Goal: Task Accomplishment & Management: Use online tool/utility

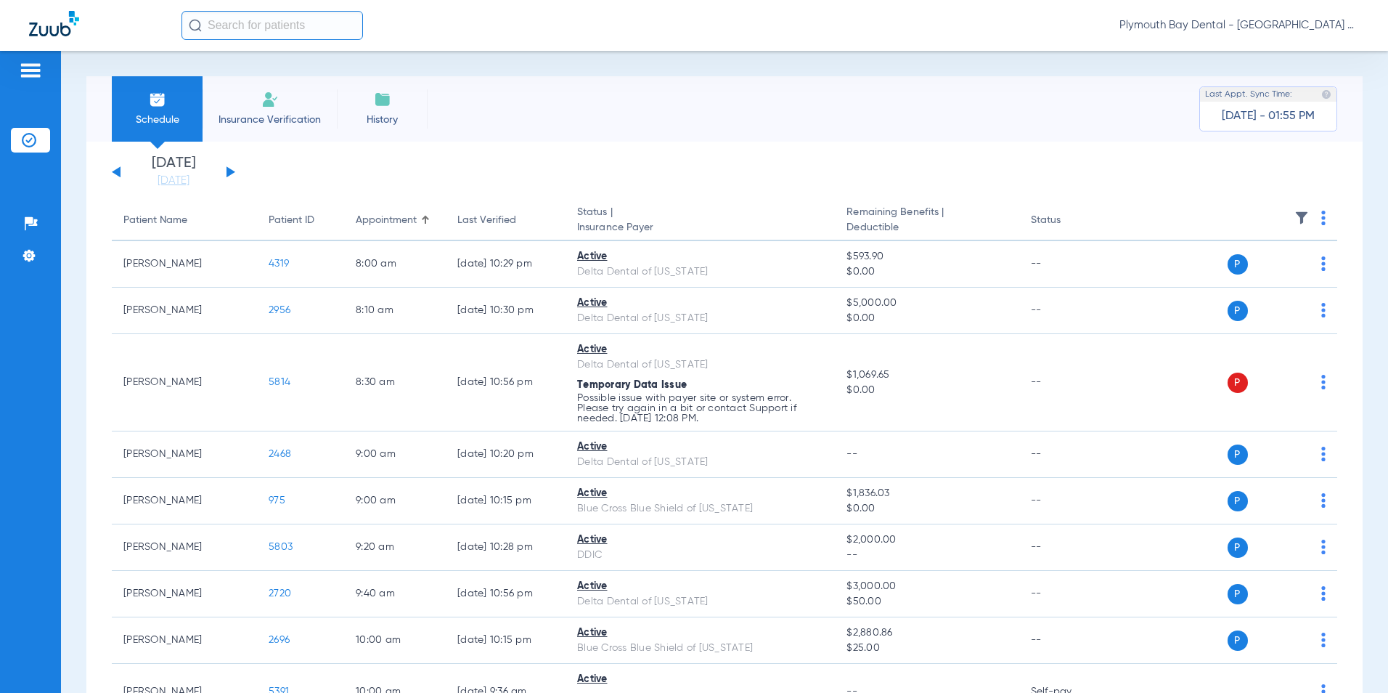
click at [227, 169] on button at bounding box center [230, 171] width 9 height 11
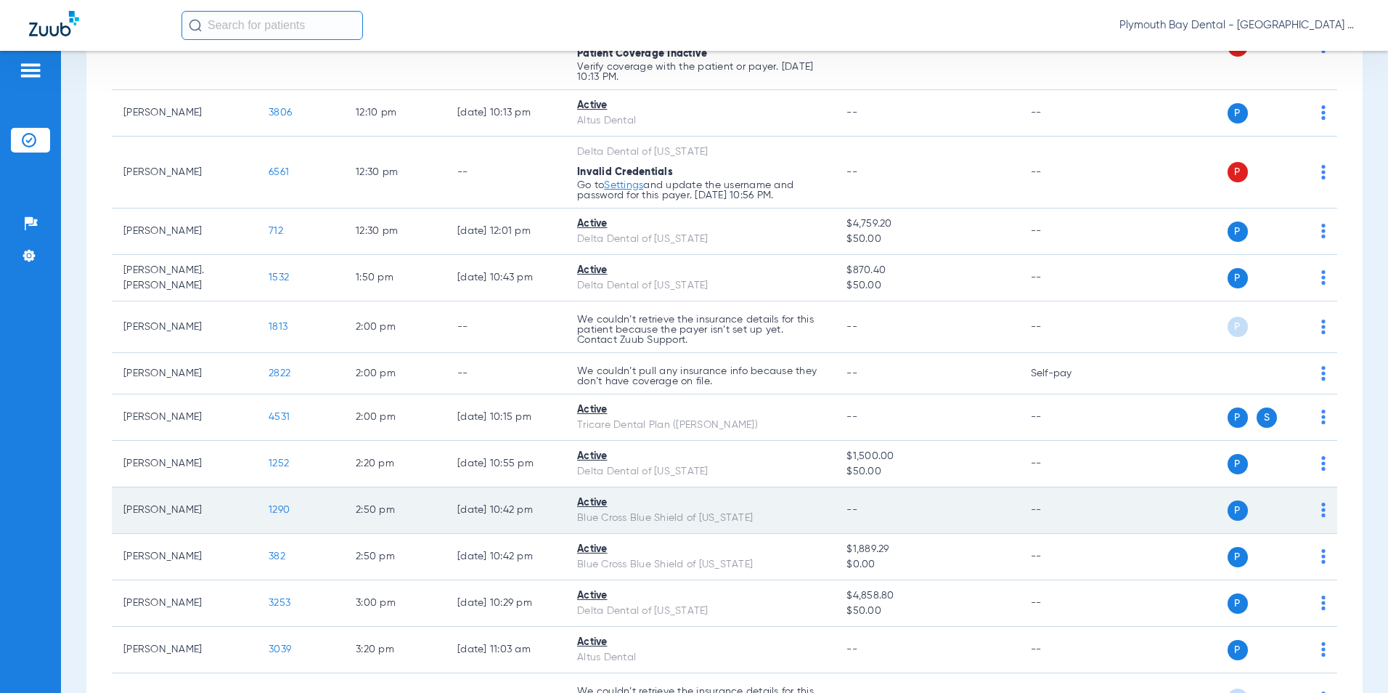
scroll to position [944, 0]
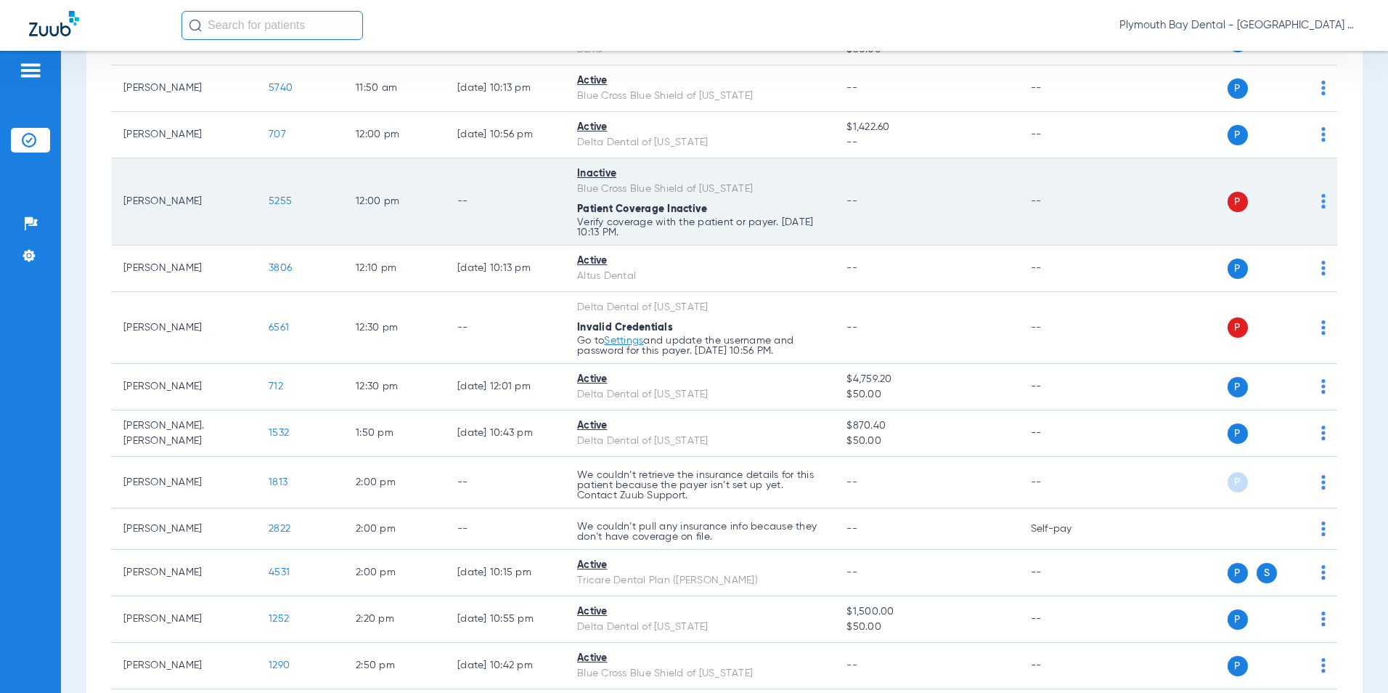
click at [281, 198] on span "5255" at bounding box center [280, 201] width 23 height 10
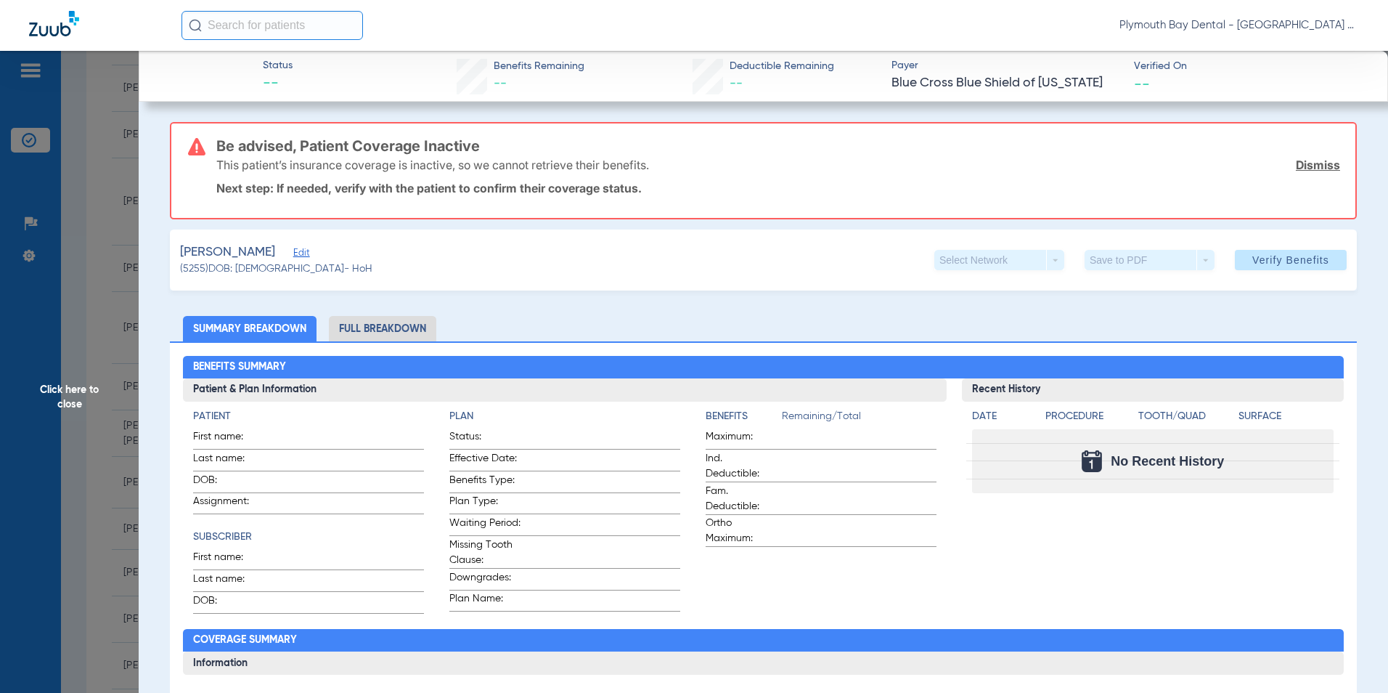
click at [1296, 163] on link "Dismiss" at bounding box center [1318, 165] width 44 height 15
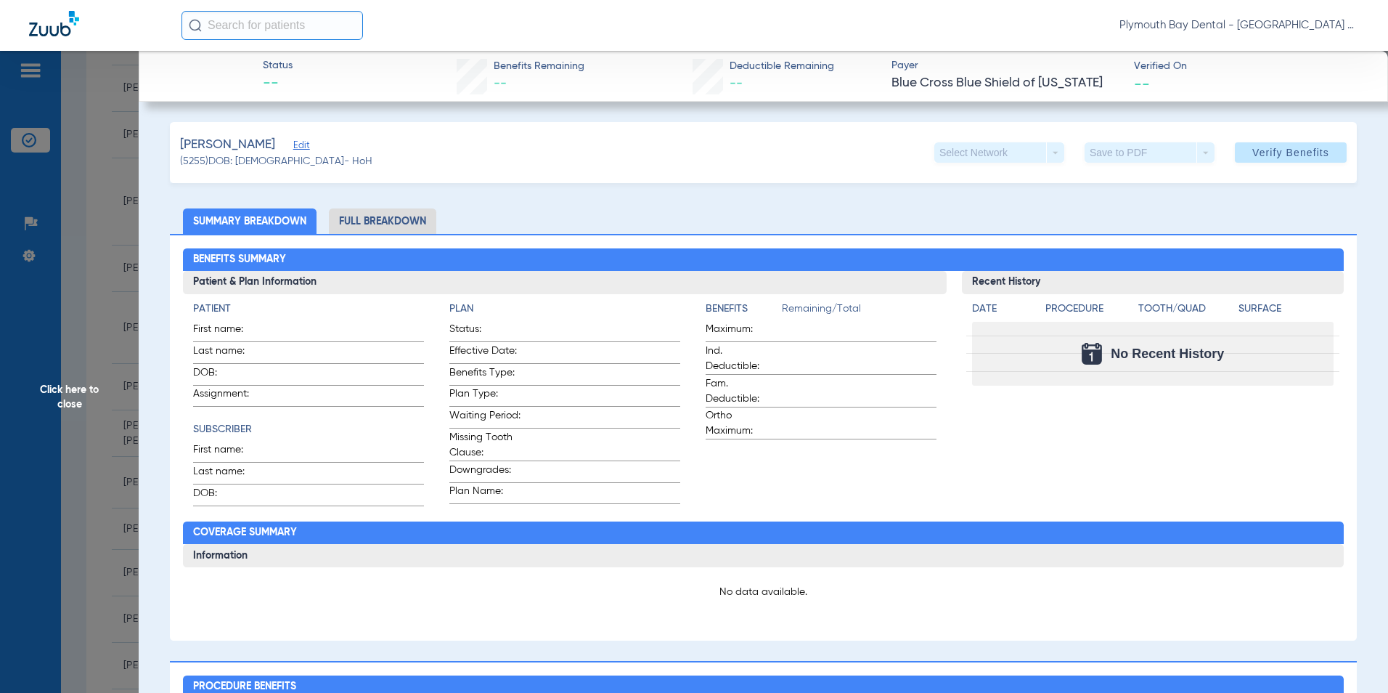
click at [306, 145] on span "Edit" at bounding box center [299, 147] width 13 height 14
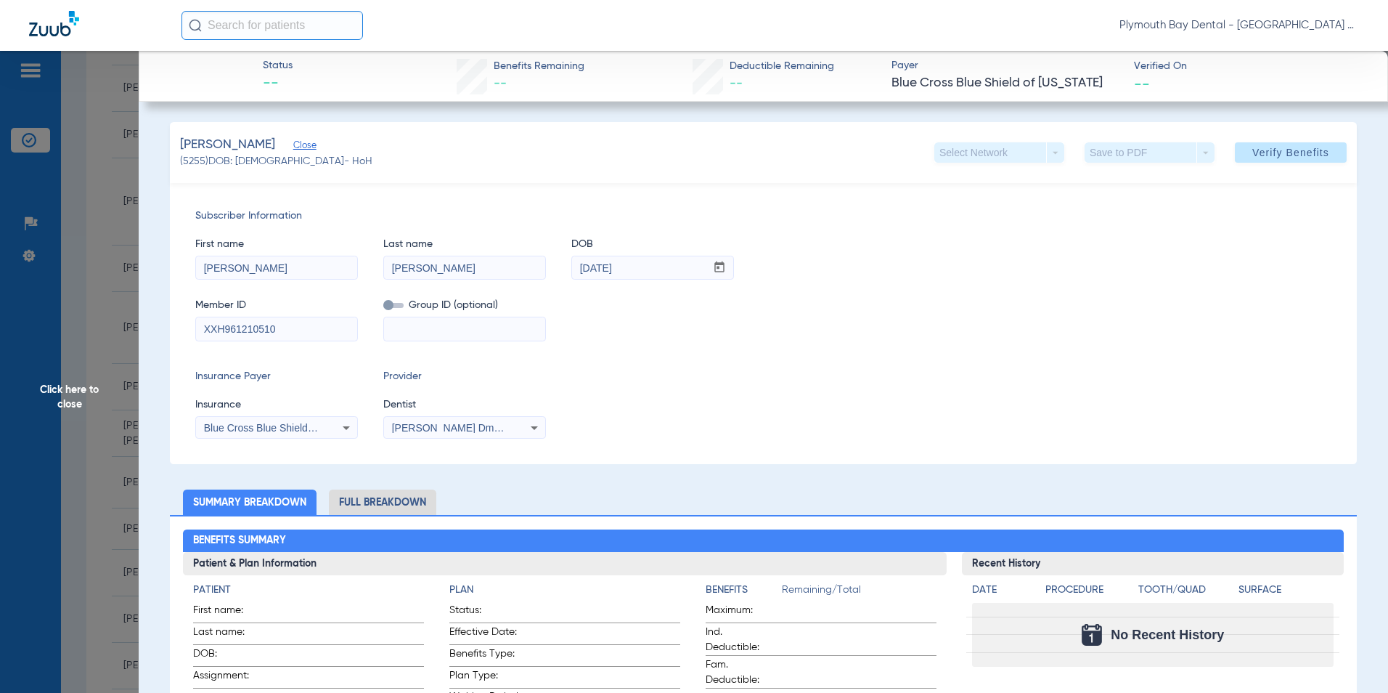
drag, startPoint x: 291, startPoint y: 333, endPoint x: 9, endPoint y: 323, distance: 282.6
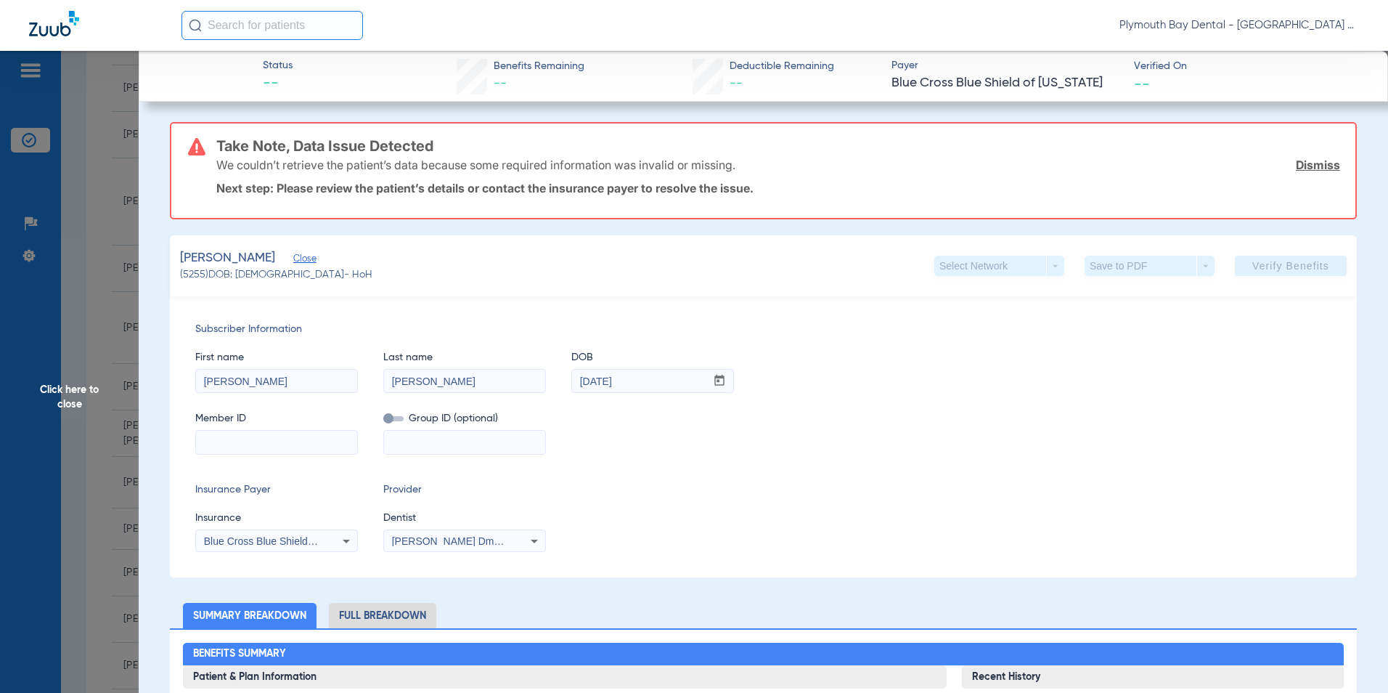
paste input "947268575"
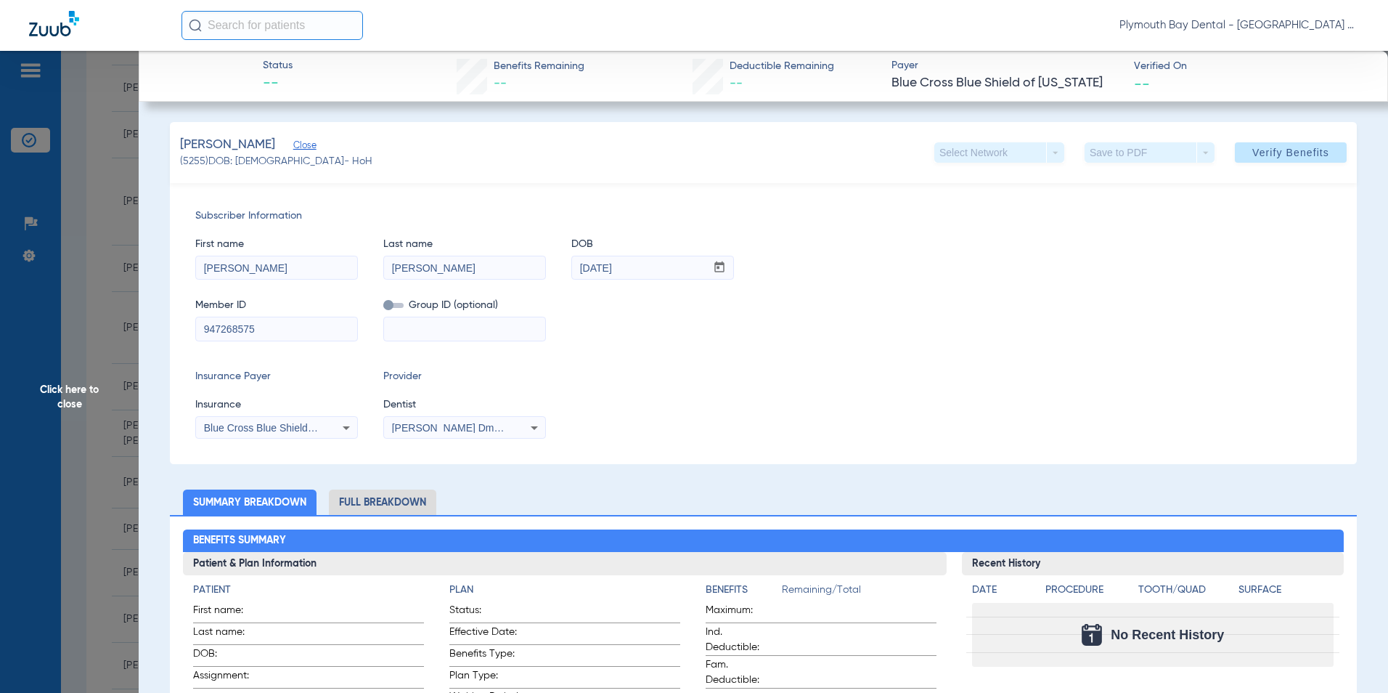
type input "947268575"
click at [343, 426] on icon at bounding box center [346, 428] width 7 height 4
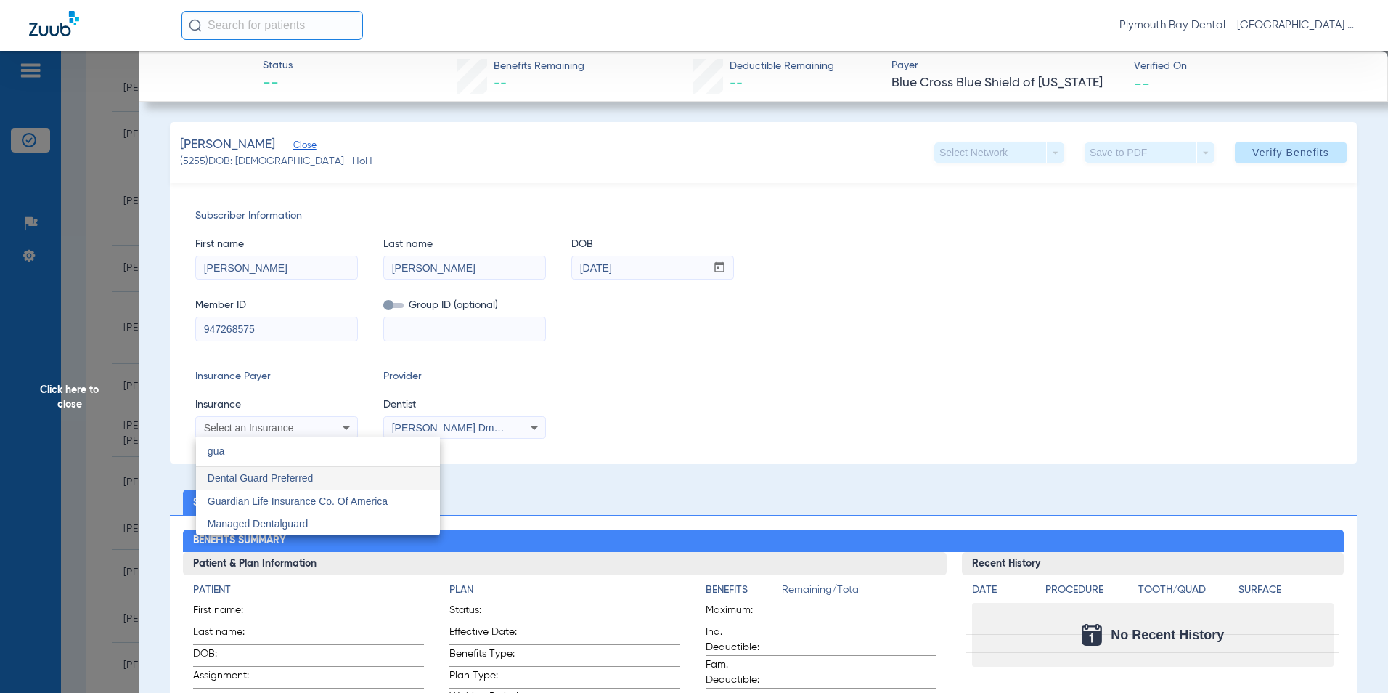
scroll to position [0, 0]
type input "gua"
click at [258, 497] on span "Guardian Life Insurance Co. Of America" at bounding box center [298, 501] width 180 height 12
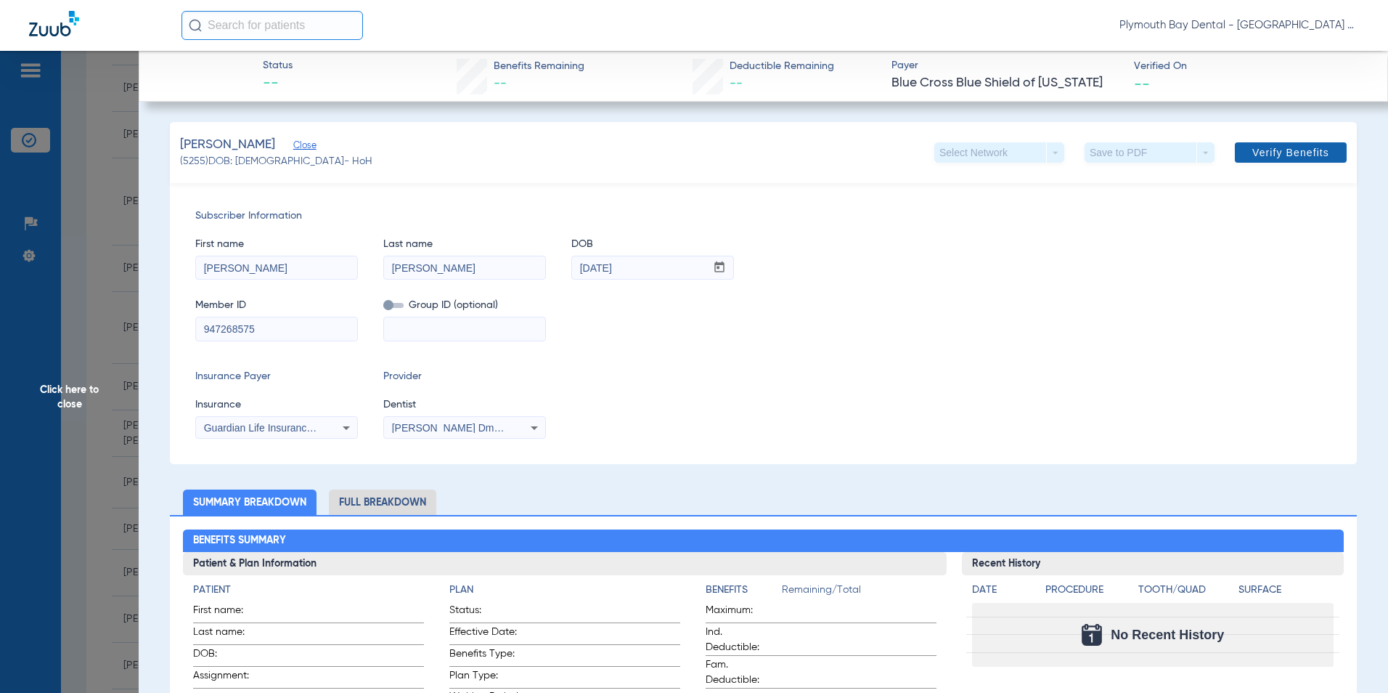
click at [1262, 155] on span "Verify Benefits" at bounding box center [1290, 153] width 77 height 12
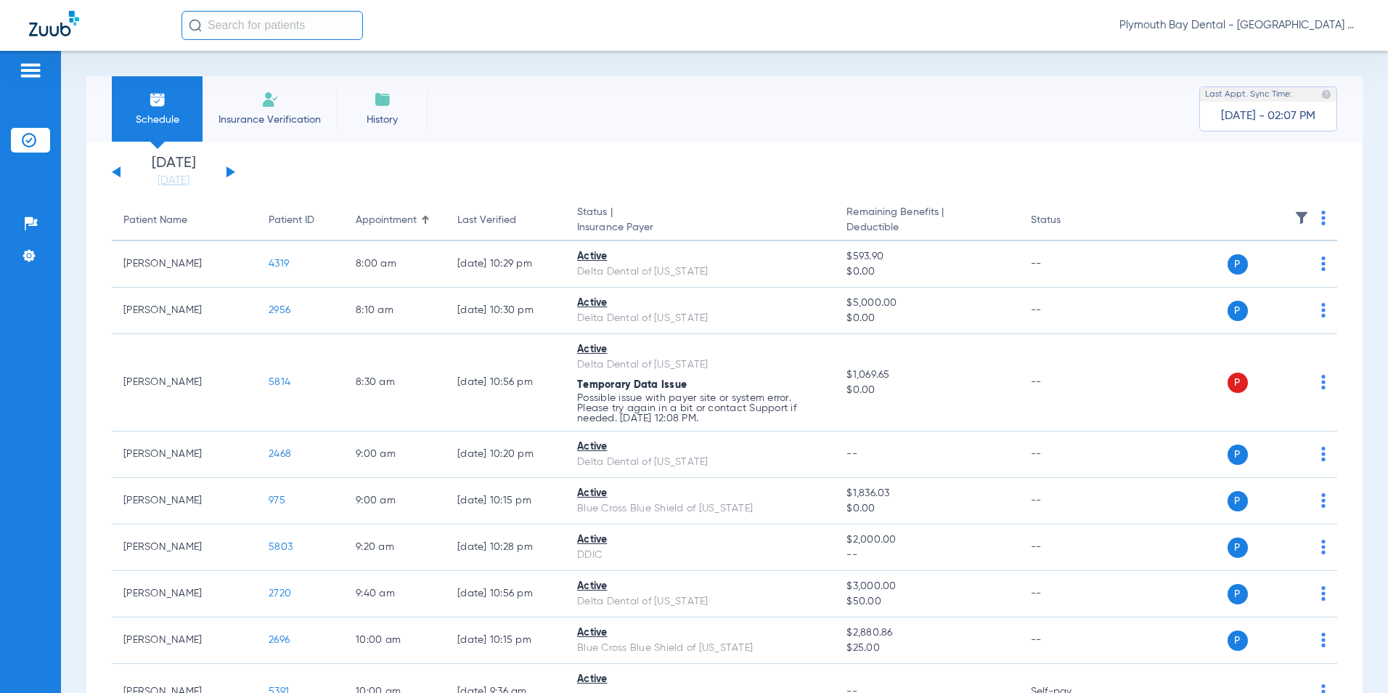
click at [229, 168] on div "Saturday 06-14-2025 Sunday 06-15-2025 Monday 06-16-2025 Tuesday 06-17-2025 Wedn…" at bounding box center [173, 172] width 123 height 32
click at [229, 167] on div "Saturday 06-14-2025 Sunday 06-15-2025 Monday 06-16-2025 Tuesday 06-17-2025 Wedn…" at bounding box center [173, 172] width 123 height 32
click at [226, 171] on button at bounding box center [230, 171] width 9 height 11
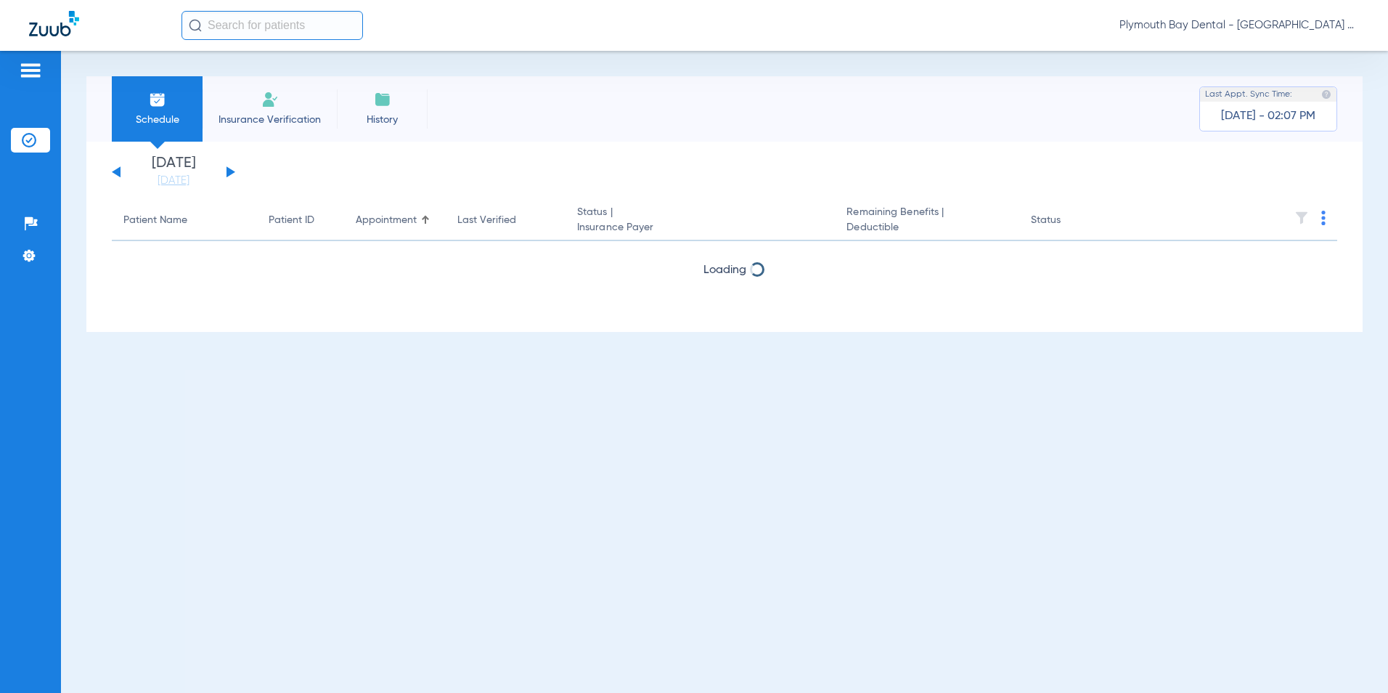
click at [226, 171] on button at bounding box center [230, 171] width 9 height 11
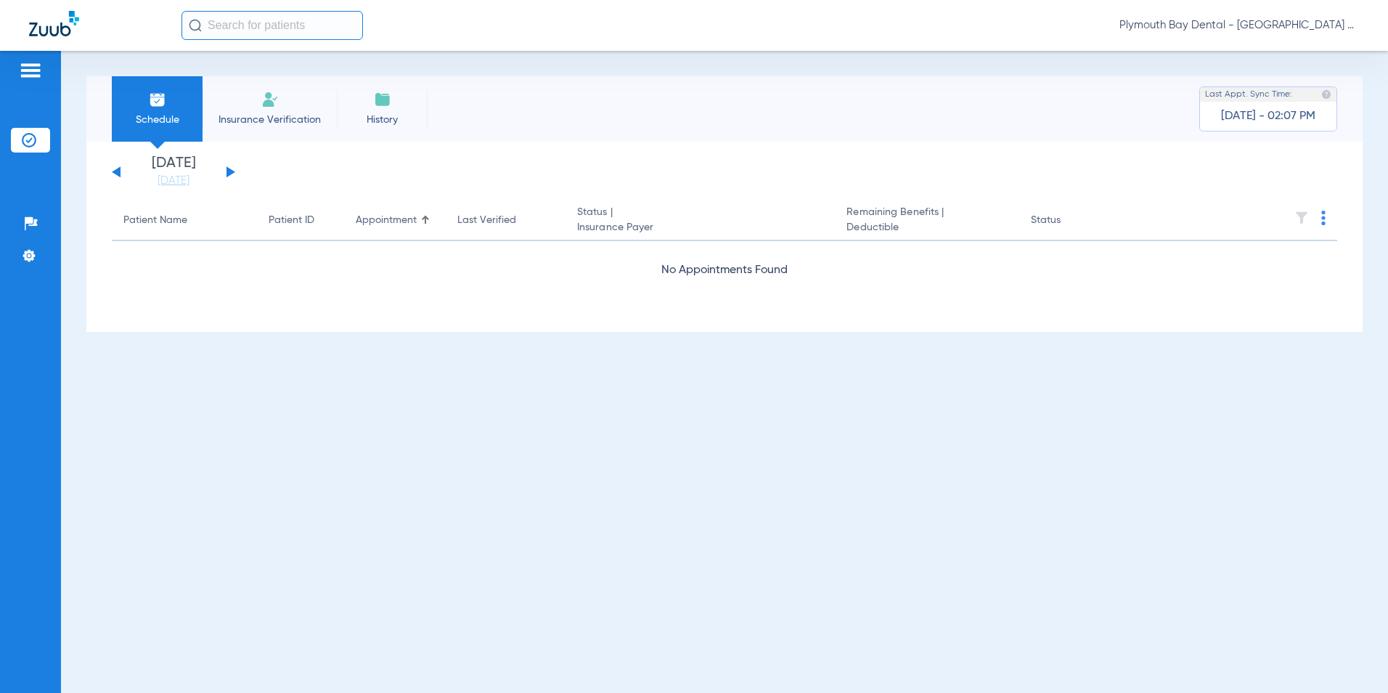
click at [226, 171] on button at bounding box center [230, 171] width 9 height 11
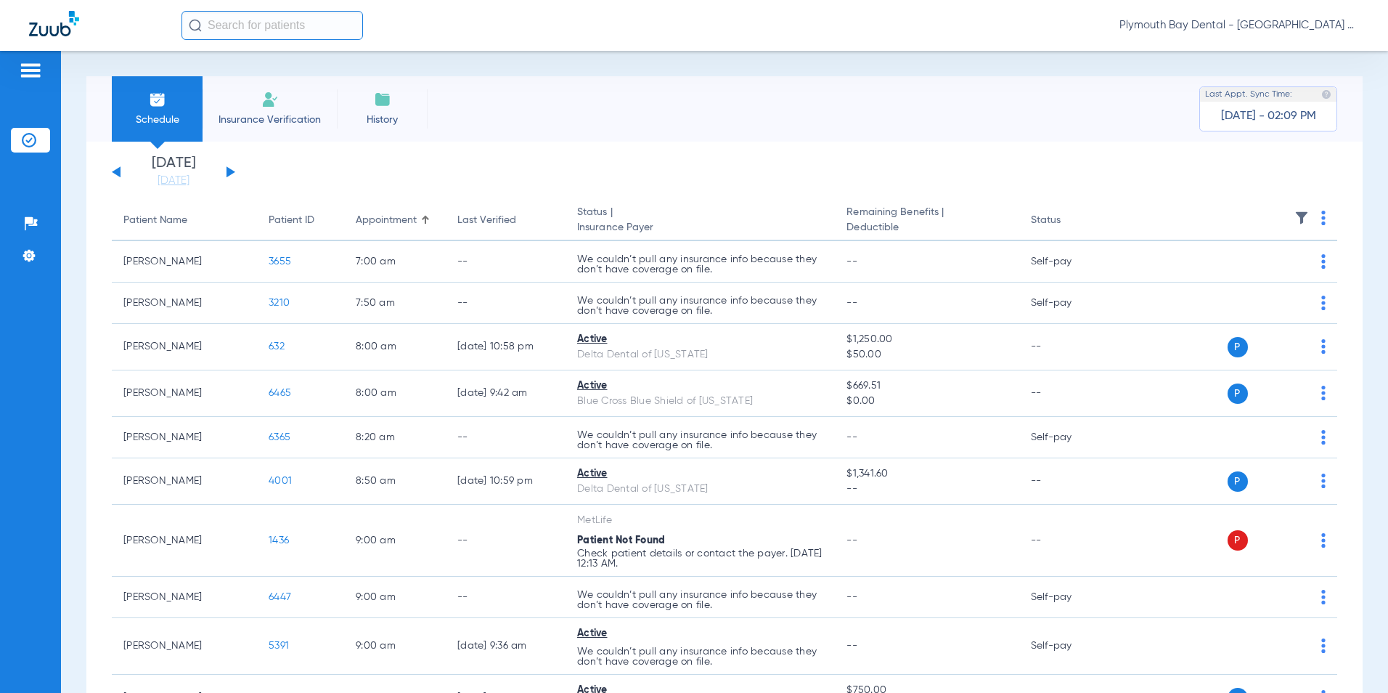
click at [226, 173] on button at bounding box center [230, 171] width 9 height 11
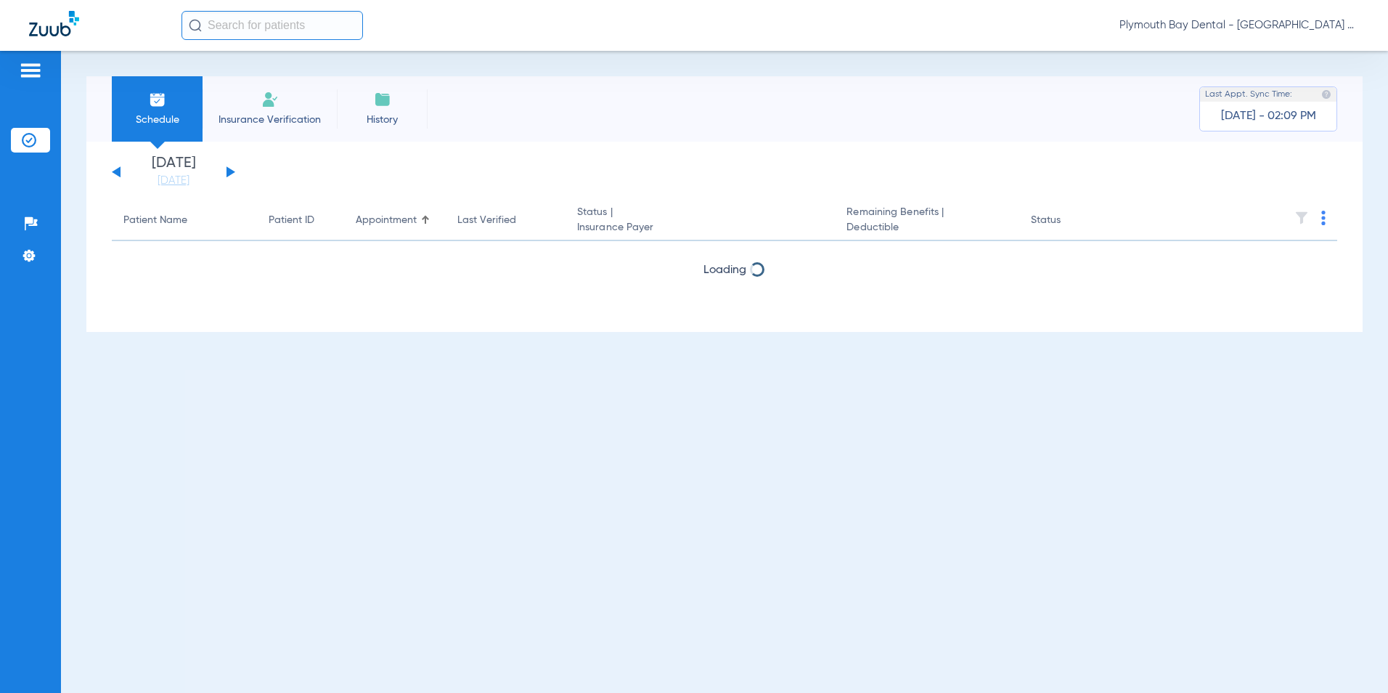
click at [226, 173] on button at bounding box center [230, 171] width 9 height 11
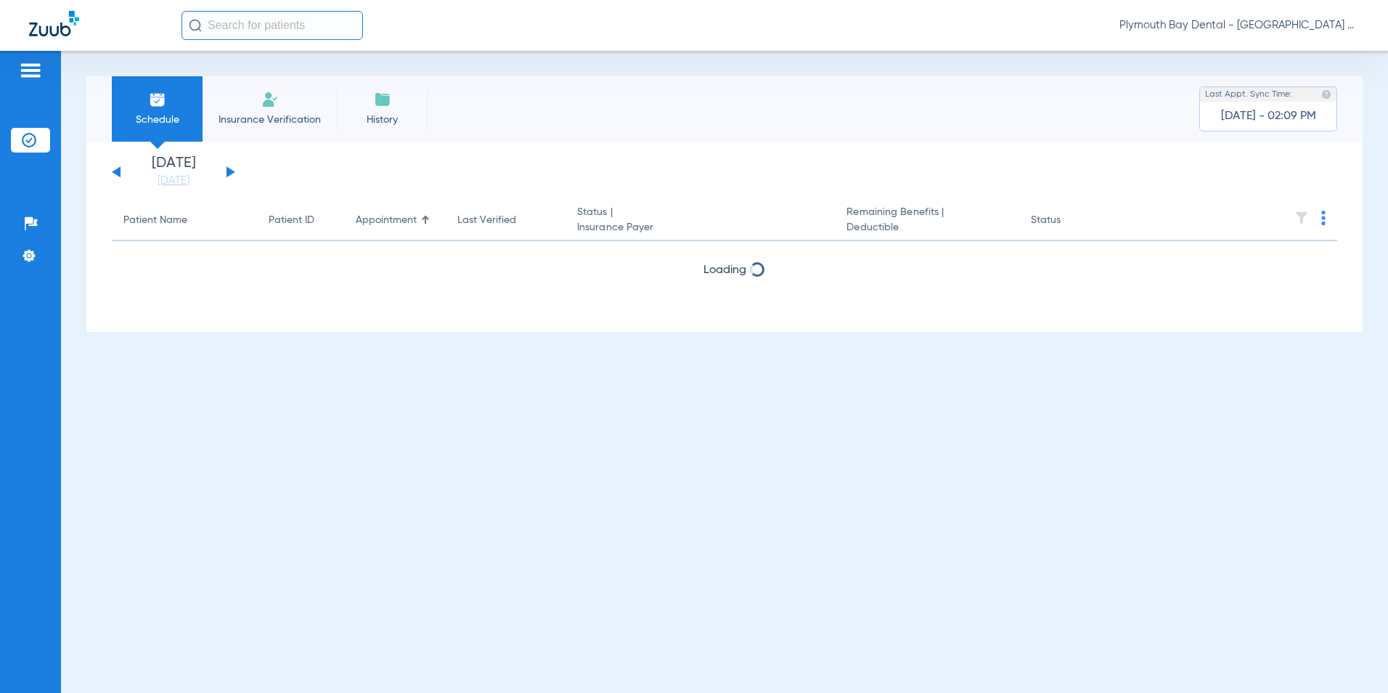
click at [226, 173] on button at bounding box center [230, 171] width 9 height 11
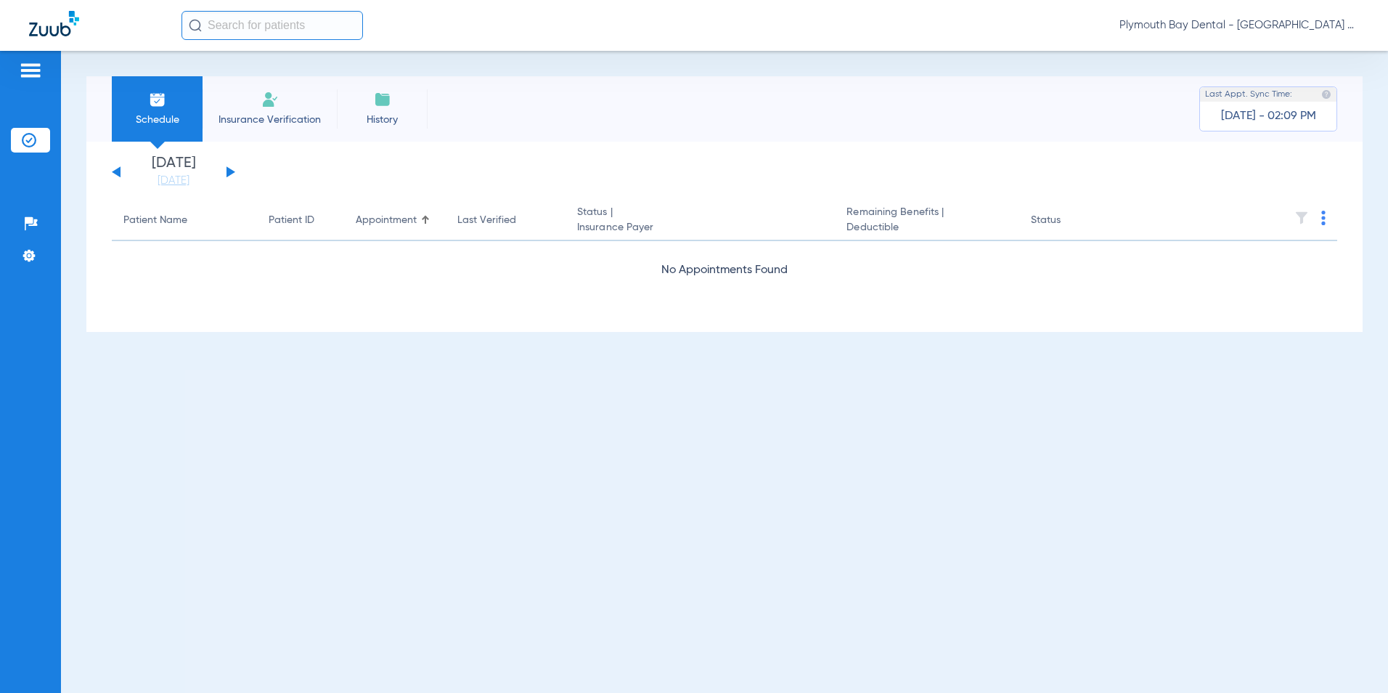
click at [226, 173] on button at bounding box center [230, 171] width 9 height 11
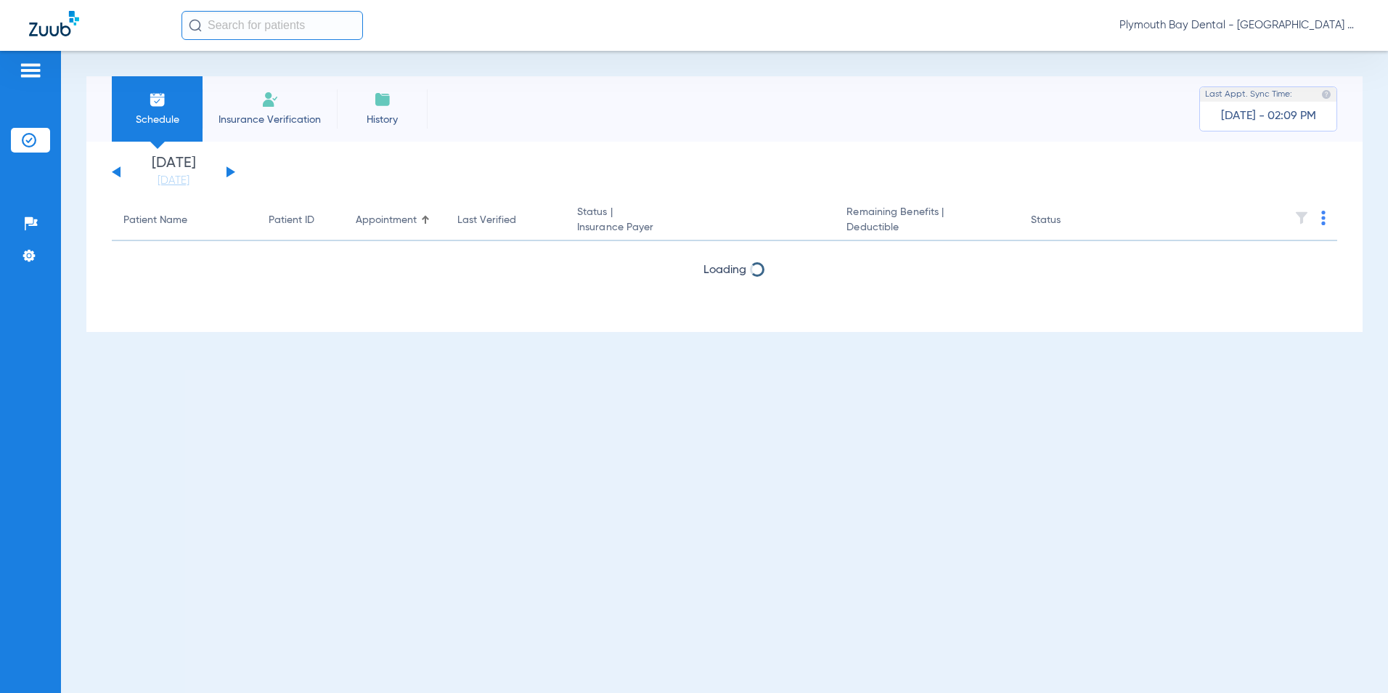
click at [226, 173] on button at bounding box center [230, 171] width 9 height 11
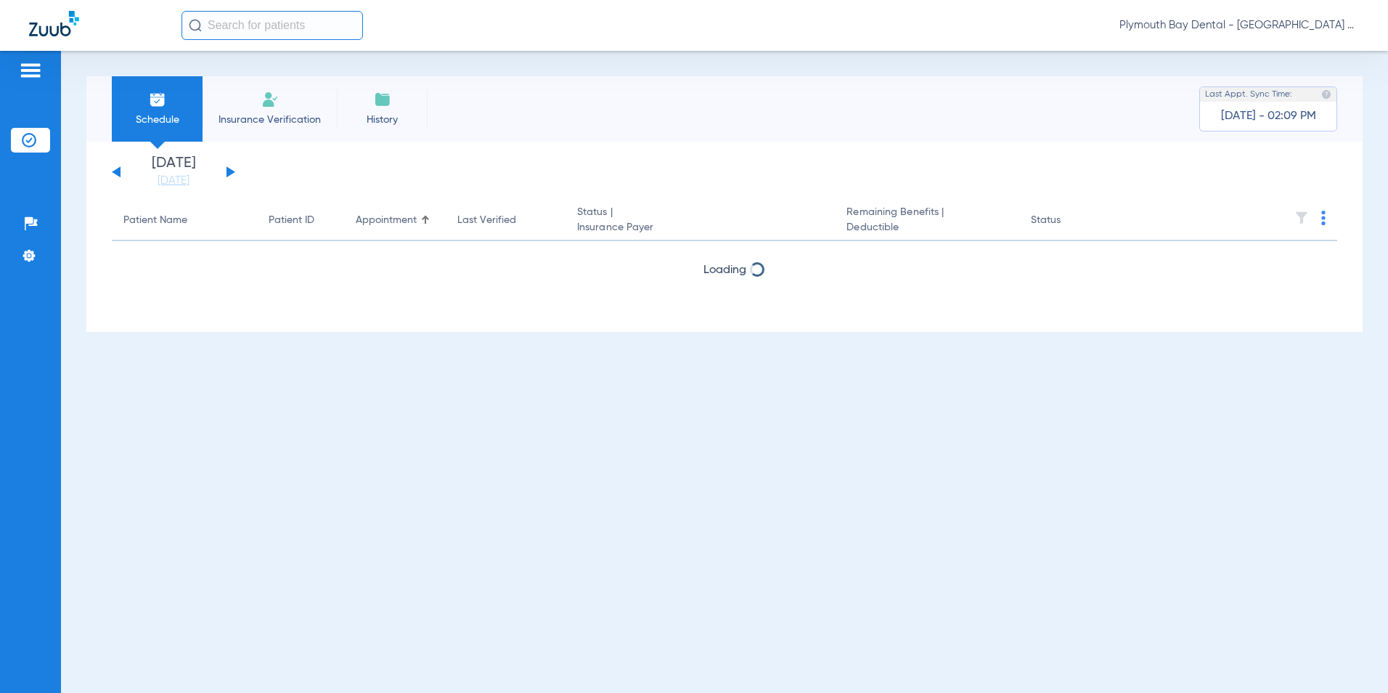
click at [226, 173] on button at bounding box center [230, 171] width 9 height 11
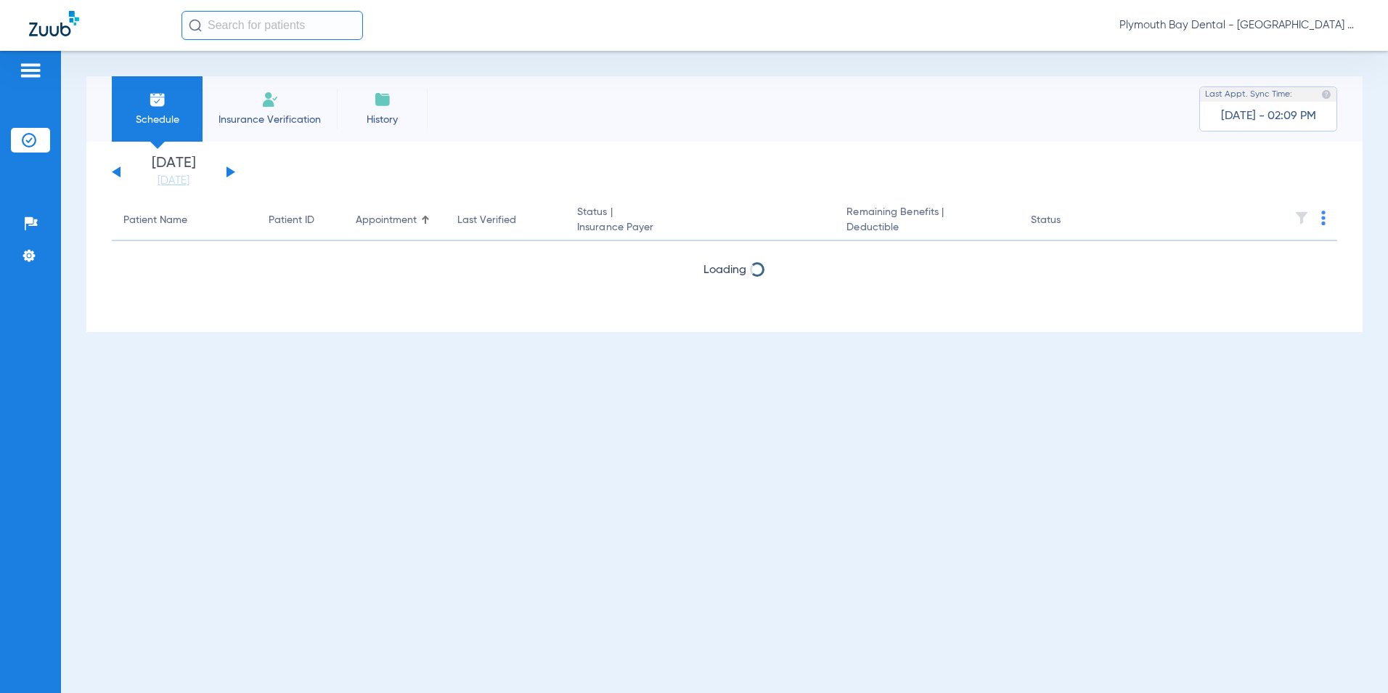
click at [226, 173] on button at bounding box center [230, 171] width 9 height 11
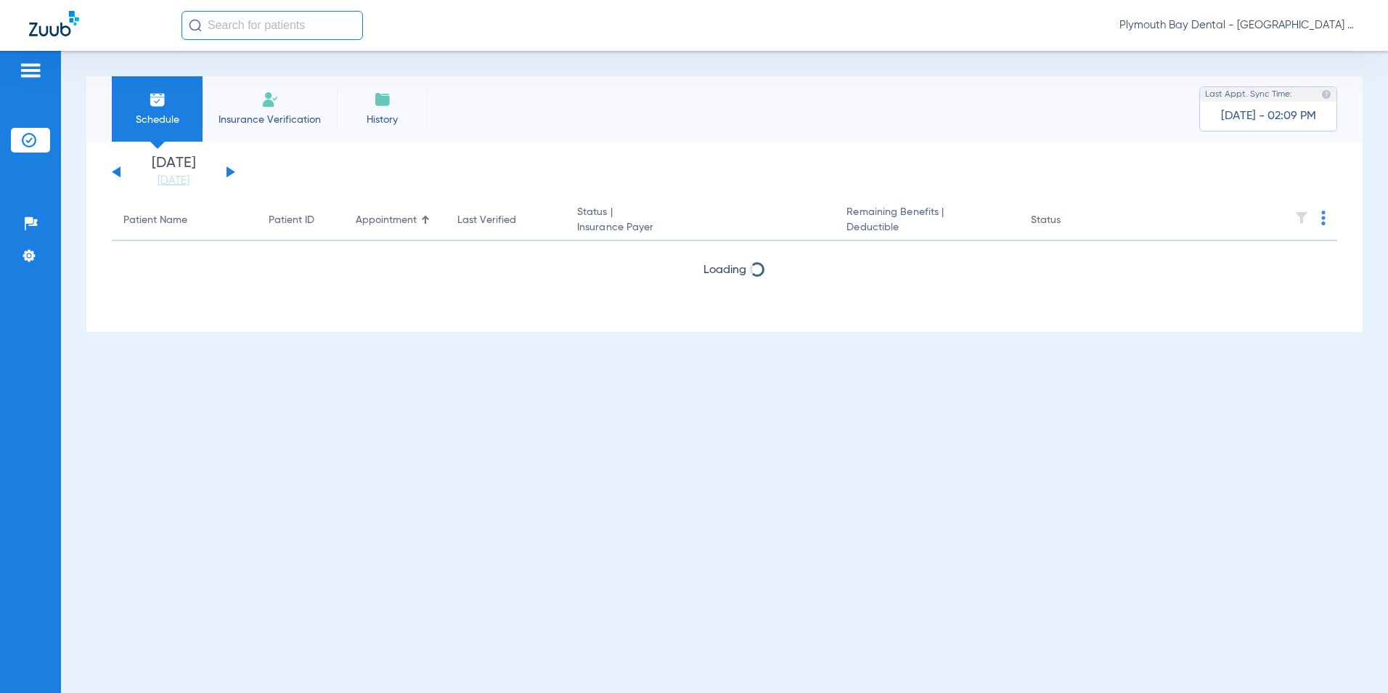
click at [226, 173] on button at bounding box center [230, 171] width 9 height 11
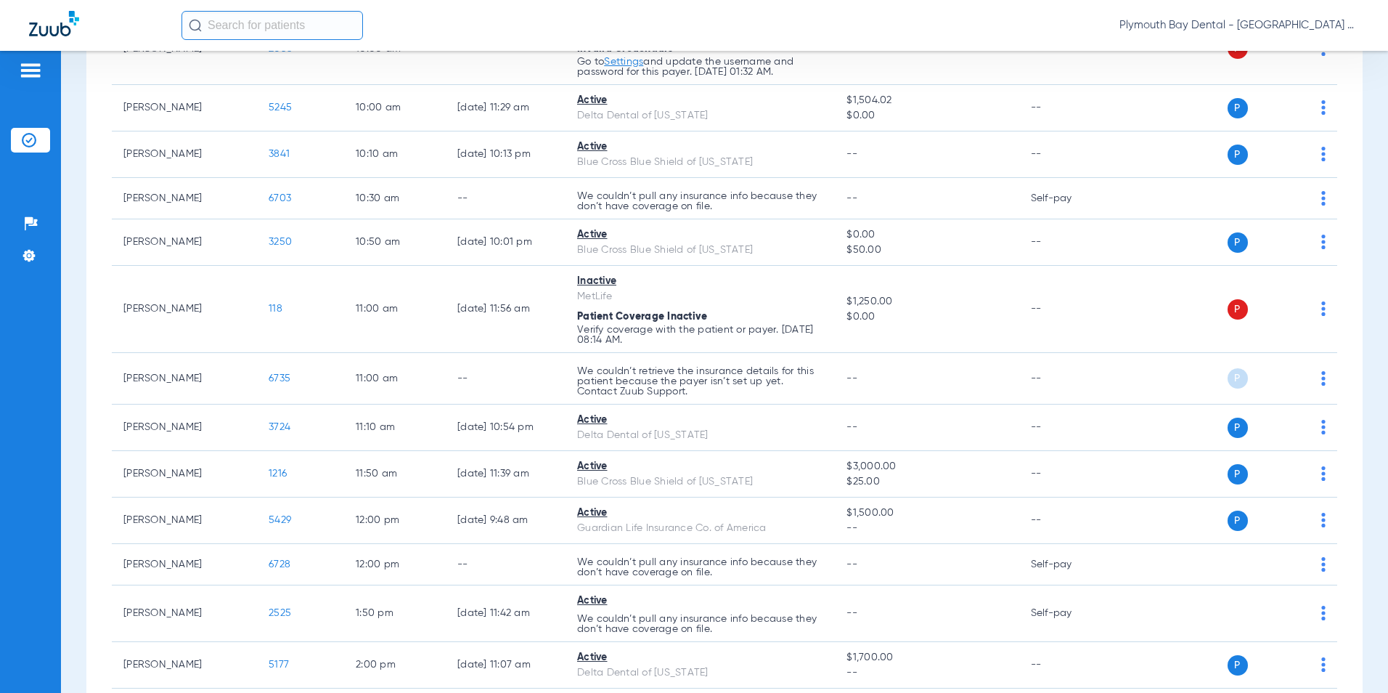
scroll to position [653, 0]
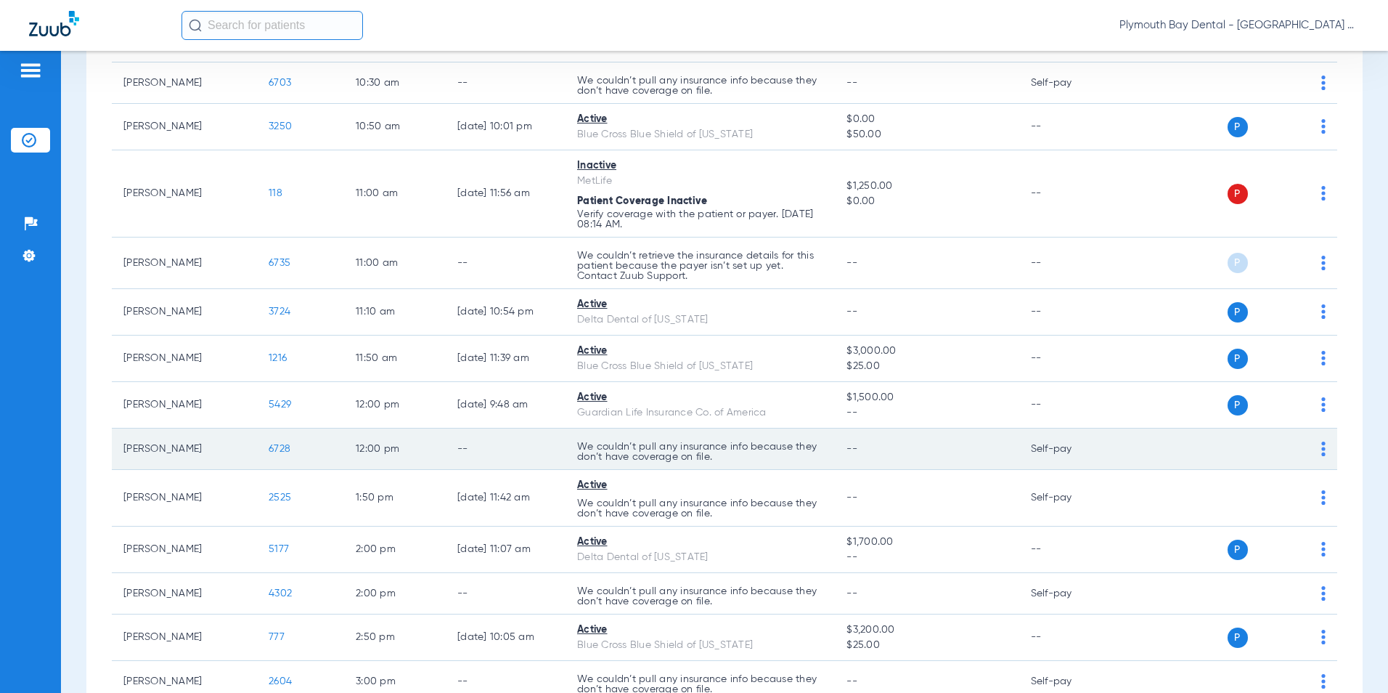
click at [282, 446] on span "6728" at bounding box center [280, 449] width 22 height 10
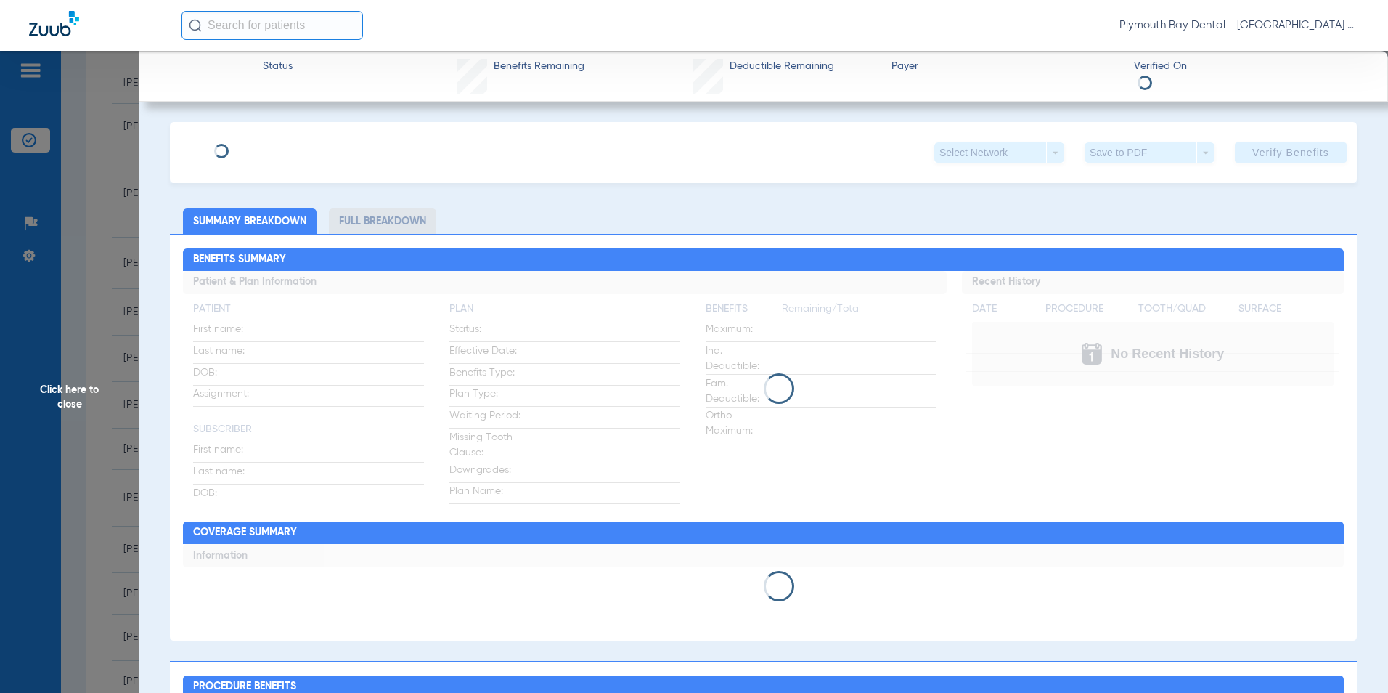
type input "Jacqueline"
type input "Hargat"
type input "11/01/1991"
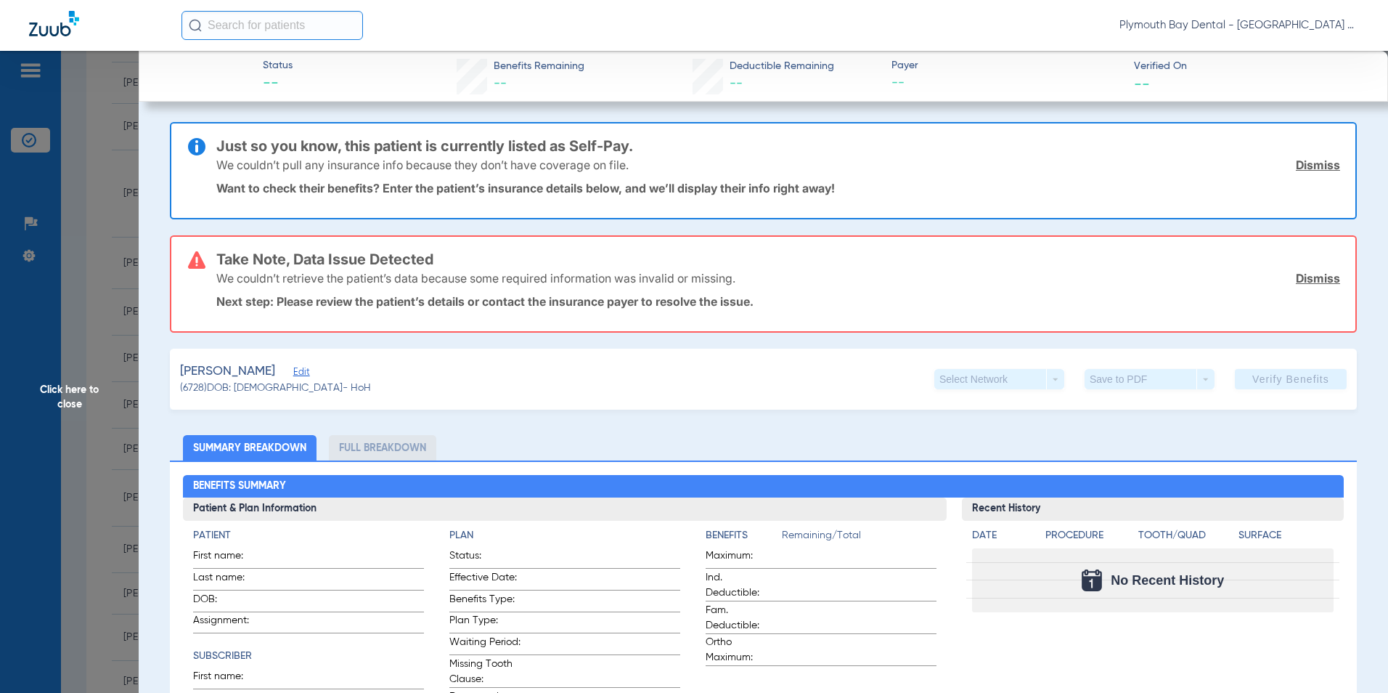
click at [1299, 171] on link "Dismiss" at bounding box center [1318, 165] width 44 height 15
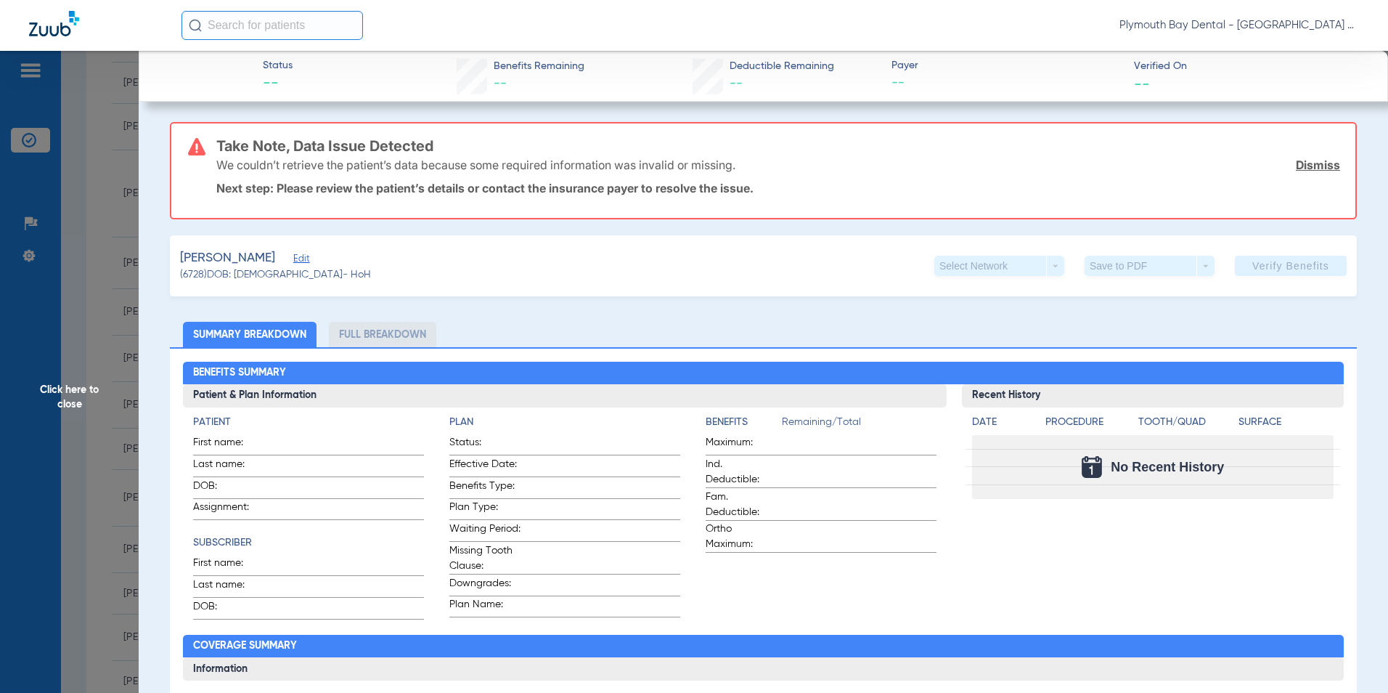
click at [1310, 162] on link "Dismiss" at bounding box center [1318, 165] width 44 height 15
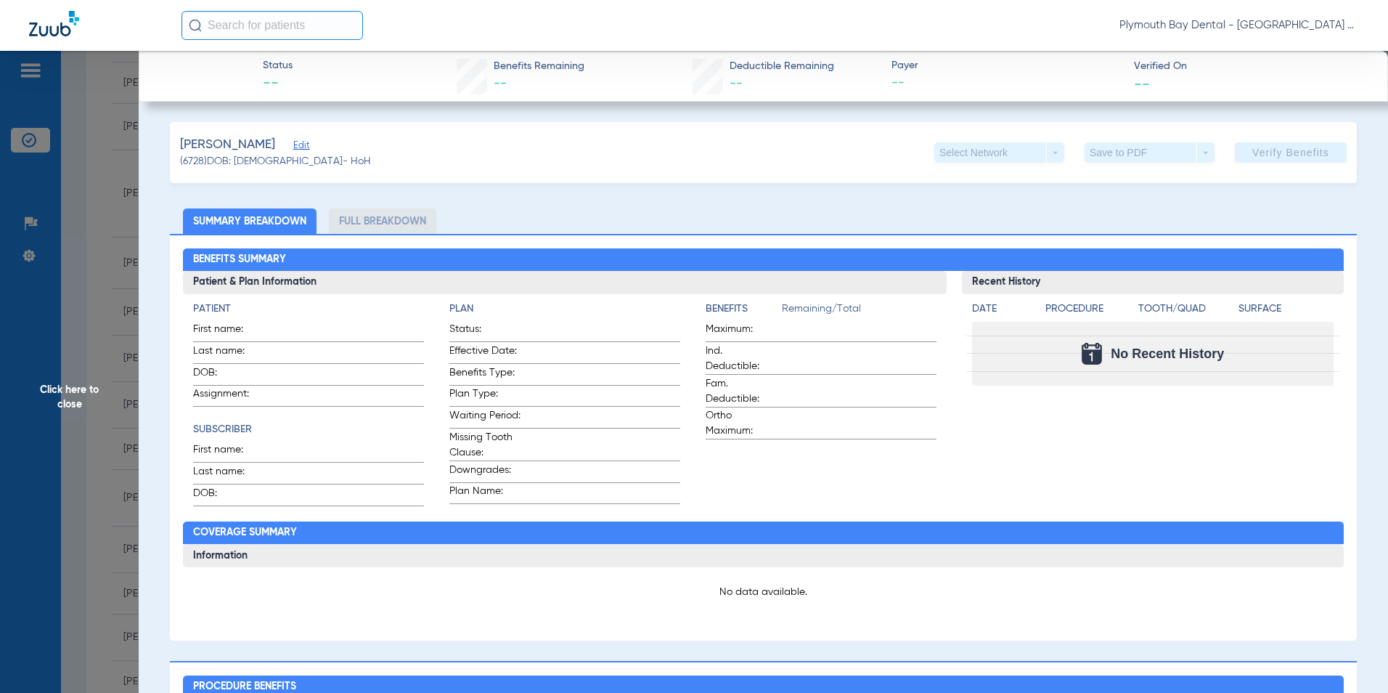
click at [306, 149] on span "Edit" at bounding box center [299, 147] width 13 height 14
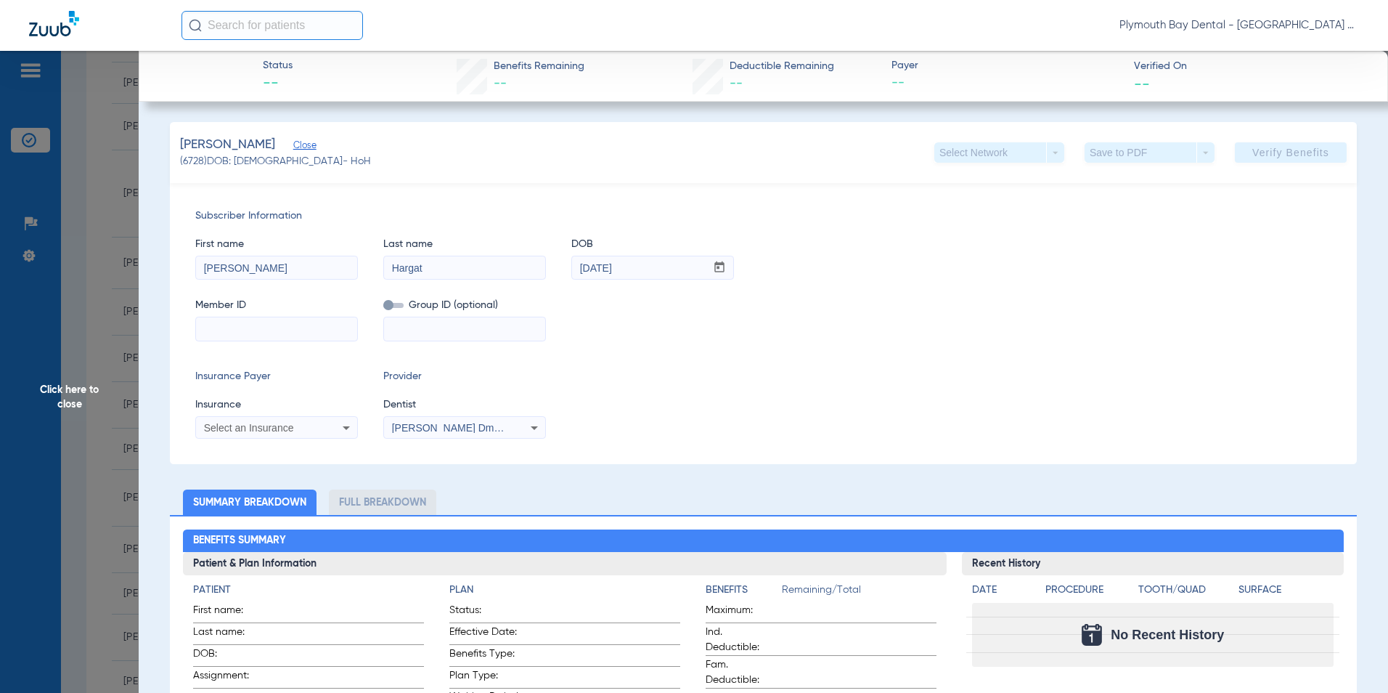
paste input "911302638"
type input "911302638"
click at [340, 434] on icon at bounding box center [346, 427] width 17 height 17
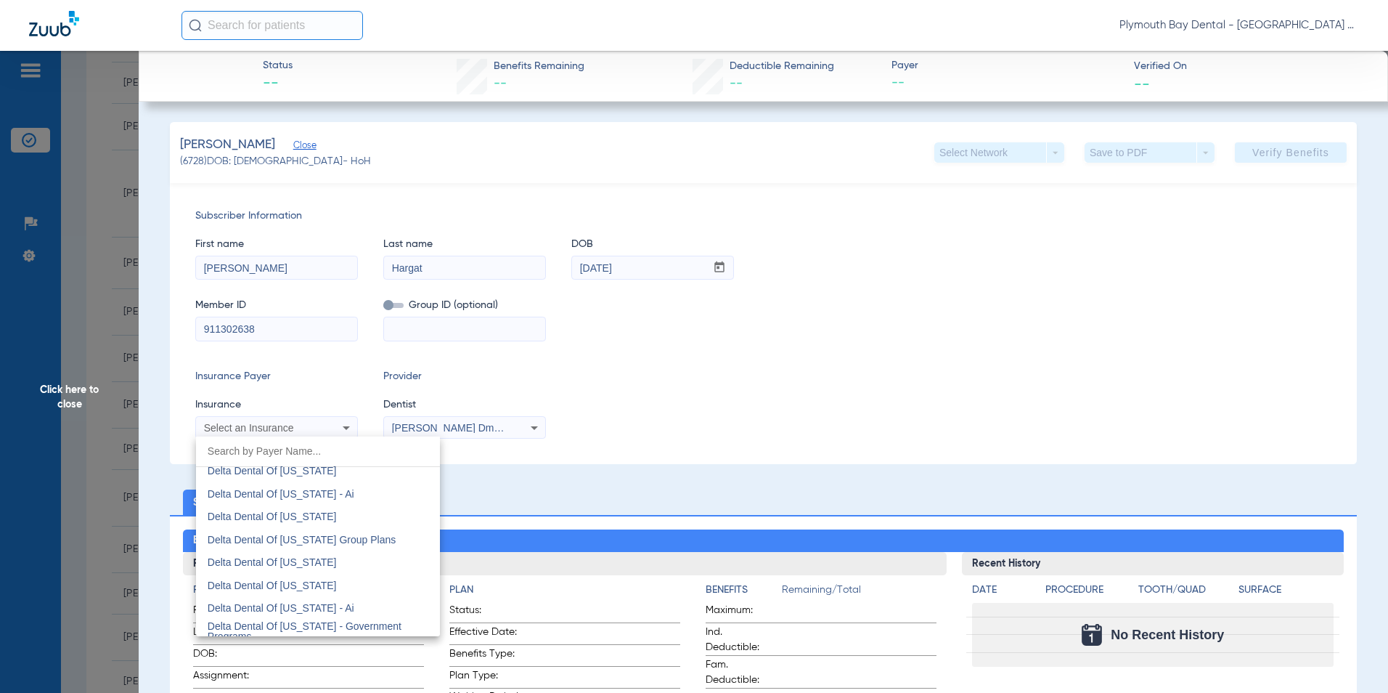
scroll to position [3121, 0]
click at [332, 597] on span "Delta Dental Of [US_STATE]" at bounding box center [272, 603] width 129 height 12
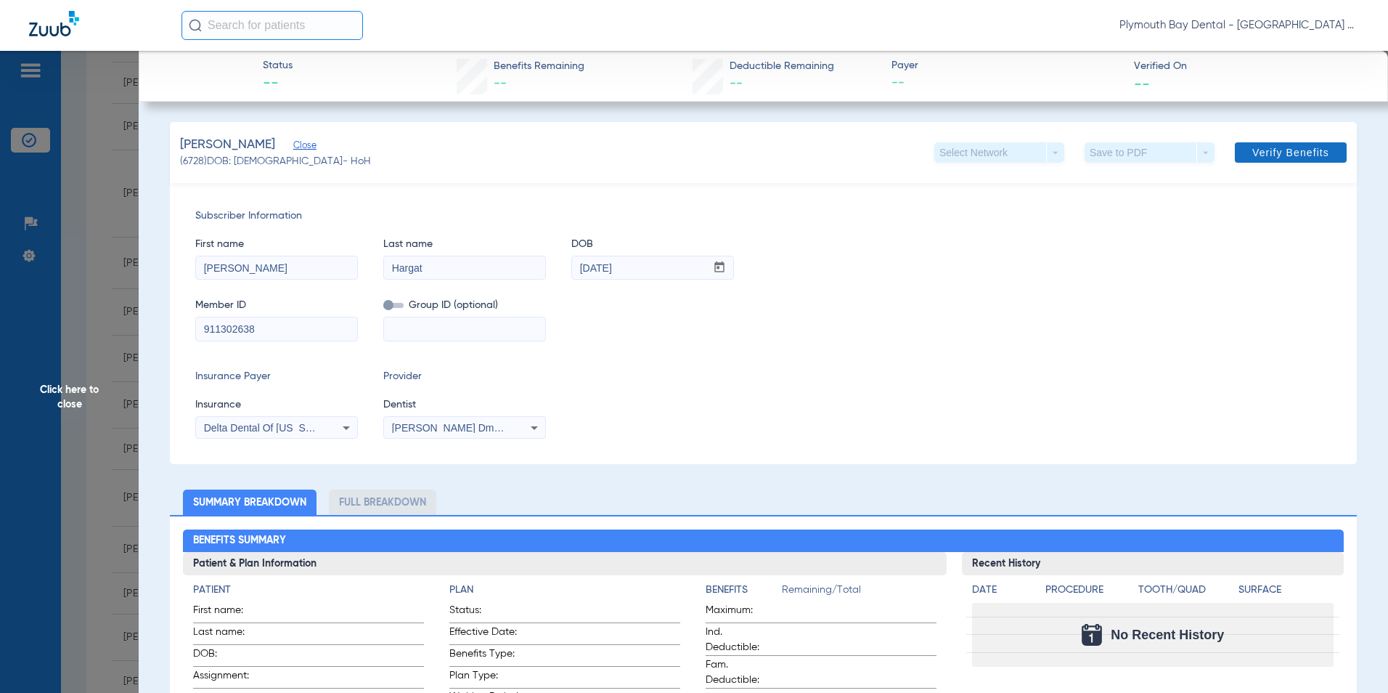
click at [1305, 144] on span at bounding box center [1291, 152] width 112 height 35
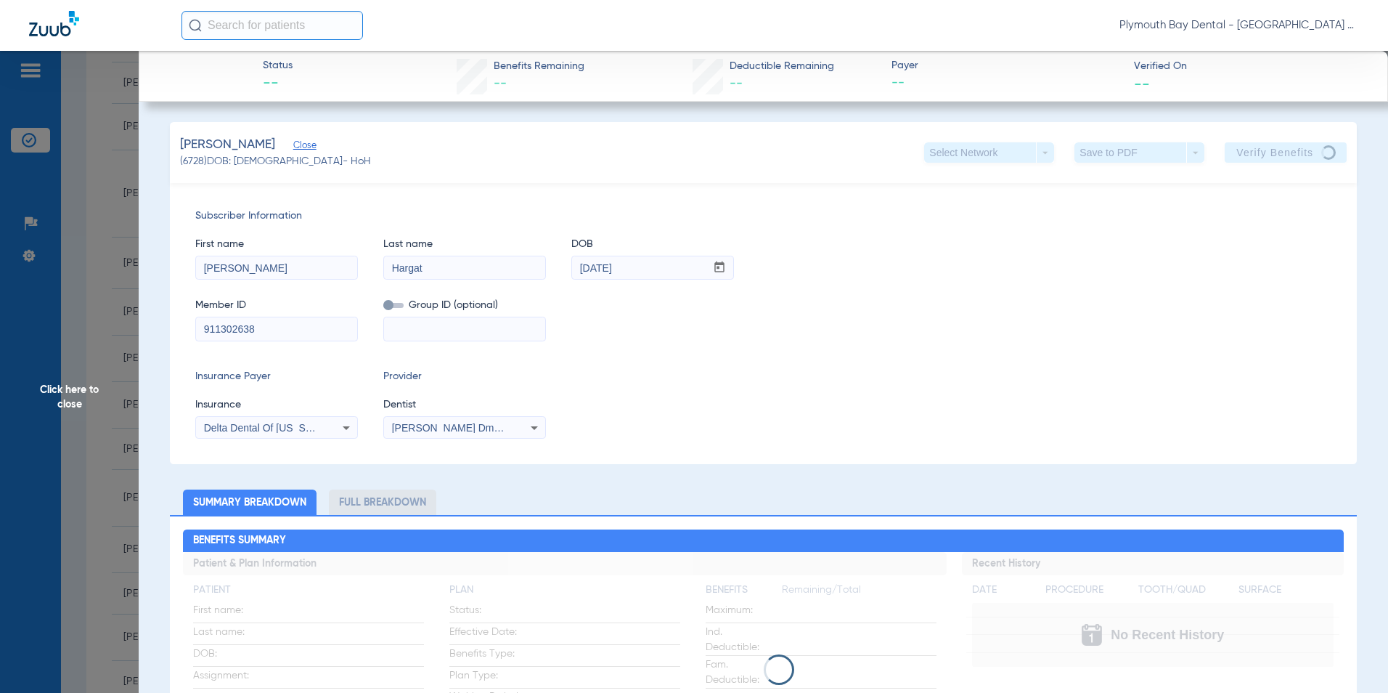
click at [110, 216] on span "Click here to close" at bounding box center [69, 397] width 139 height 693
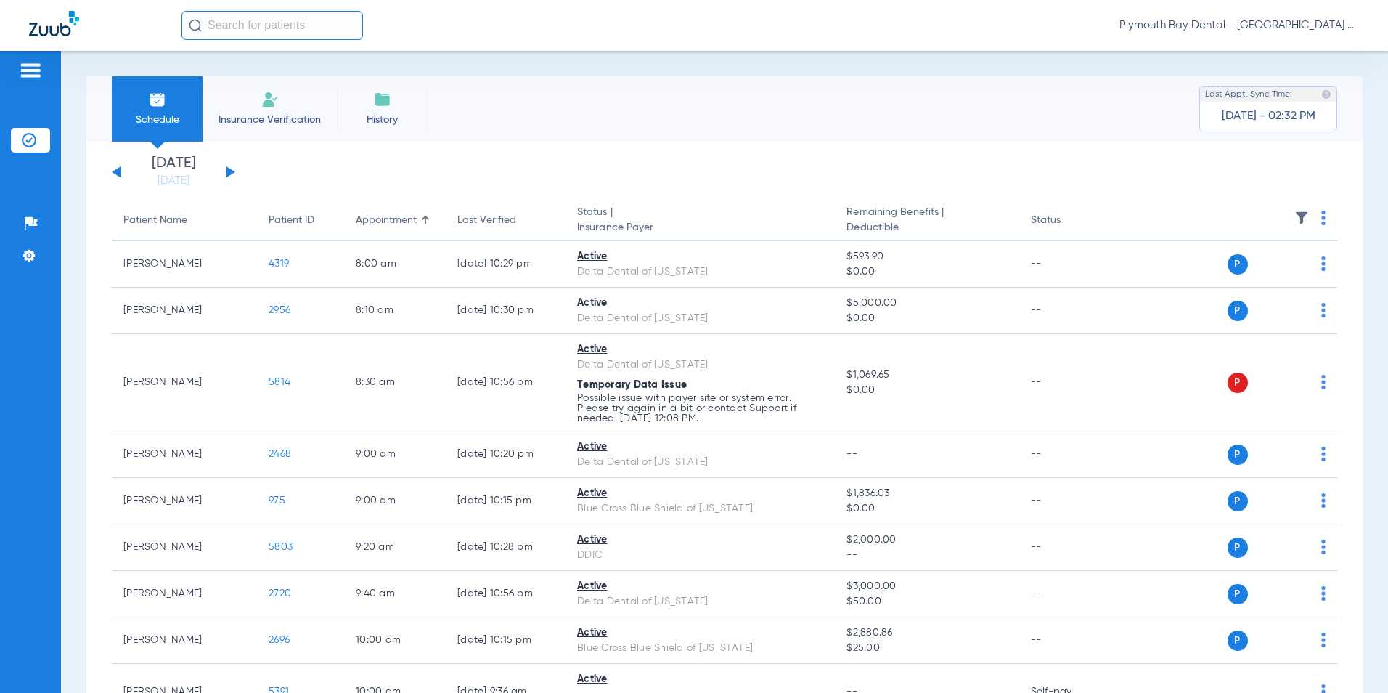
click at [228, 173] on button at bounding box center [230, 171] width 9 height 11
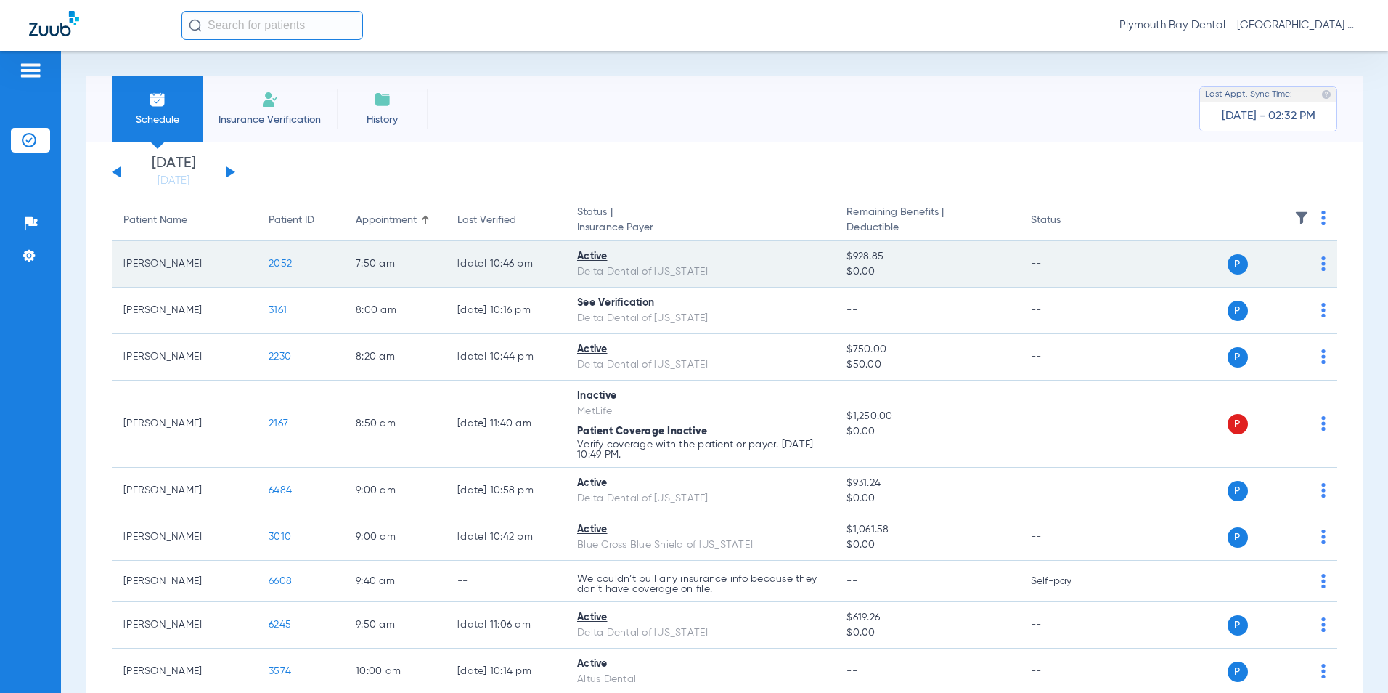
click at [279, 265] on span "2052" at bounding box center [280, 263] width 23 height 10
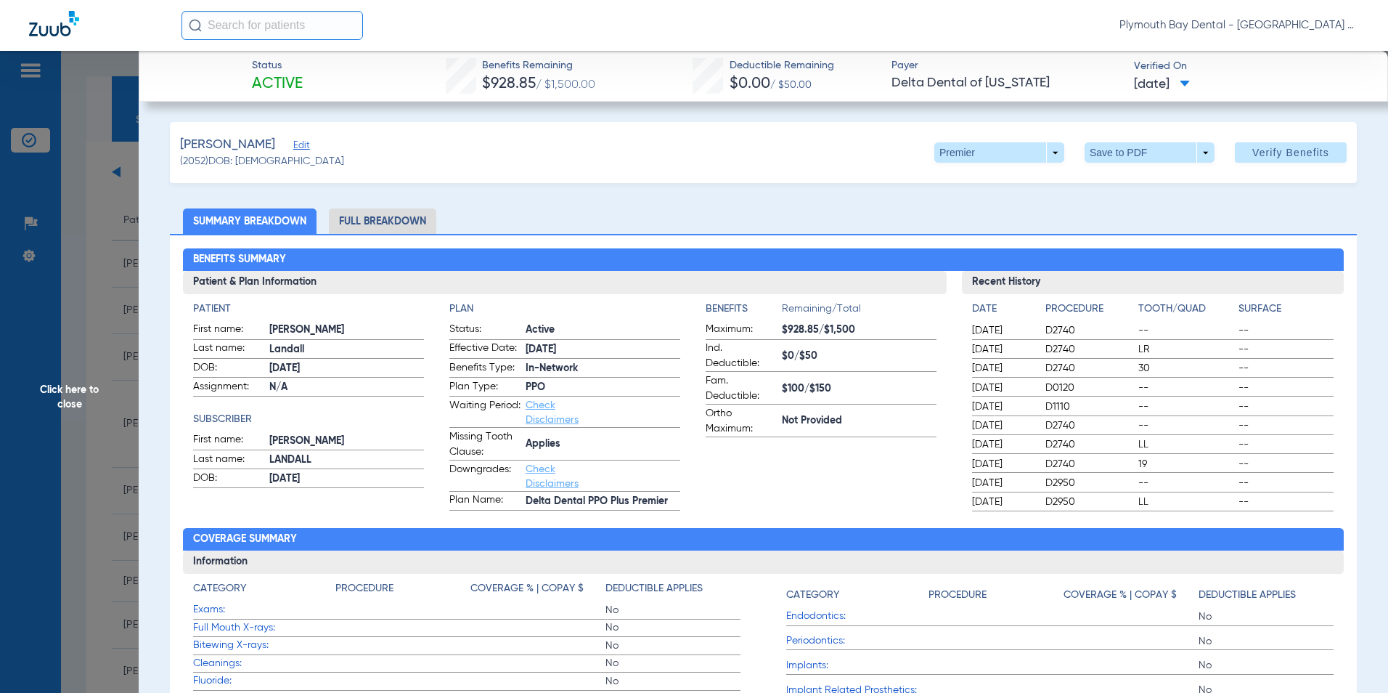
click at [83, 139] on span "Click here to close" at bounding box center [69, 397] width 139 height 693
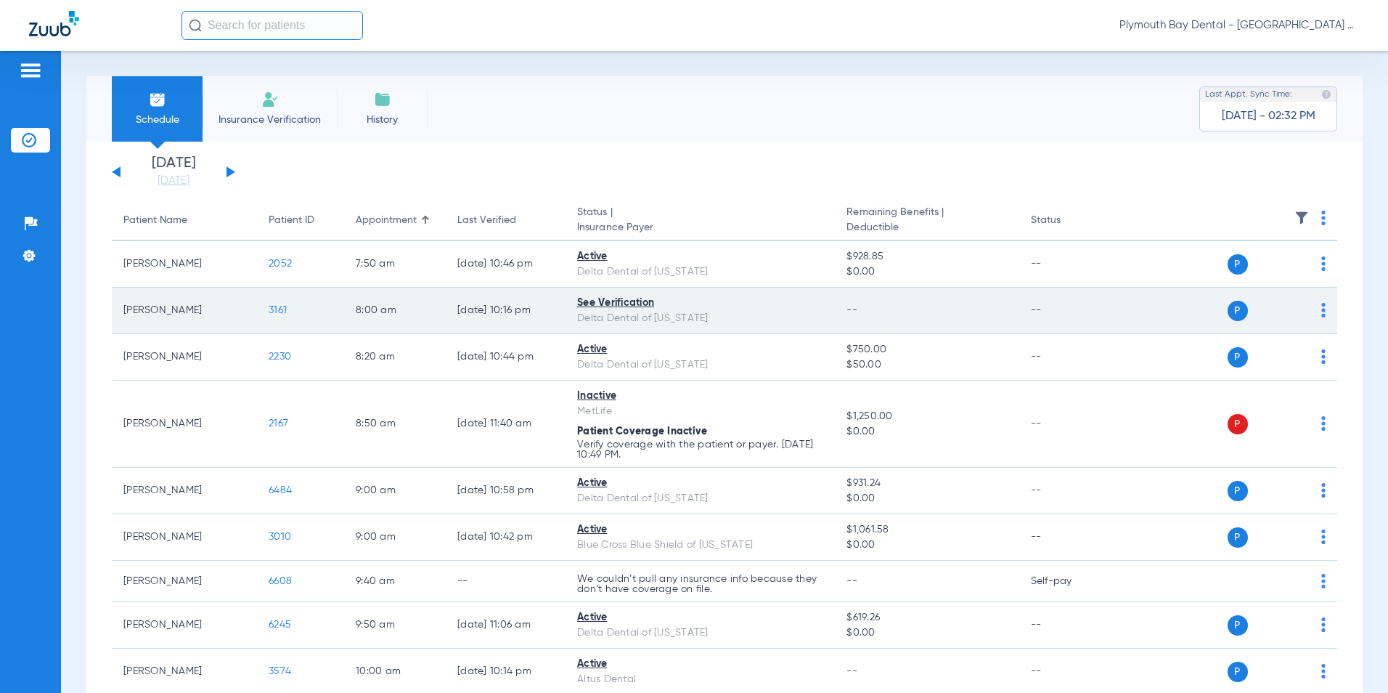
click at [282, 311] on span "3161" at bounding box center [278, 310] width 18 height 10
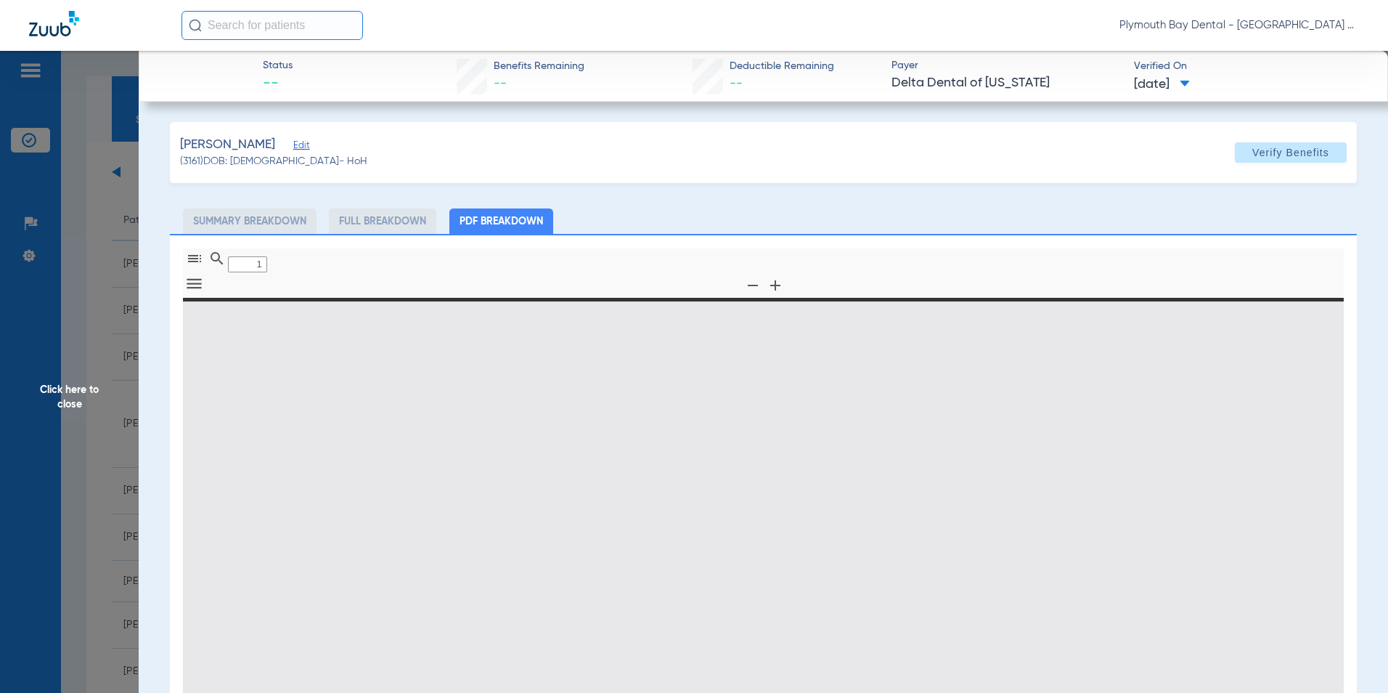
type input "0"
select select "page-width"
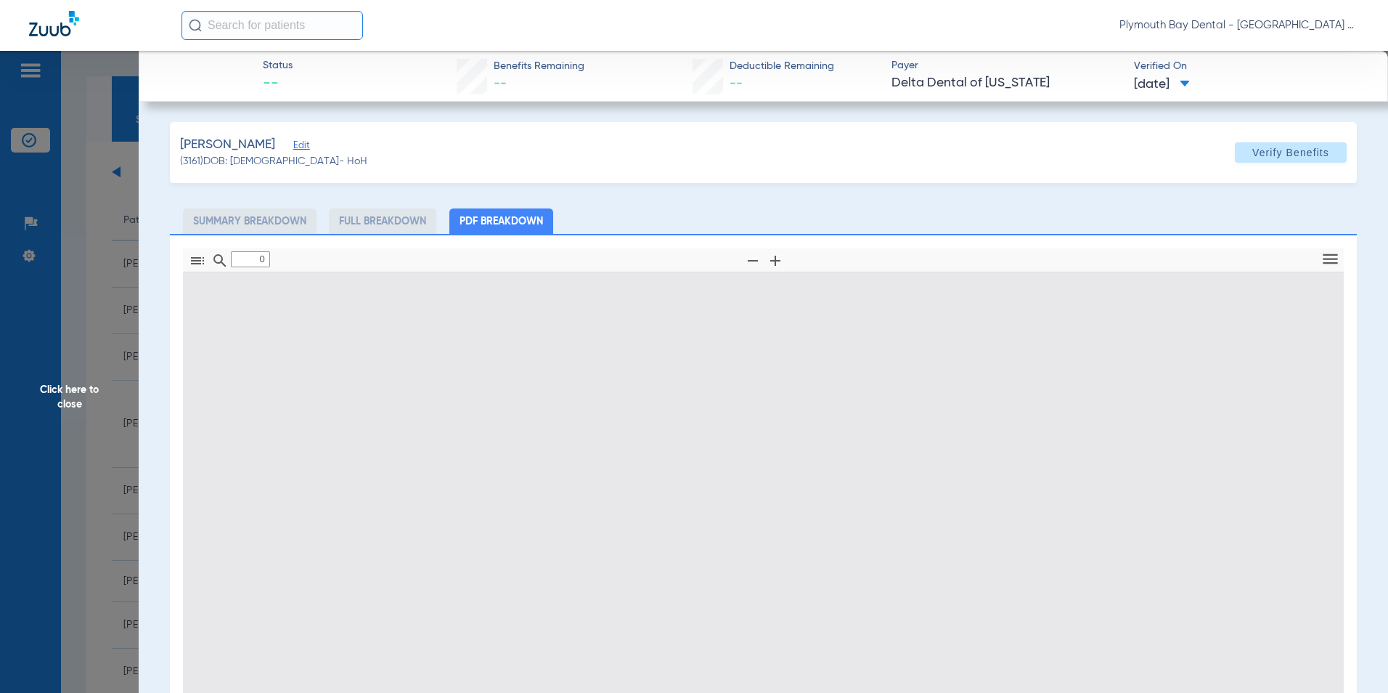
type input "1"
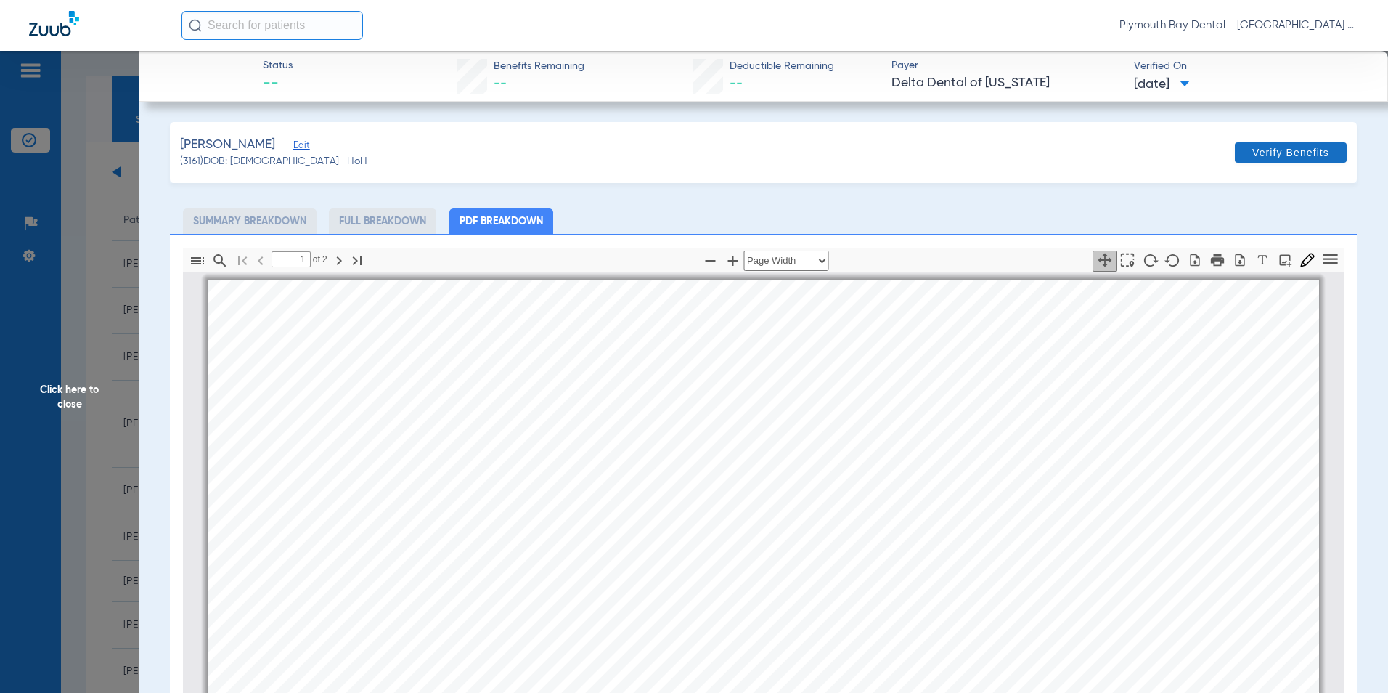
click at [1262, 152] on span "Verify Benefits" at bounding box center [1290, 153] width 77 height 12
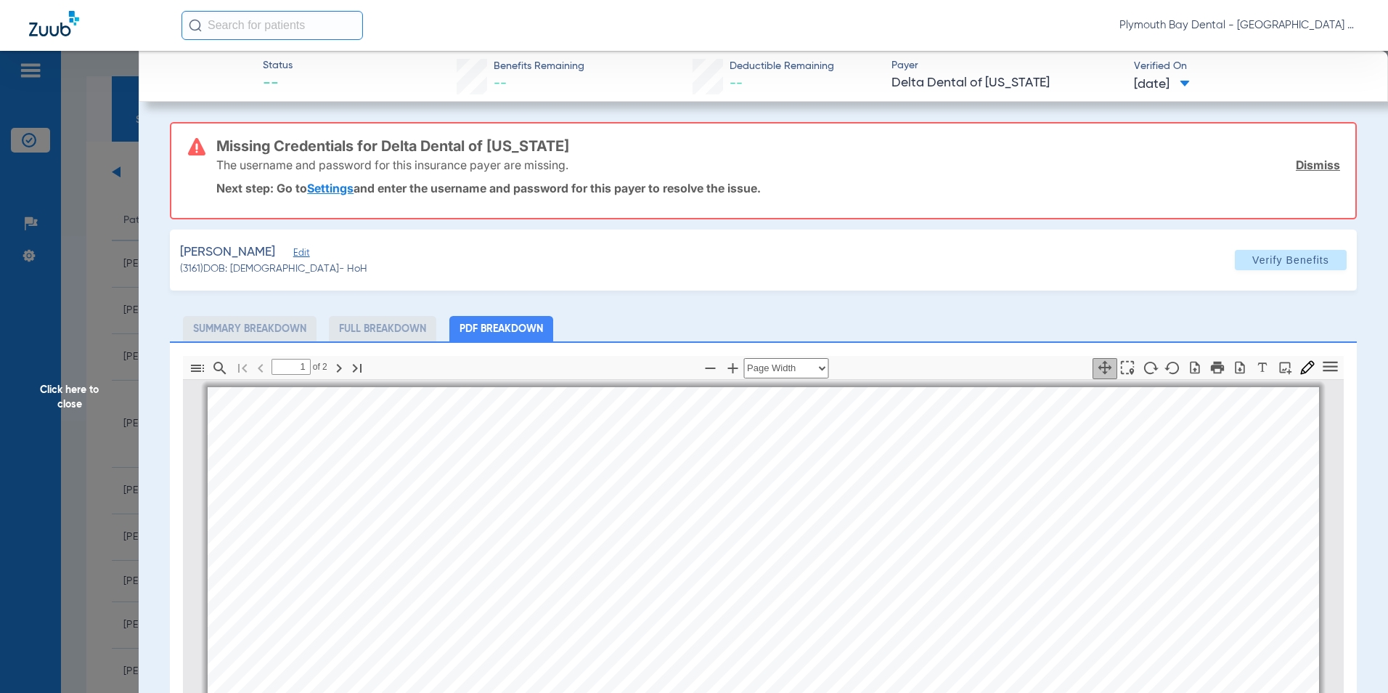
click at [1304, 166] on link "Dismiss" at bounding box center [1318, 165] width 44 height 15
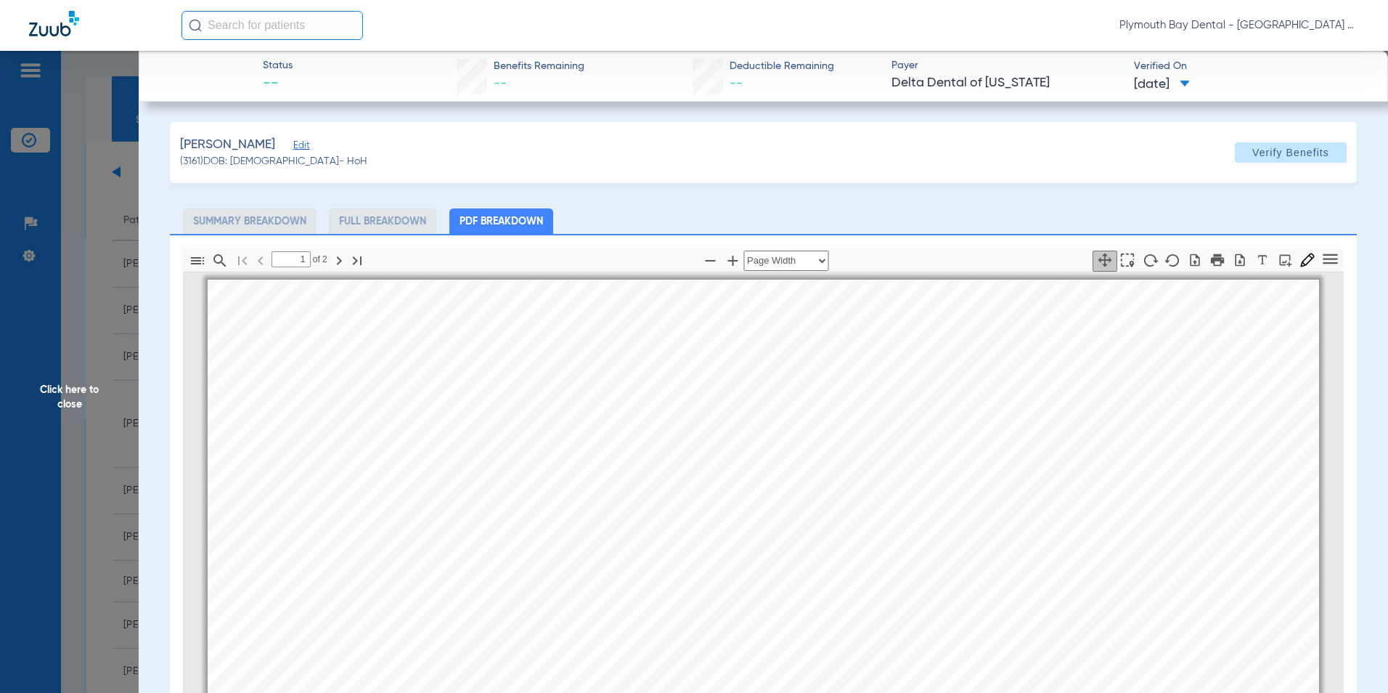
click at [109, 223] on span "Click here to close" at bounding box center [69, 397] width 139 height 693
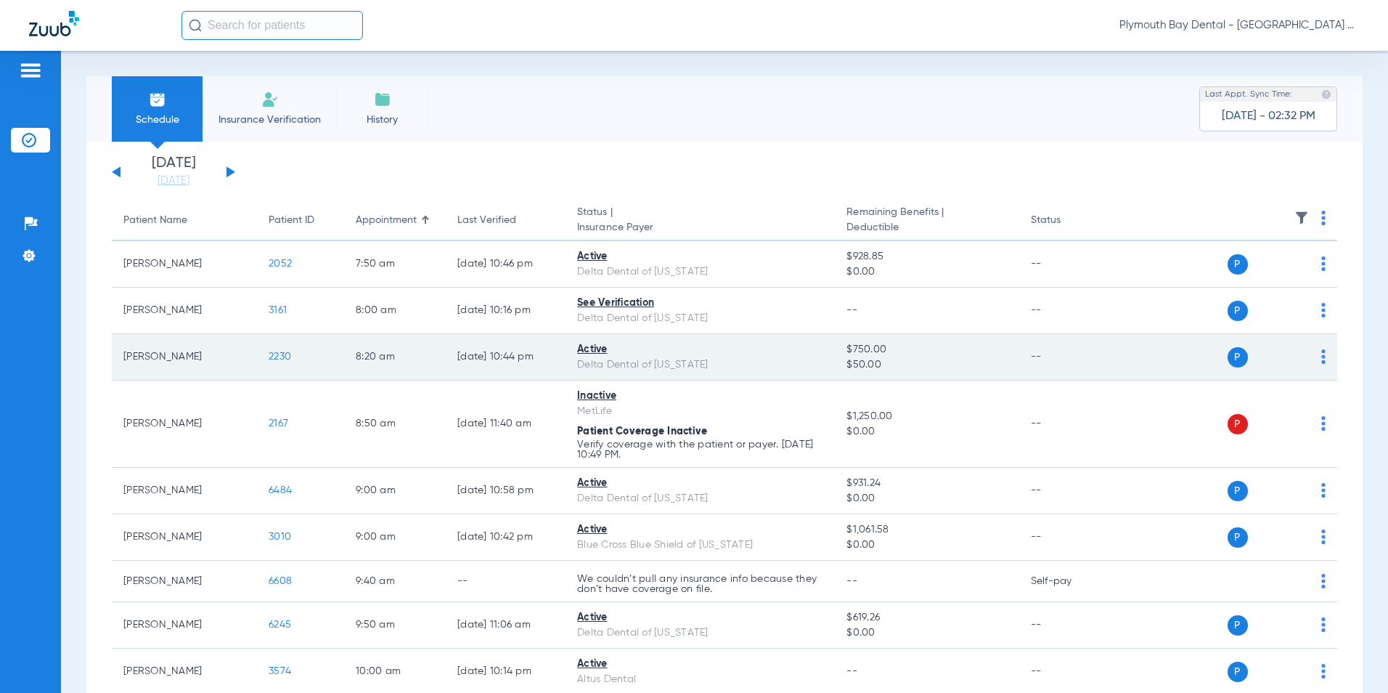
click at [287, 356] on span "2230" at bounding box center [280, 356] width 23 height 10
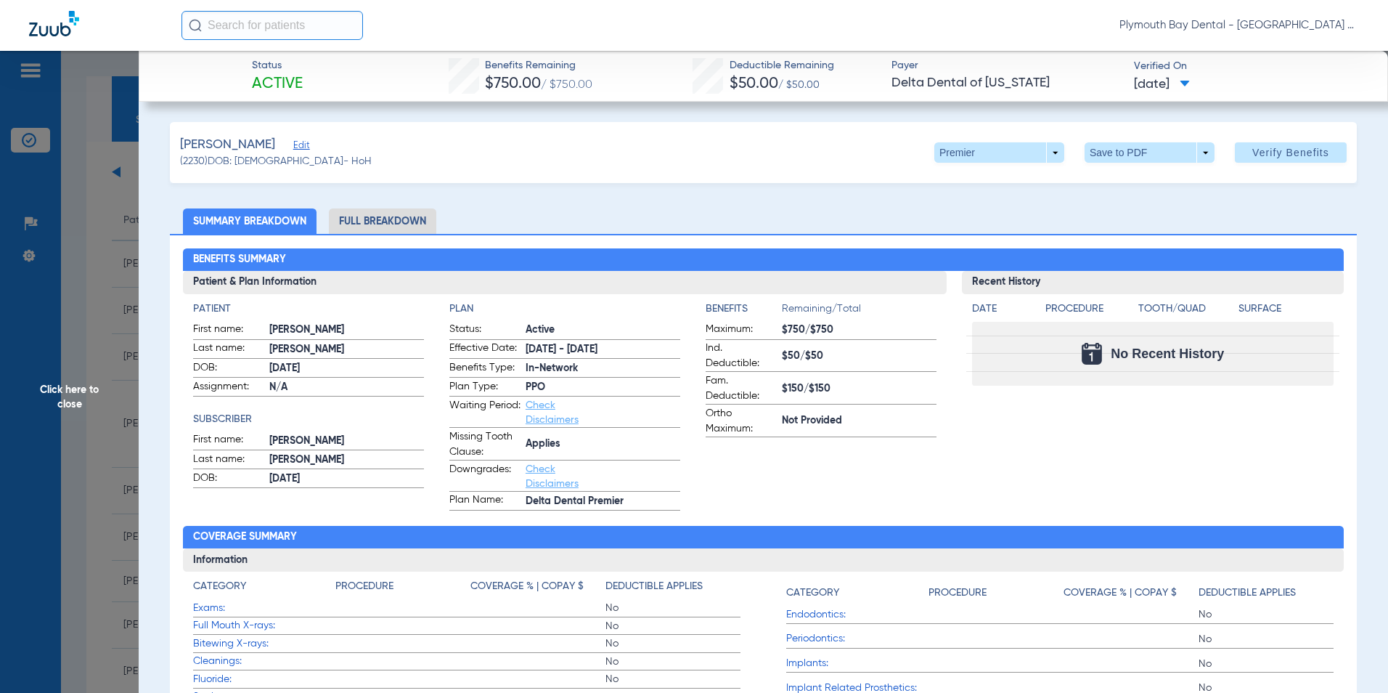
click at [88, 159] on span "Click here to close" at bounding box center [69, 397] width 139 height 693
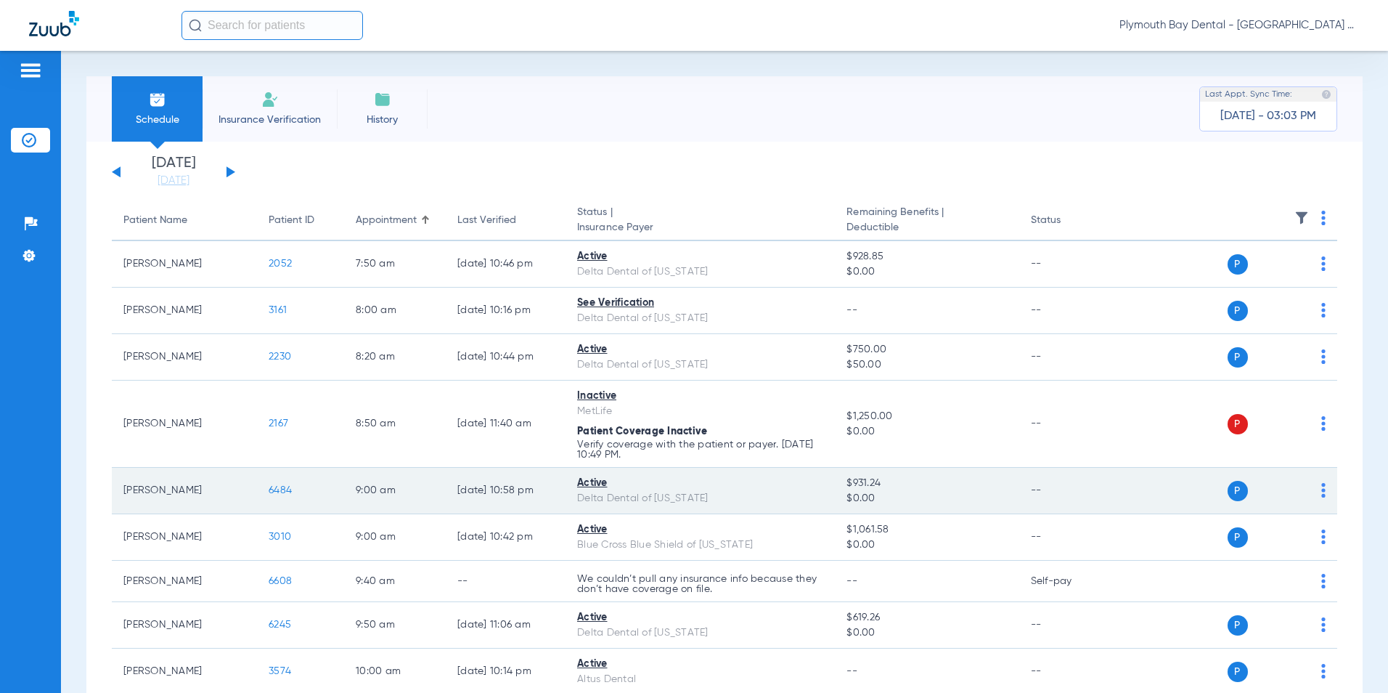
click at [284, 491] on span "6484" at bounding box center [280, 490] width 23 height 10
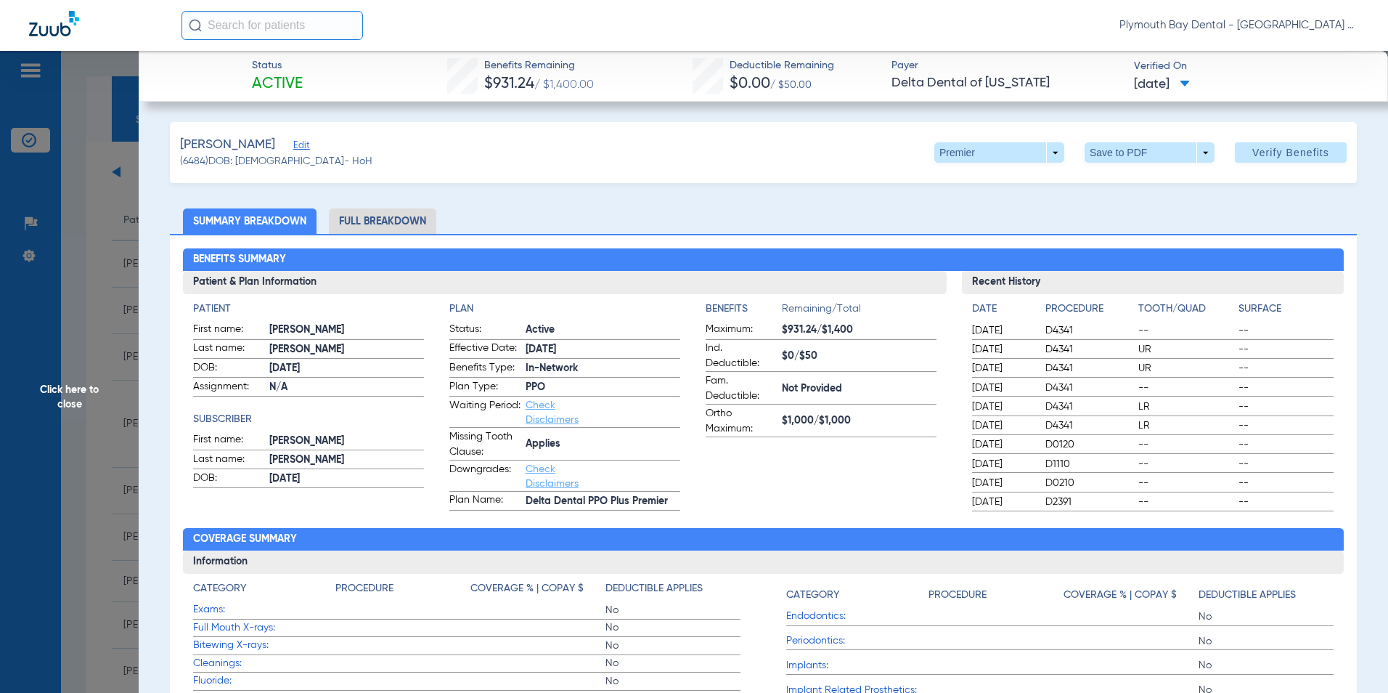
click at [93, 230] on span "Click here to close" at bounding box center [69, 397] width 139 height 693
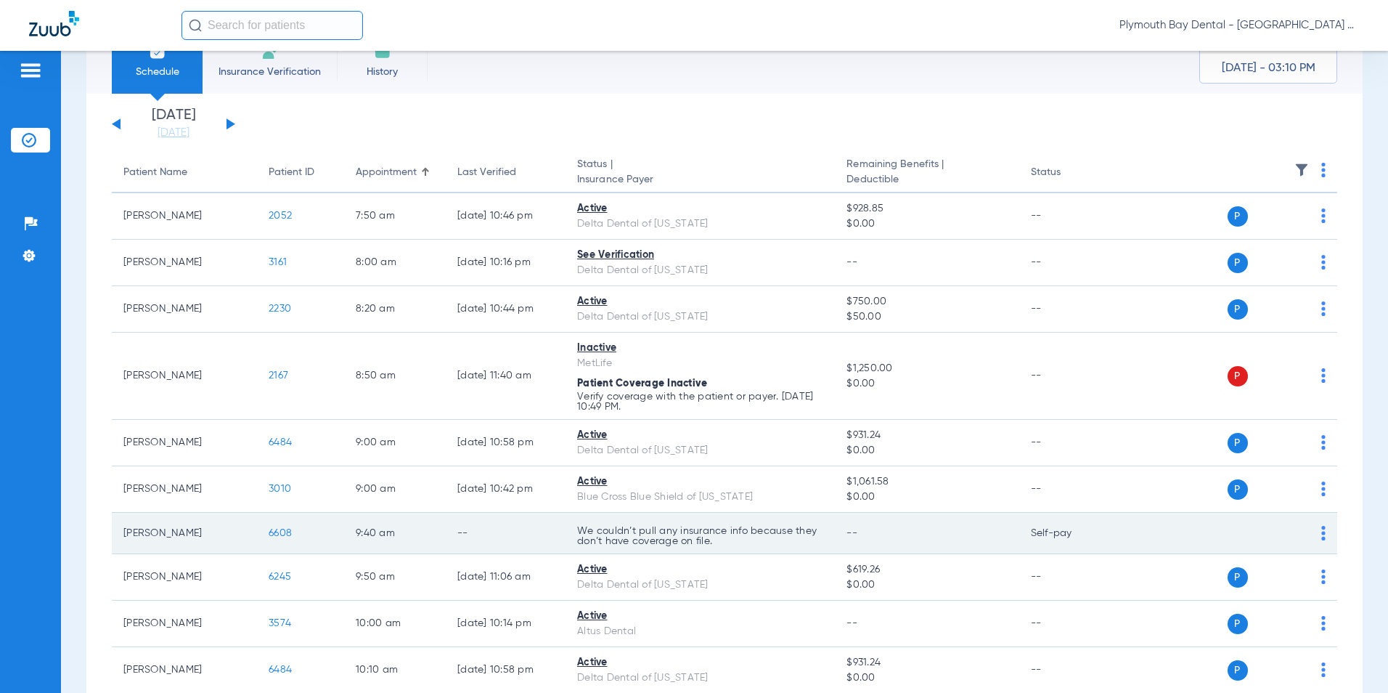
scroll to position [73, 0]
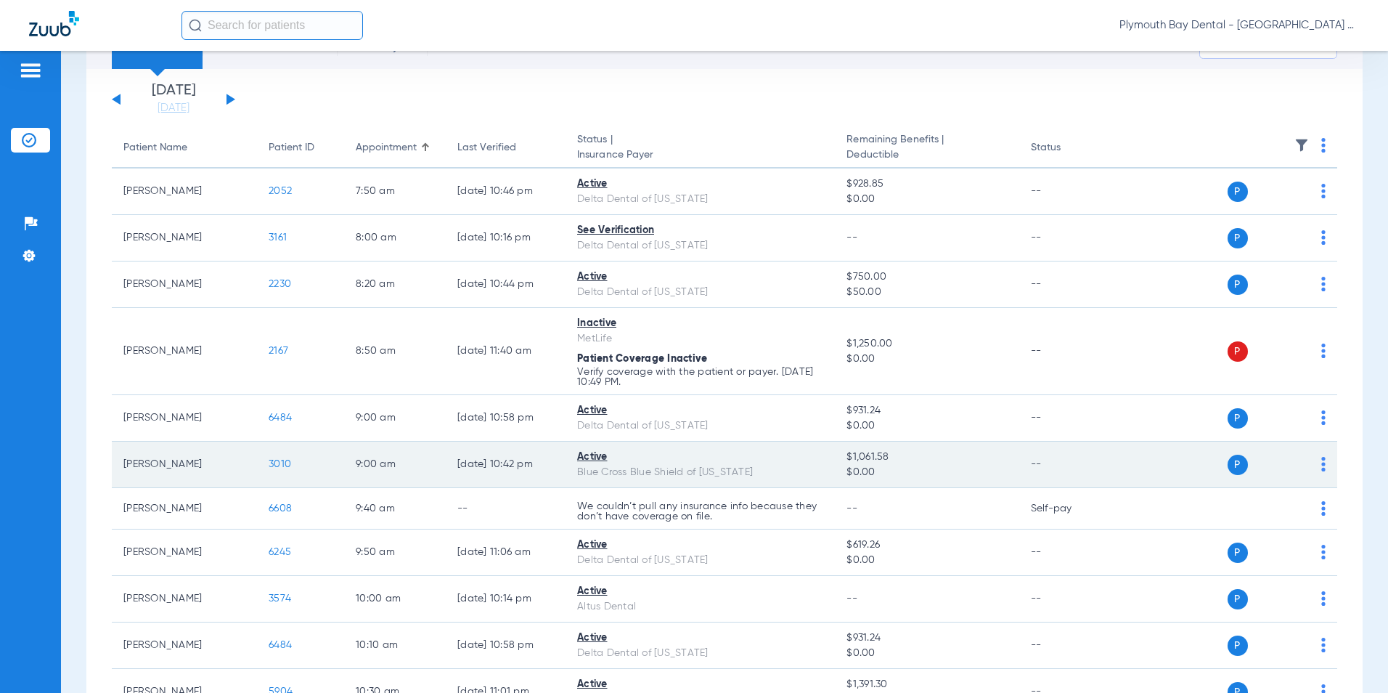
click at [277, 460] on span "3010" at bounding box center [280, 464] width 23 height 10
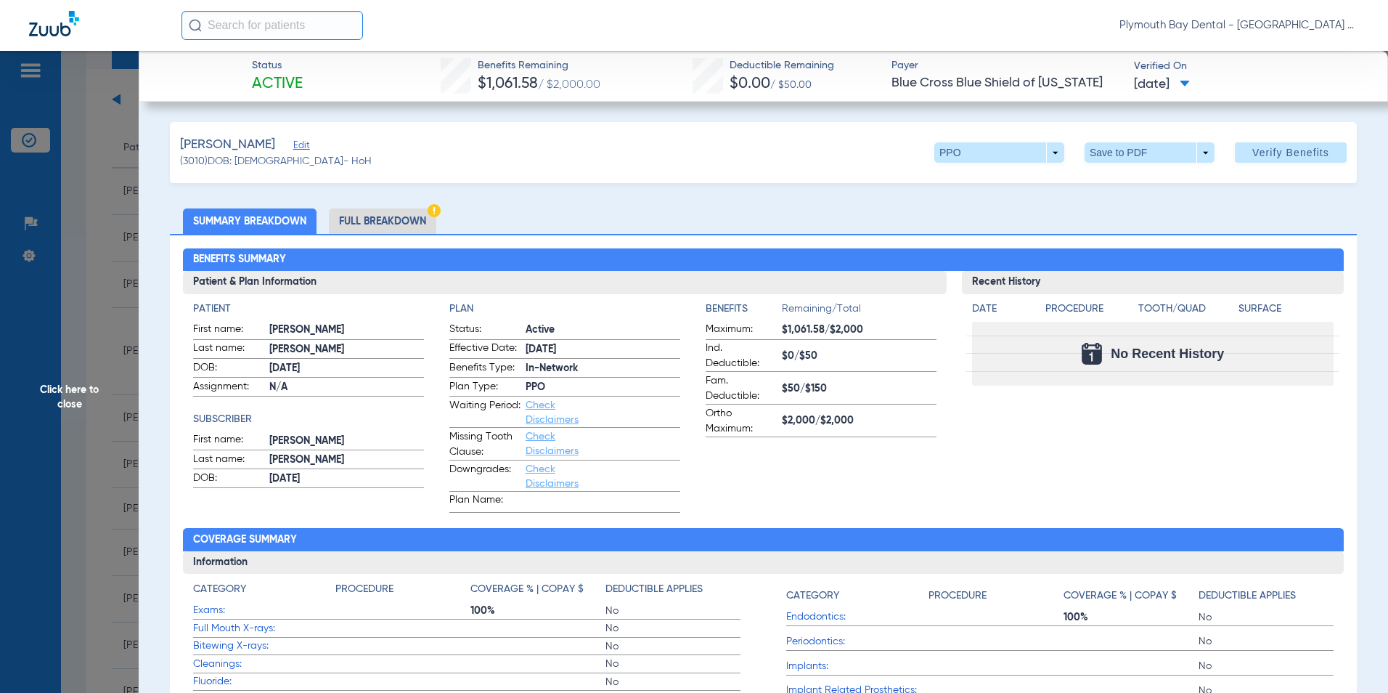
click at [78, 216] on span "Click here to close" at bounding box center [69, 397] width 139 height 693
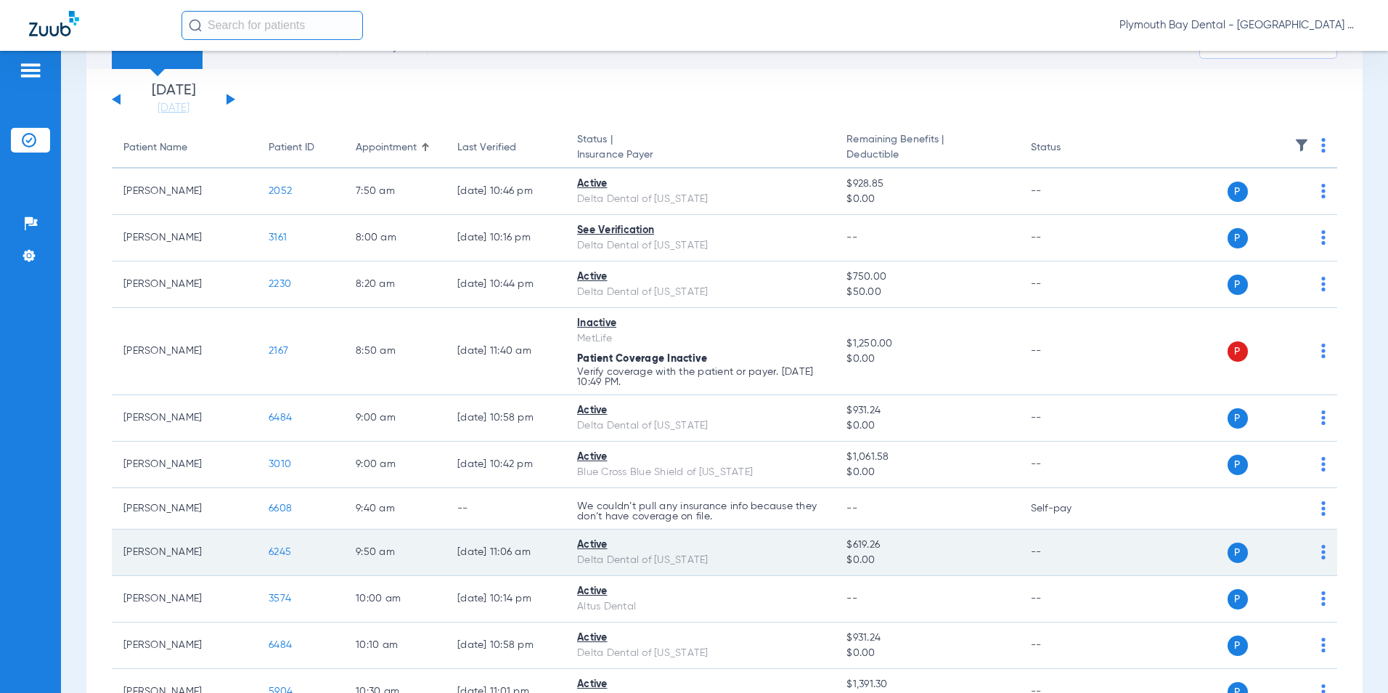
click at [291, 550] on span "6245" at bounding box center [280, 552] width 23 height 10
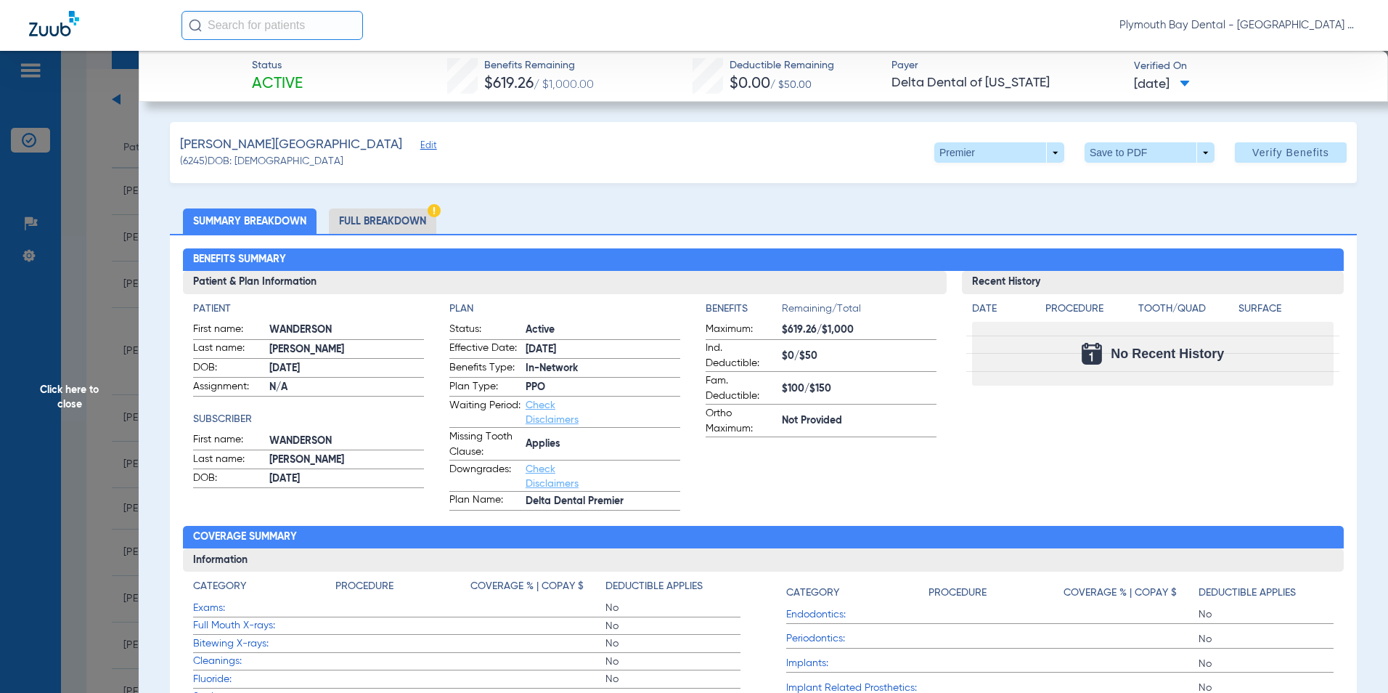
click at [100, 310] on span "Click here to close" at bounding box center [69, 397] width 139 height 693
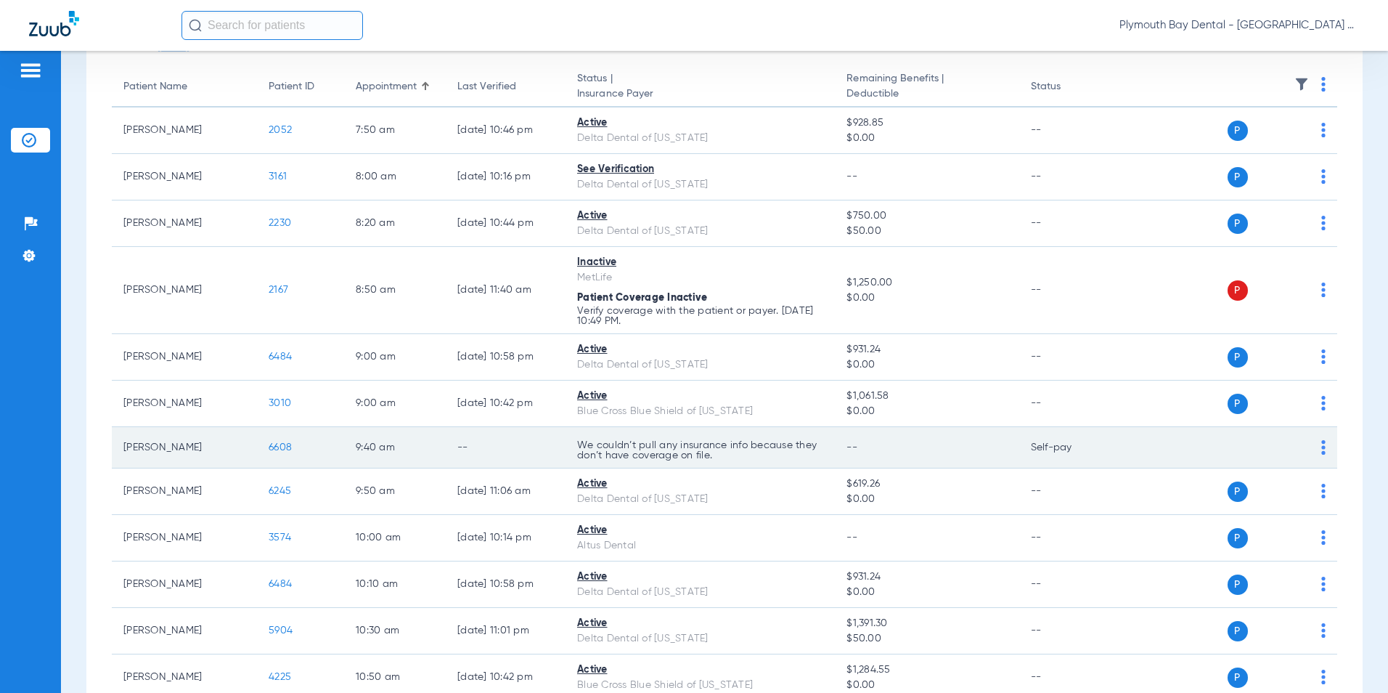
scroll to position [218, 0]
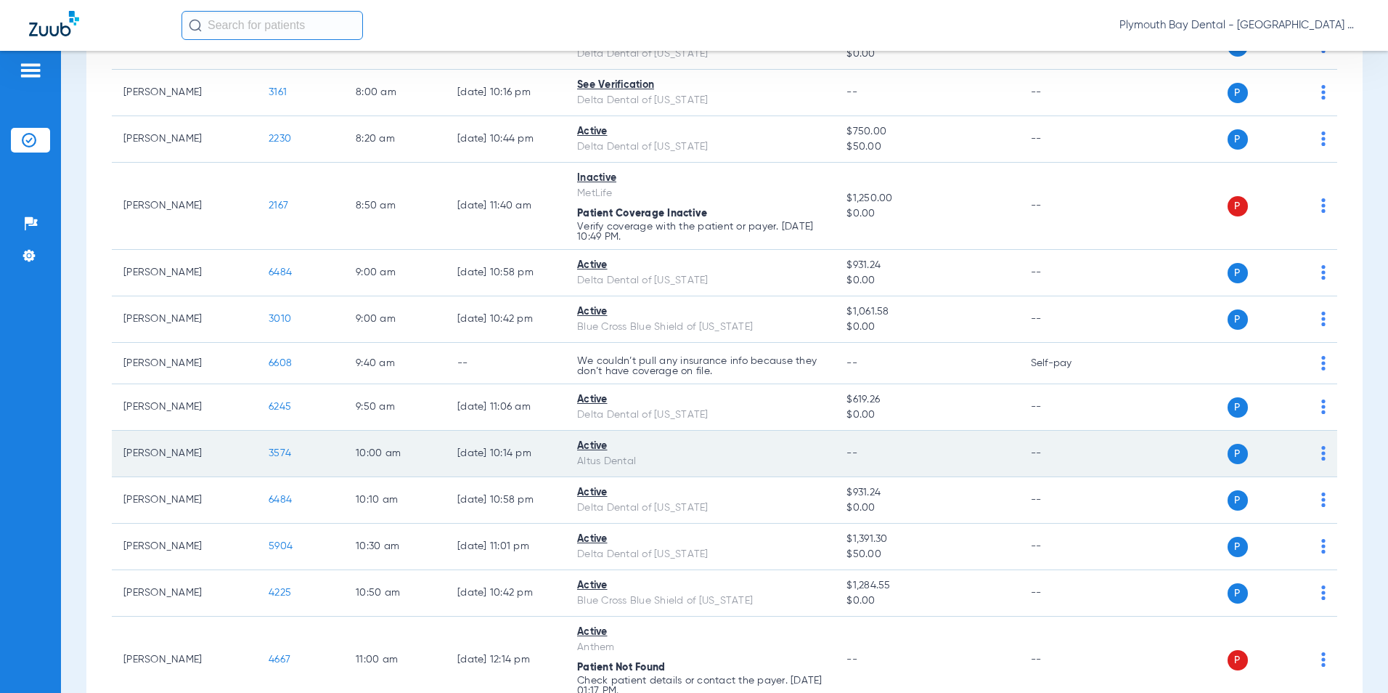
click at [278, 455] on span "3574" at bounding box center [280, 453] width 23 height 10
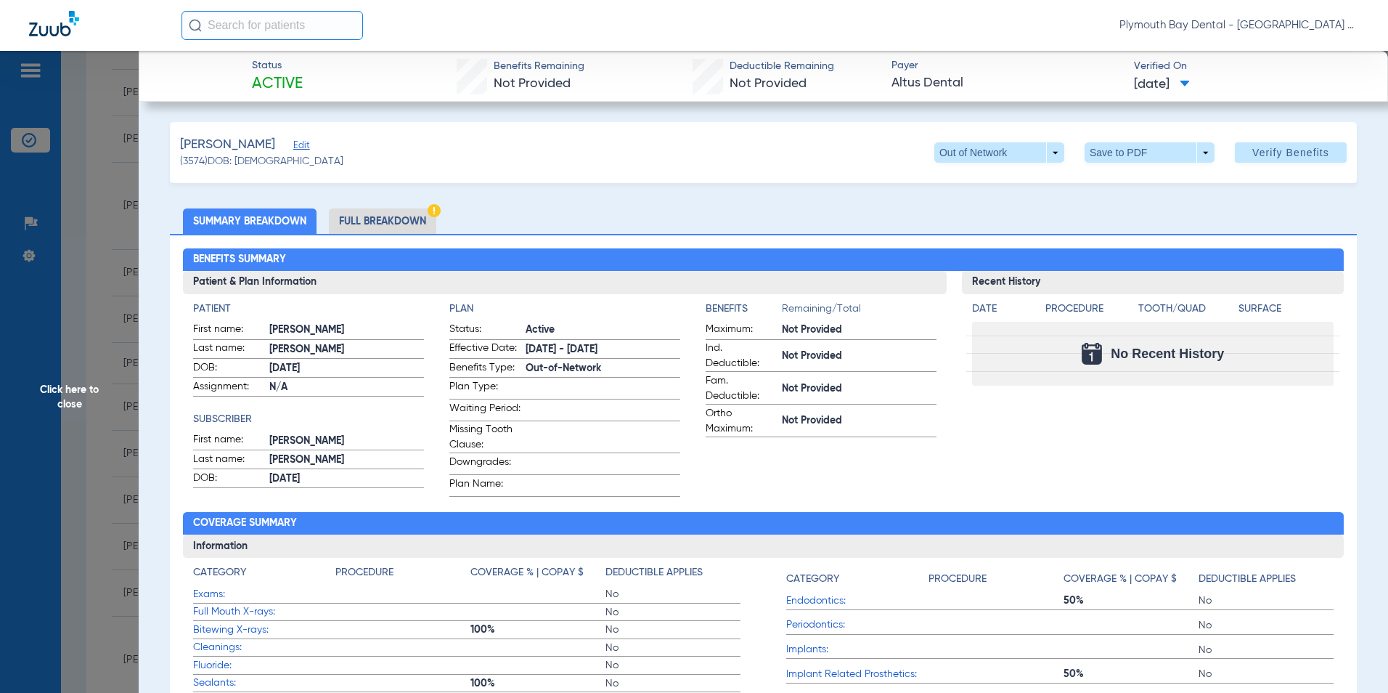
click at [388, 224] on li "Full Breakdown" at bounding box center [382, 220] width 107 height 25
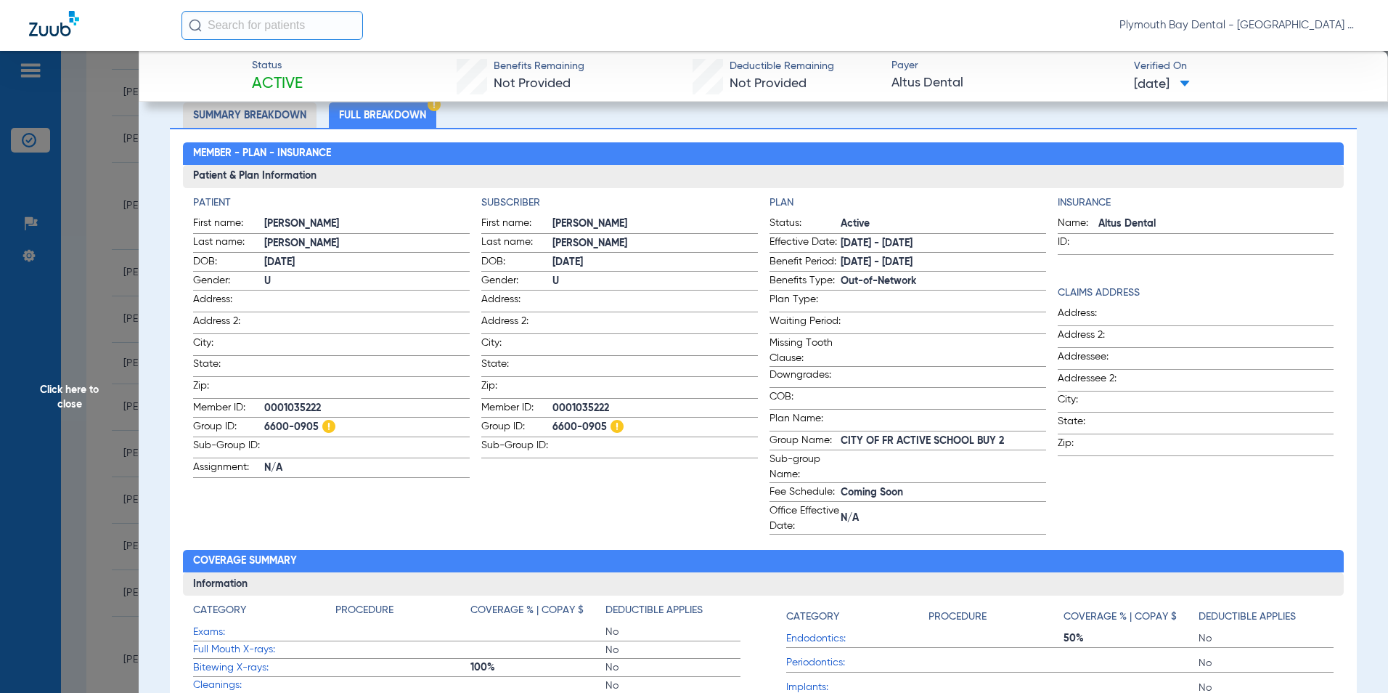
scroll to position [73, 0]
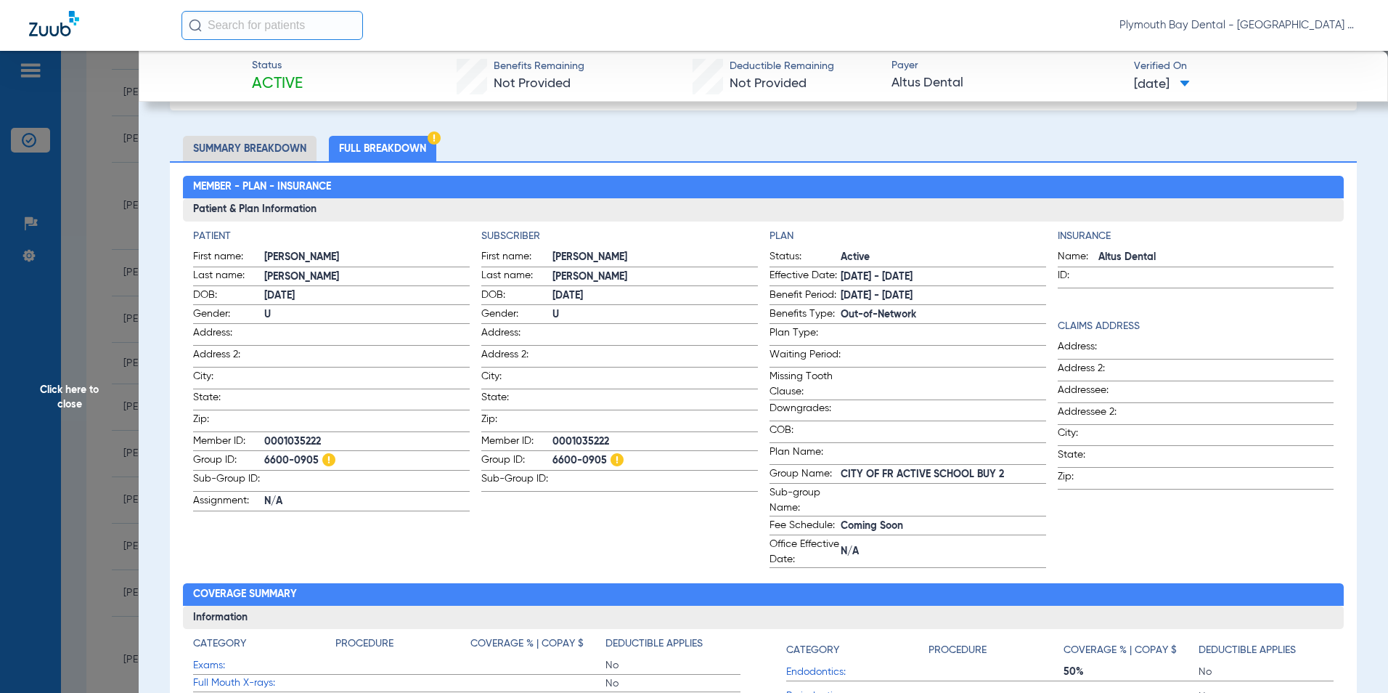
click at [300, 143] on li "Summary Breakdown" at bounding box center [250, 148] width 134 height 25
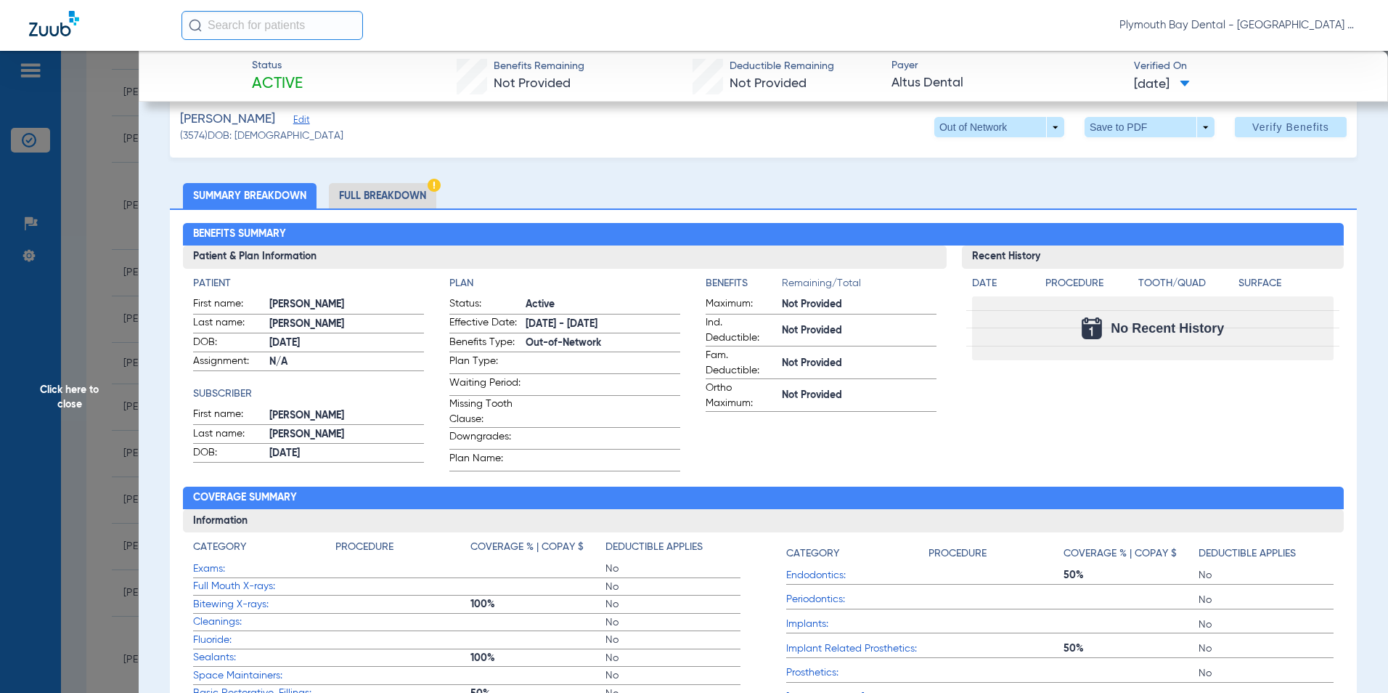
scroll to position [0, 0]
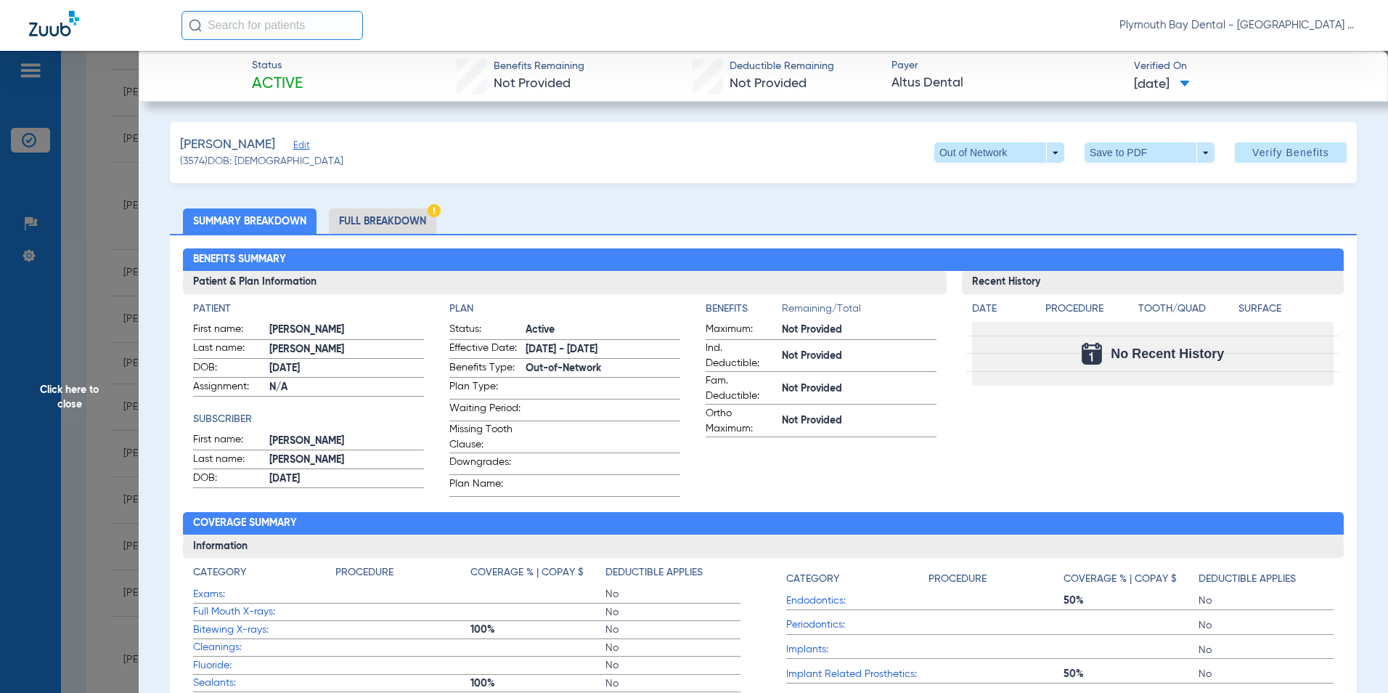
drag, startPoint x: 356, startPoint y: 214, endPoint x: 960, endPoint y: 246, distance: 605.5
click at [356, 214] on li "Full Breakdown" at bounding box center [382, 220] width 107 height 25
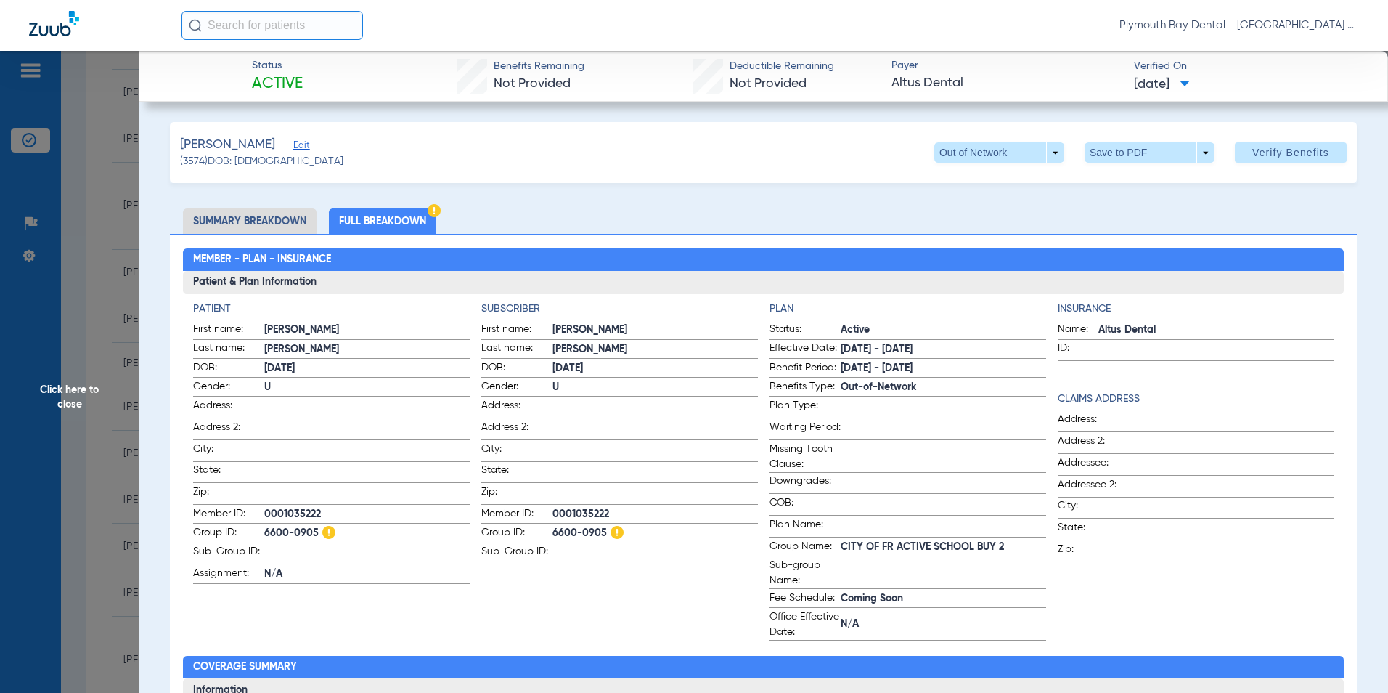
click at [126, 391] on span "Click here to close" at bounding box center [69, 397] width 139 height 693
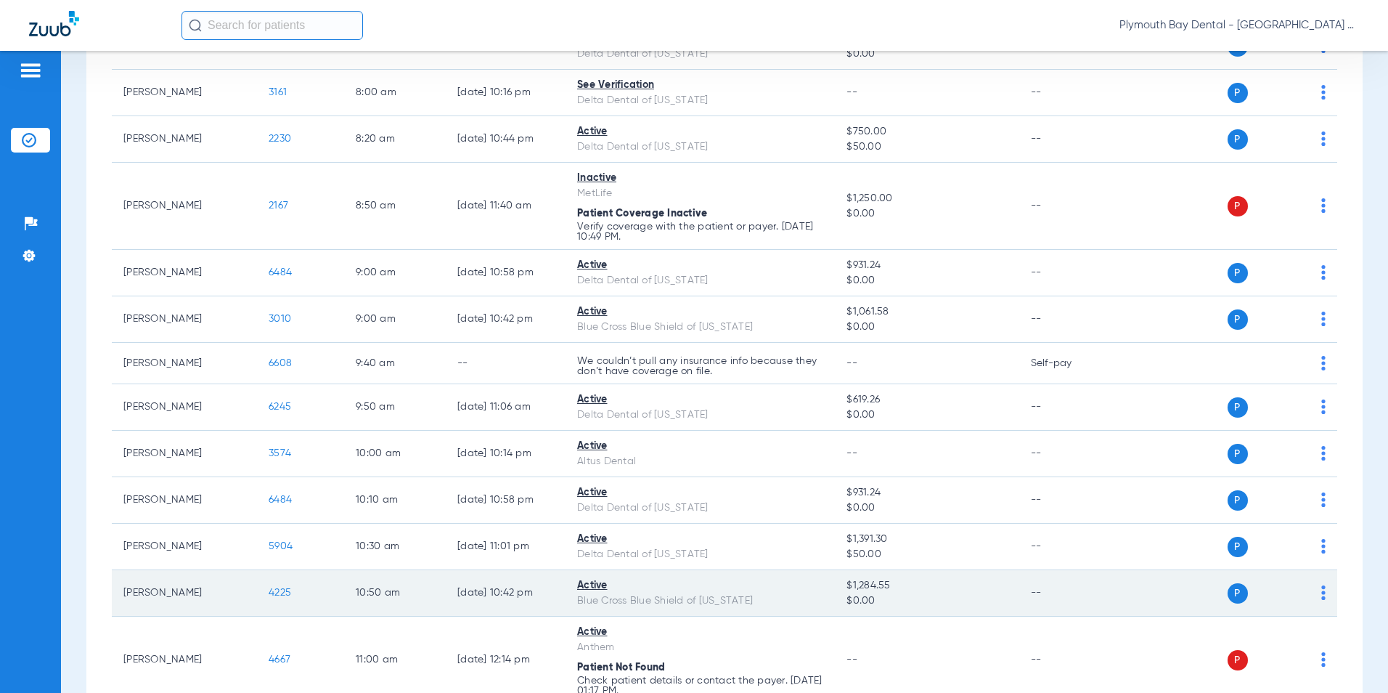
click at [281, 589] on span "4225" at bounding box center [280, 592] width 23 height 10
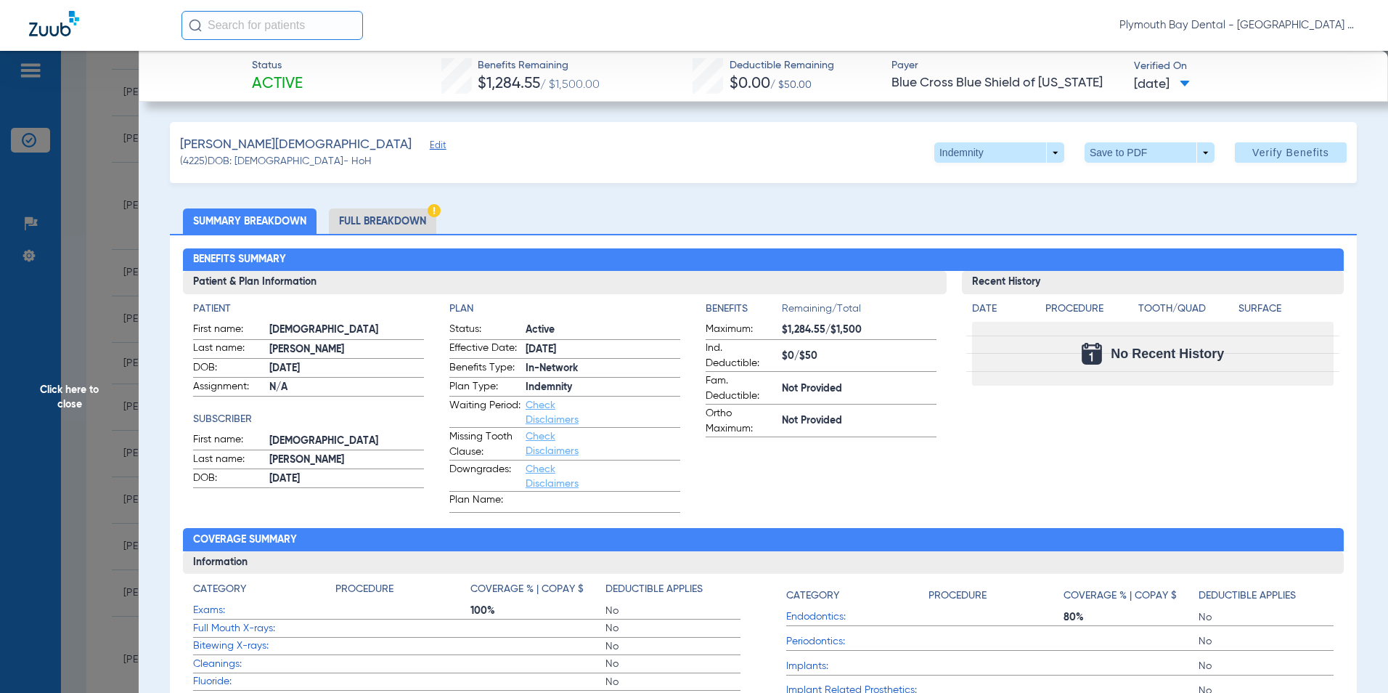
click at [80, 202] on span "Click here to close" at bounding box center [69, 397] width 139 height 693
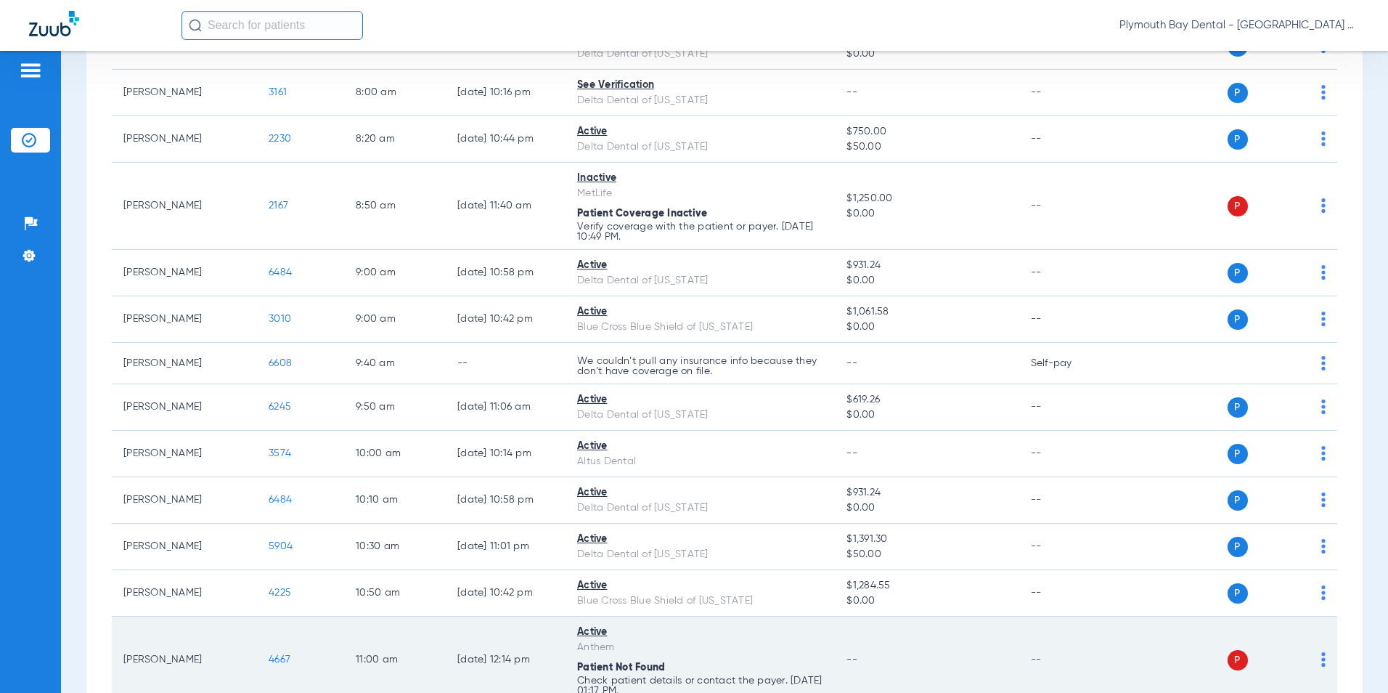
click at [285, 655] on span "4667" at bounding box center [280, 659] width 22 height 10
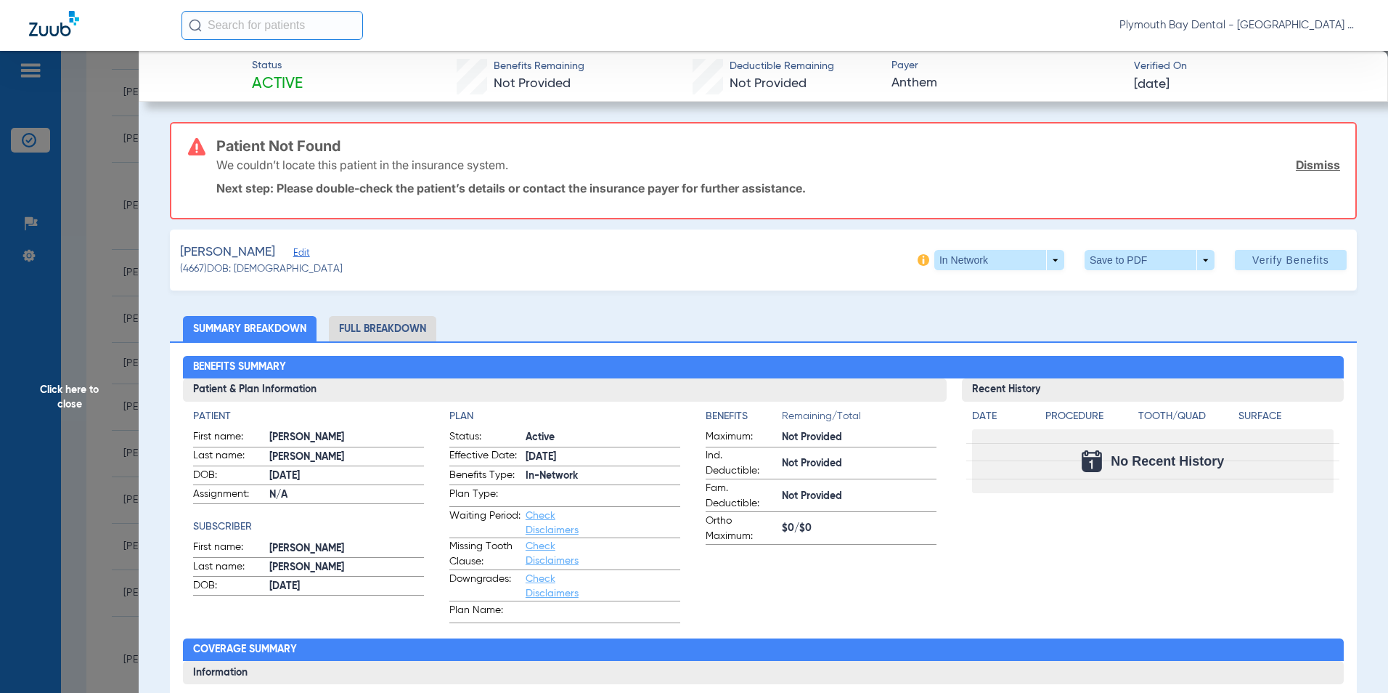
click at [1310, 164] on link "Dismiss" at bounding box center [1318, 165] width 44 height 15
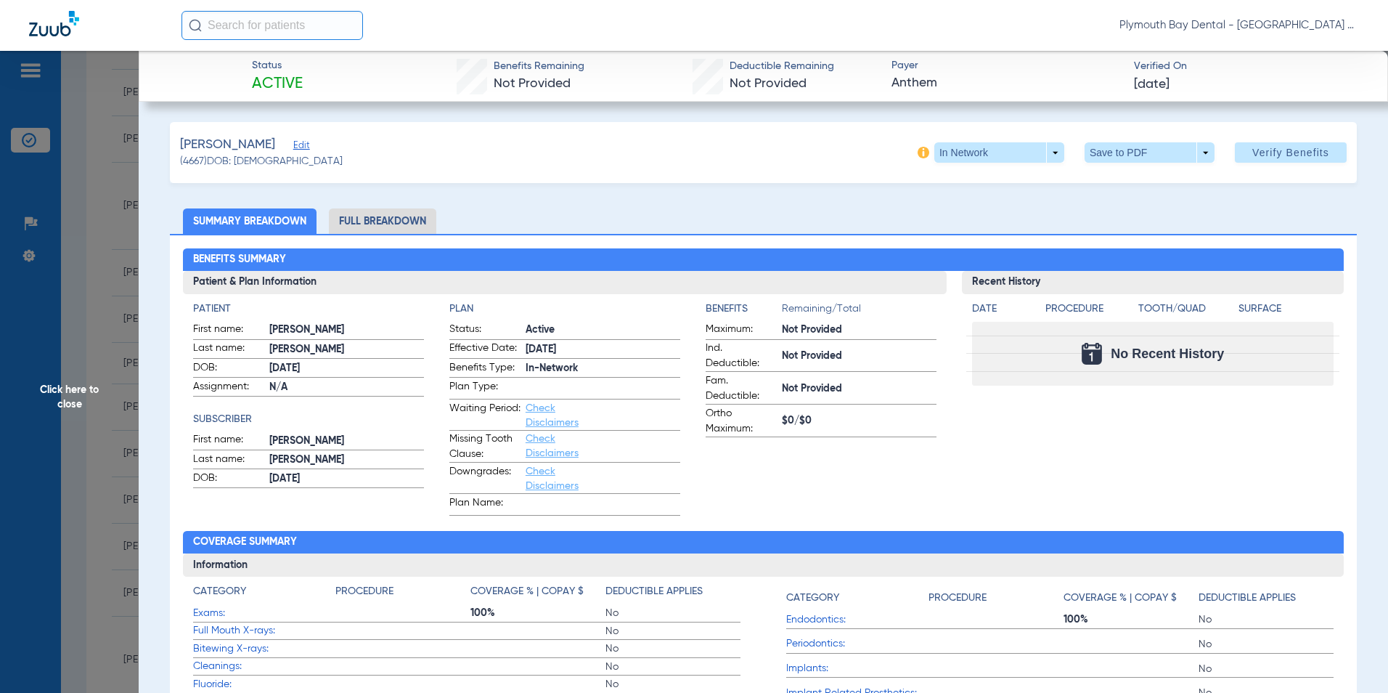
click at [306, 145] on span "Edit" at bounding box center [299, 147] width 13 height 14
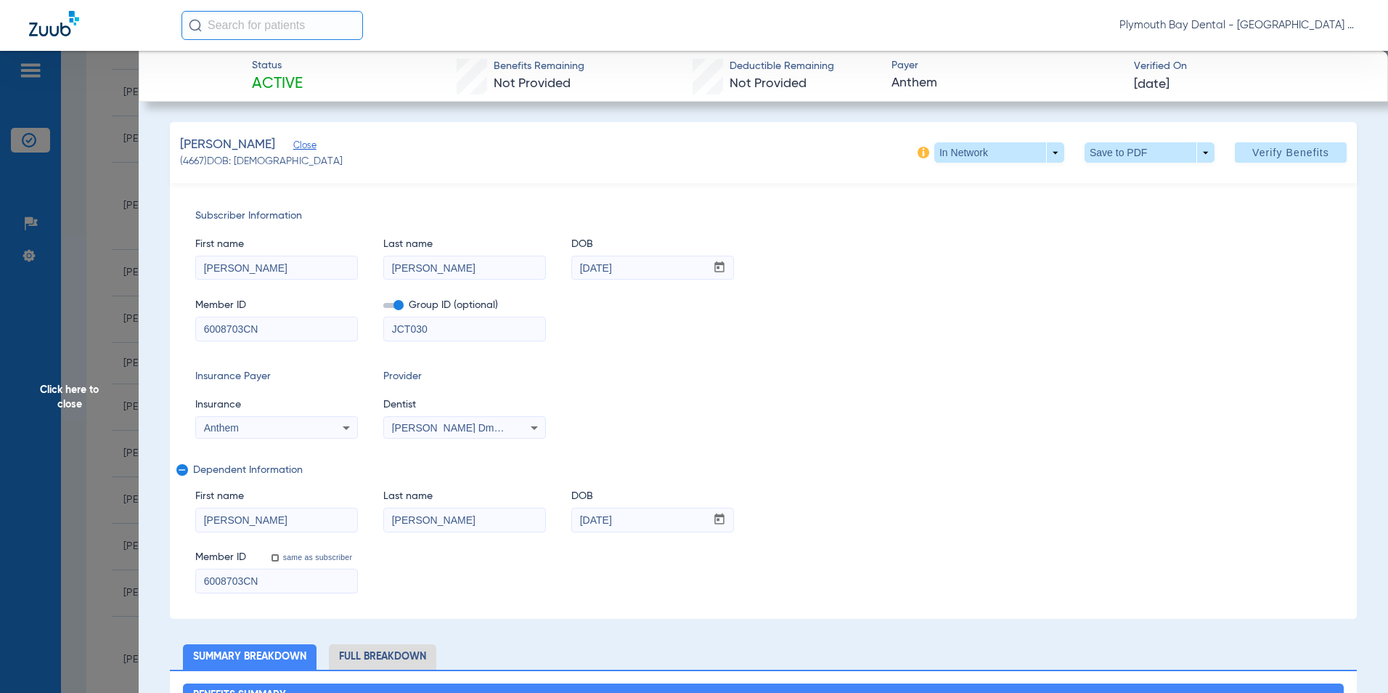
click at [118, 253] on span "Click here to close" at bounding box center [69, 397] width 139 height 693
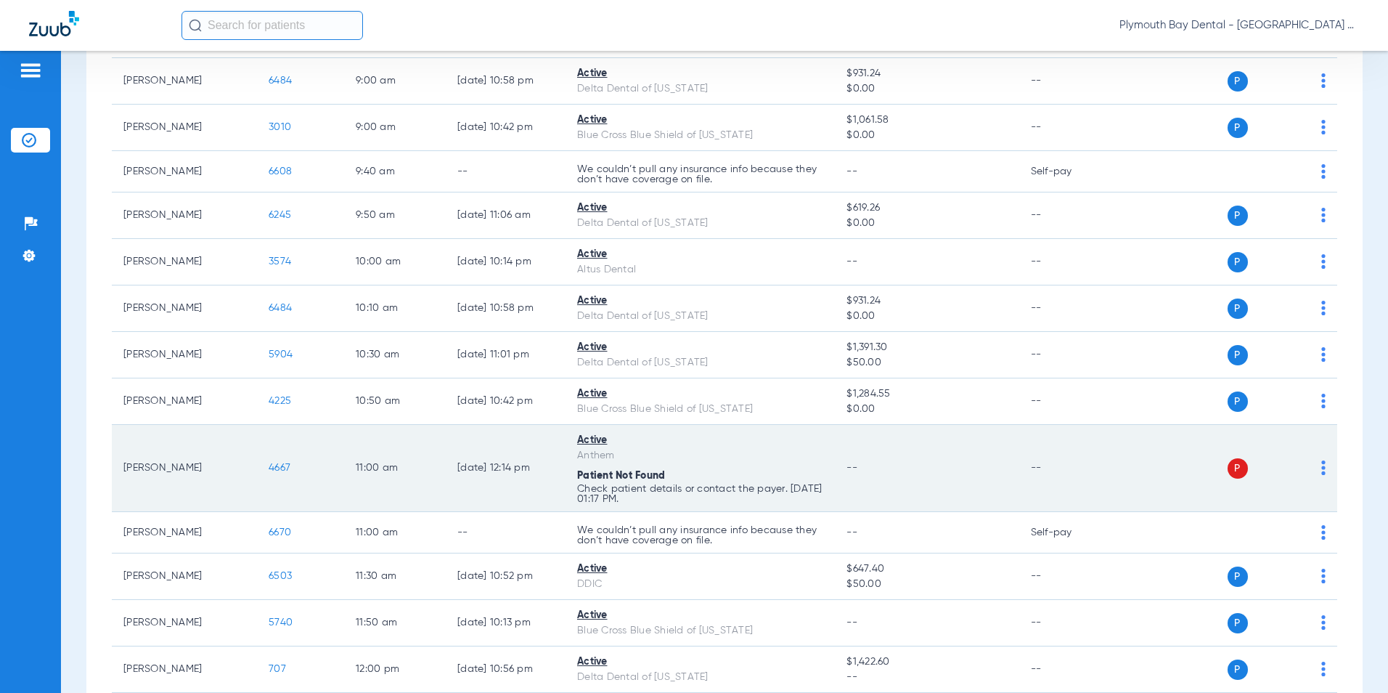
scroll to position [436, 0]
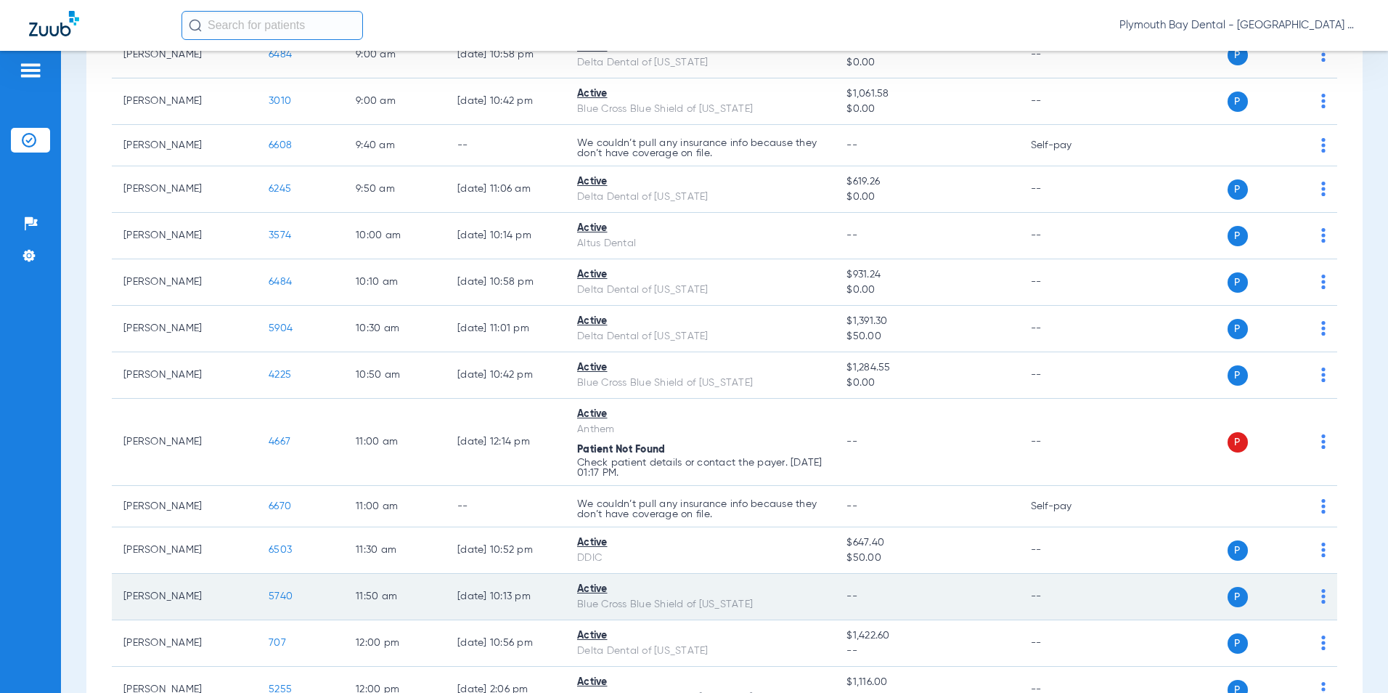
click at [285, 593] on span "5740" at bounding box center [281, 596] width 24 height 10
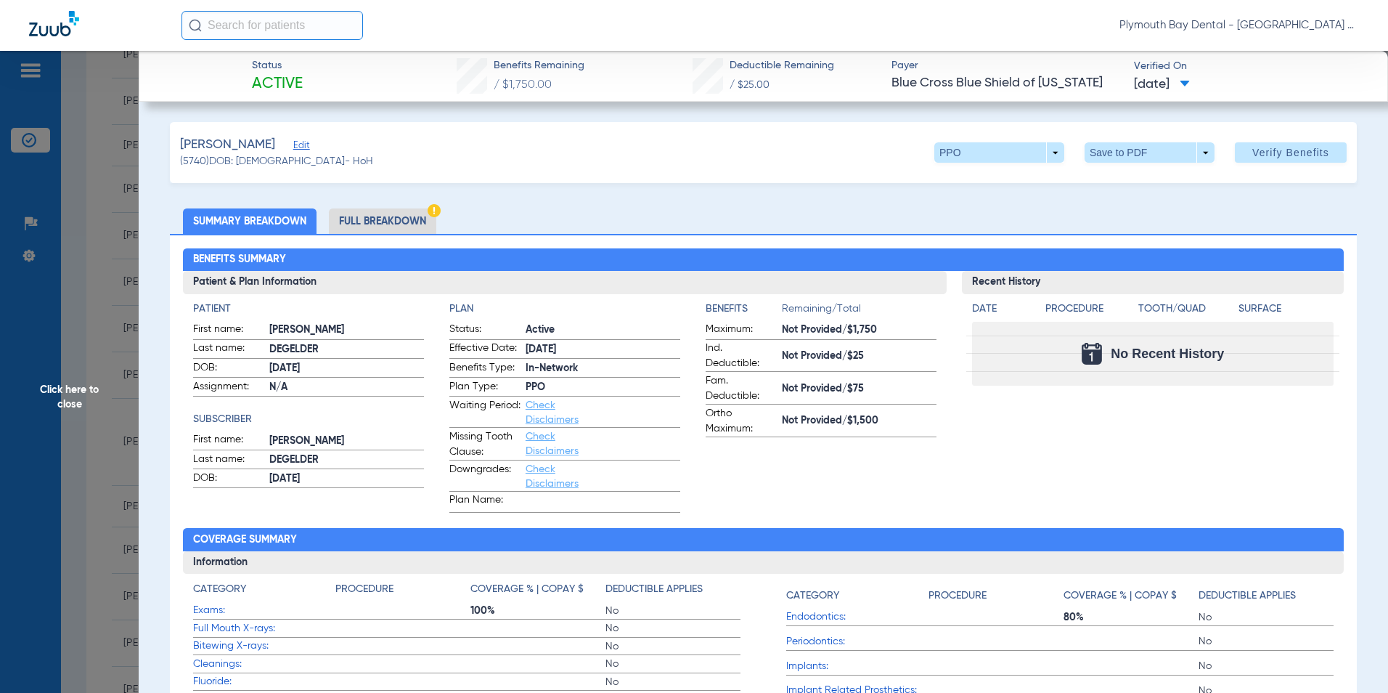
click at [385, 225] on li "Full Breakdown" at bounding box center [382, 220] width 107 height 25
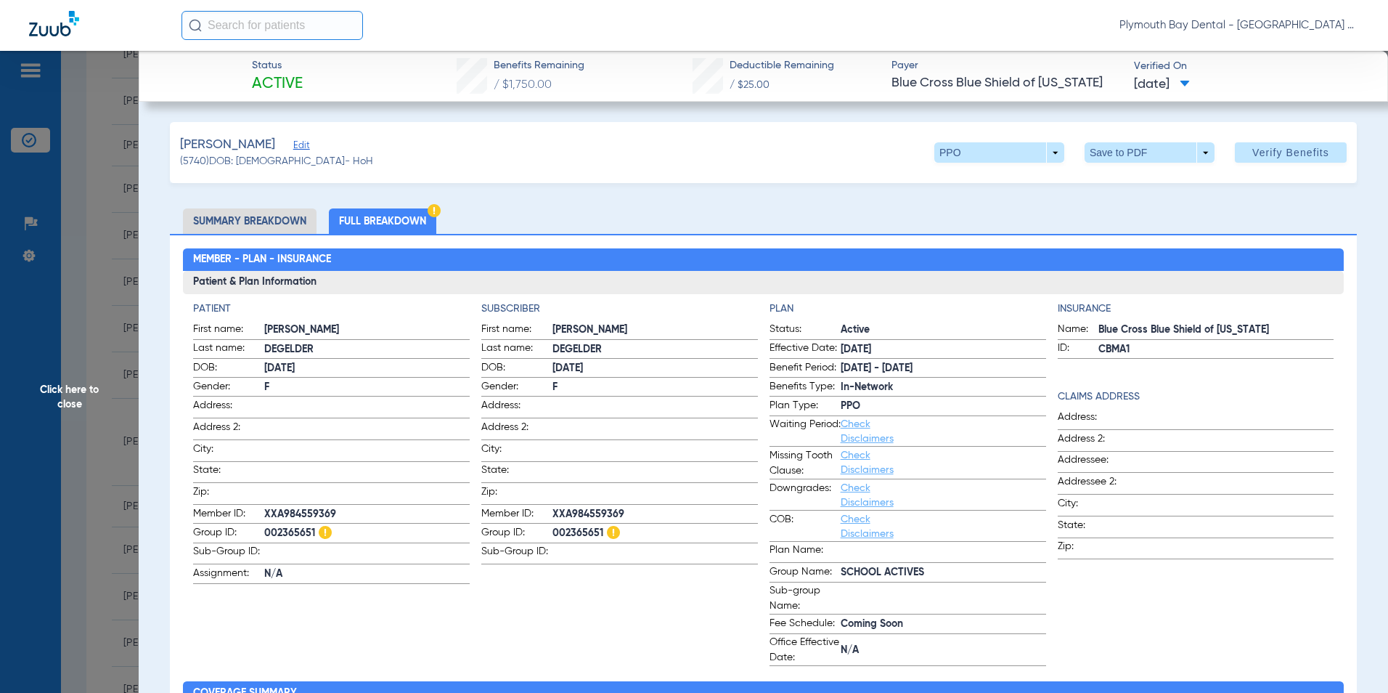
scroll to position [73, 0]
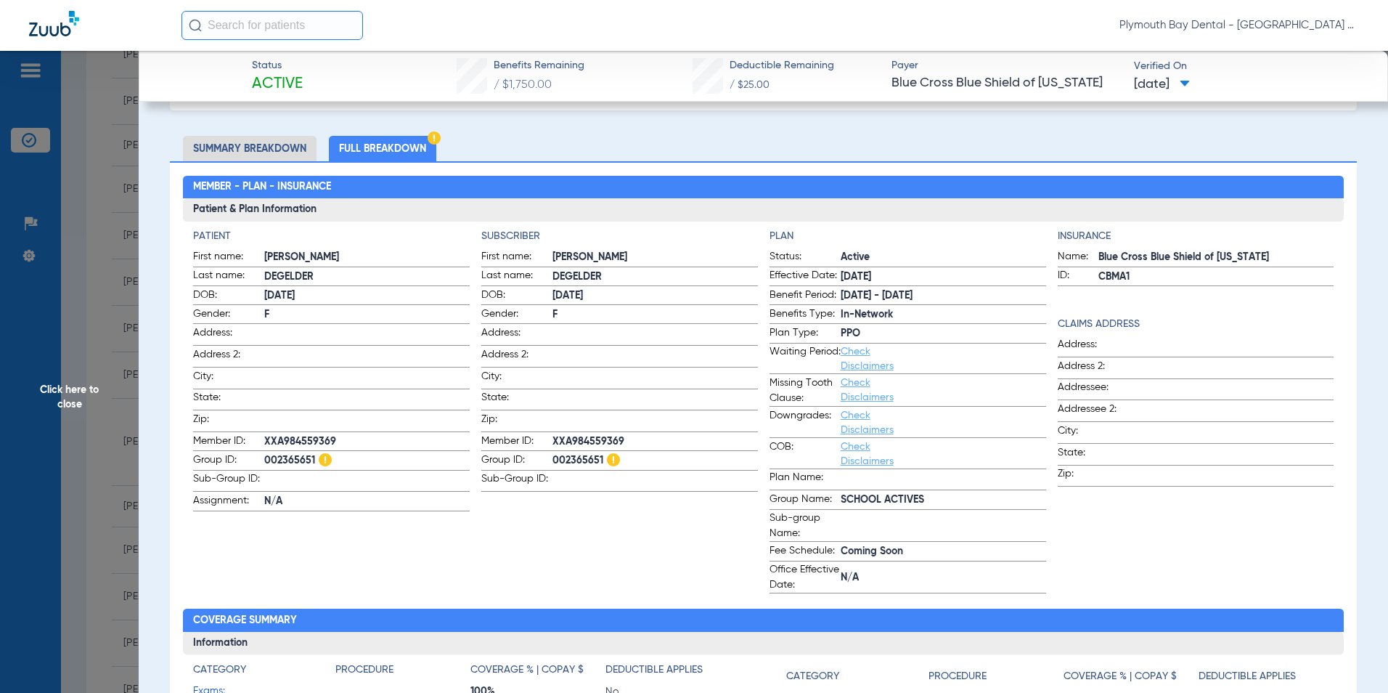
click at [88, 232] on span "Click here to close" at bounding box center [69, 397] width 139 height 693
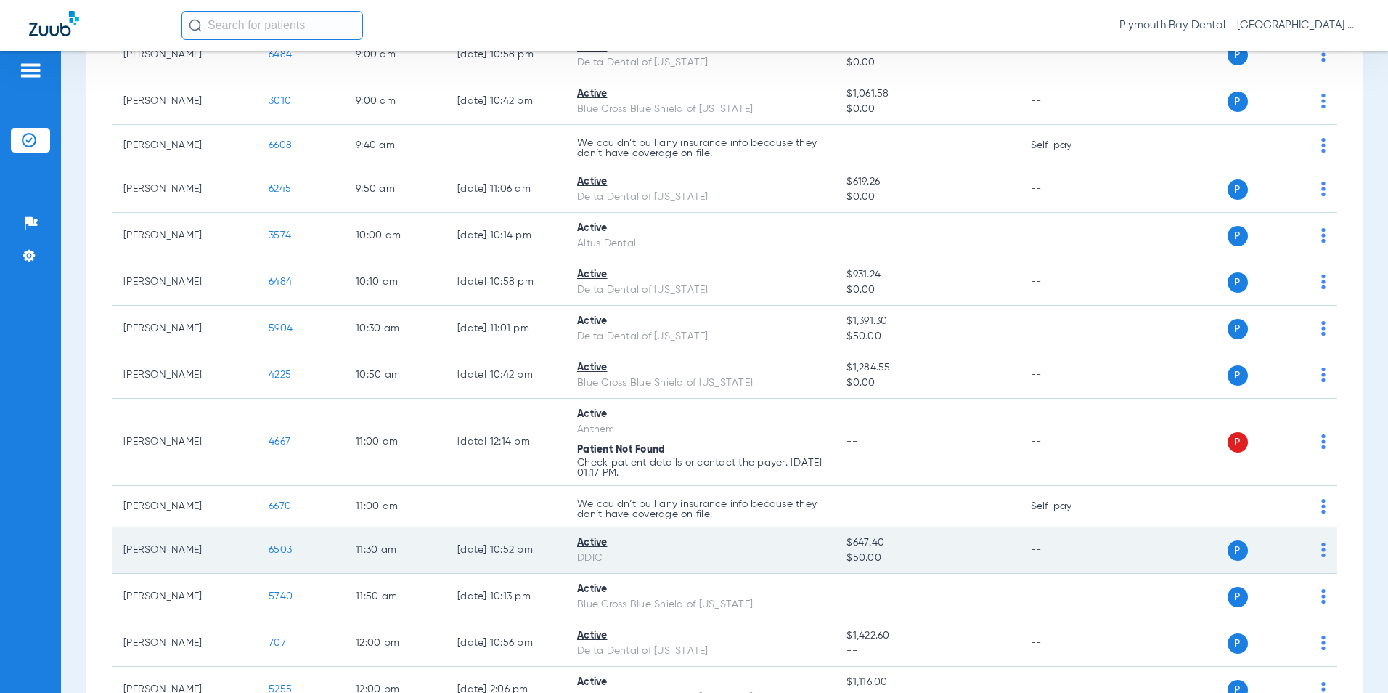
scroll to position [726, 0]
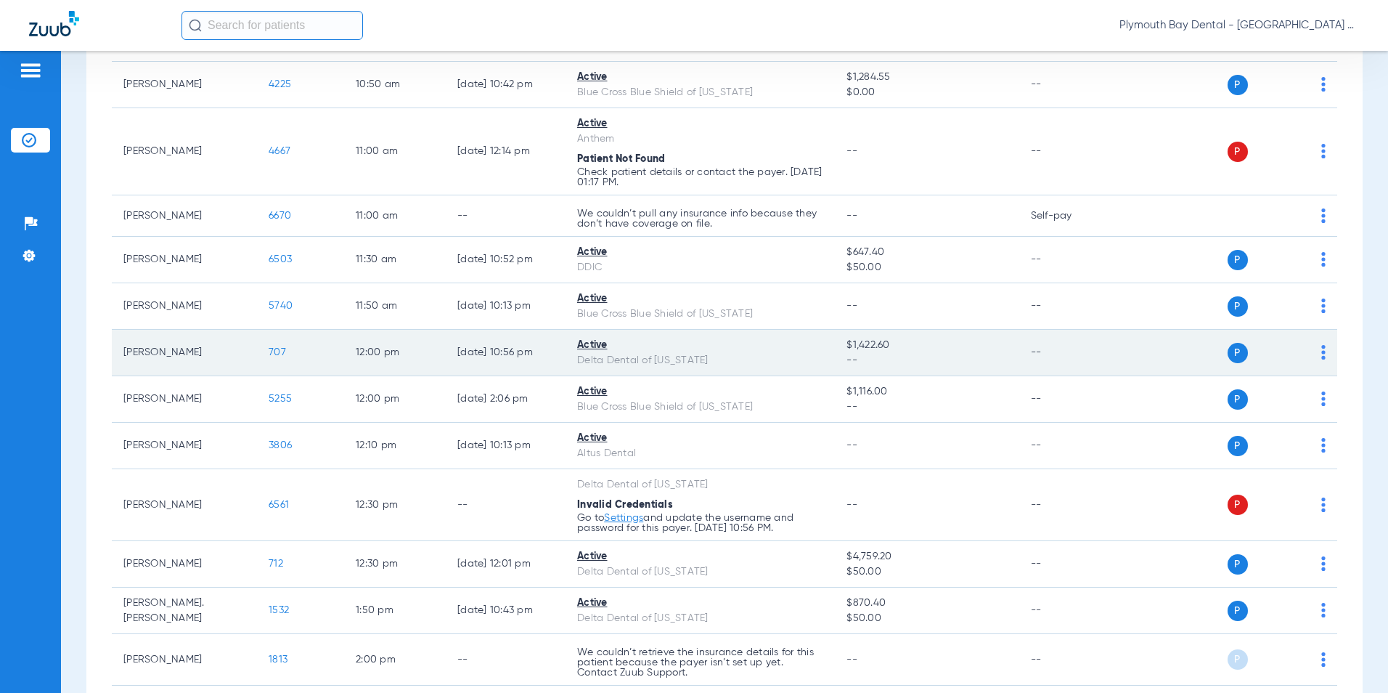
click at [283, 351] on span "707" at bounding box center [277, 352] width 17 height 10
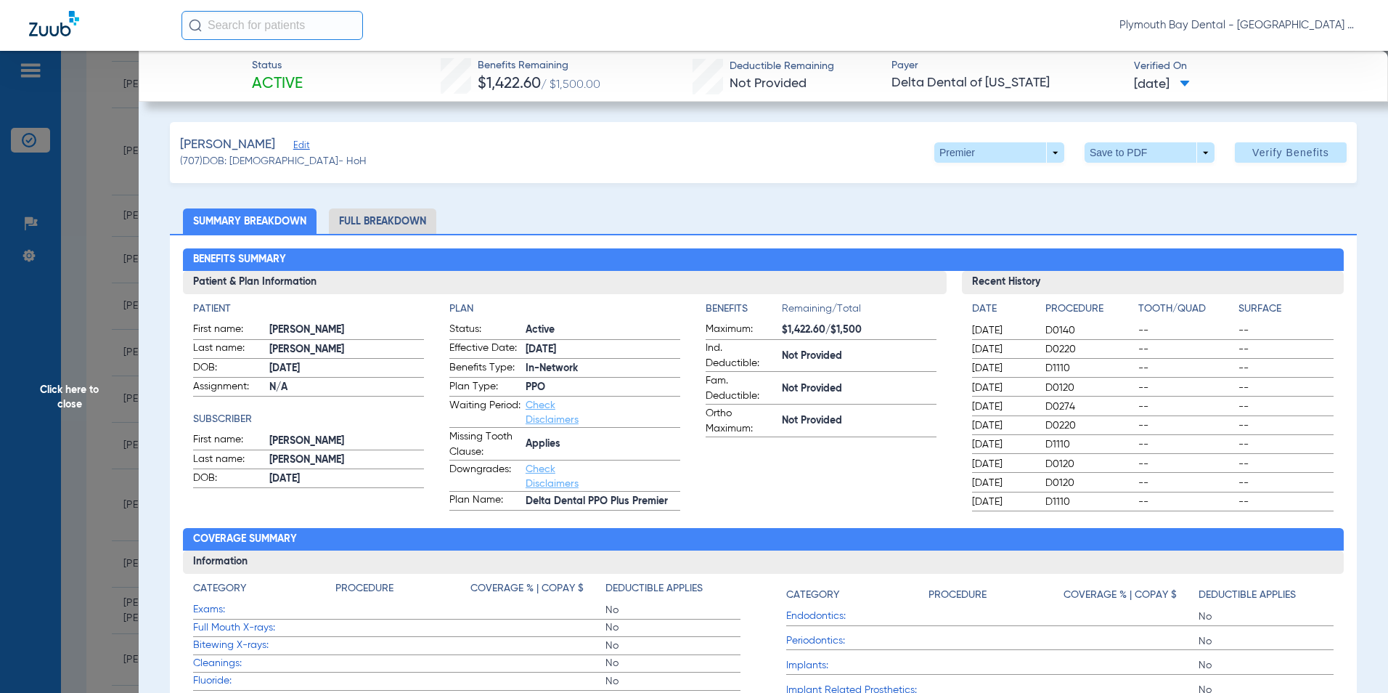
click at [91, 491] on span "Click here to close" at bounding box center [69, 397] width 139 height 693
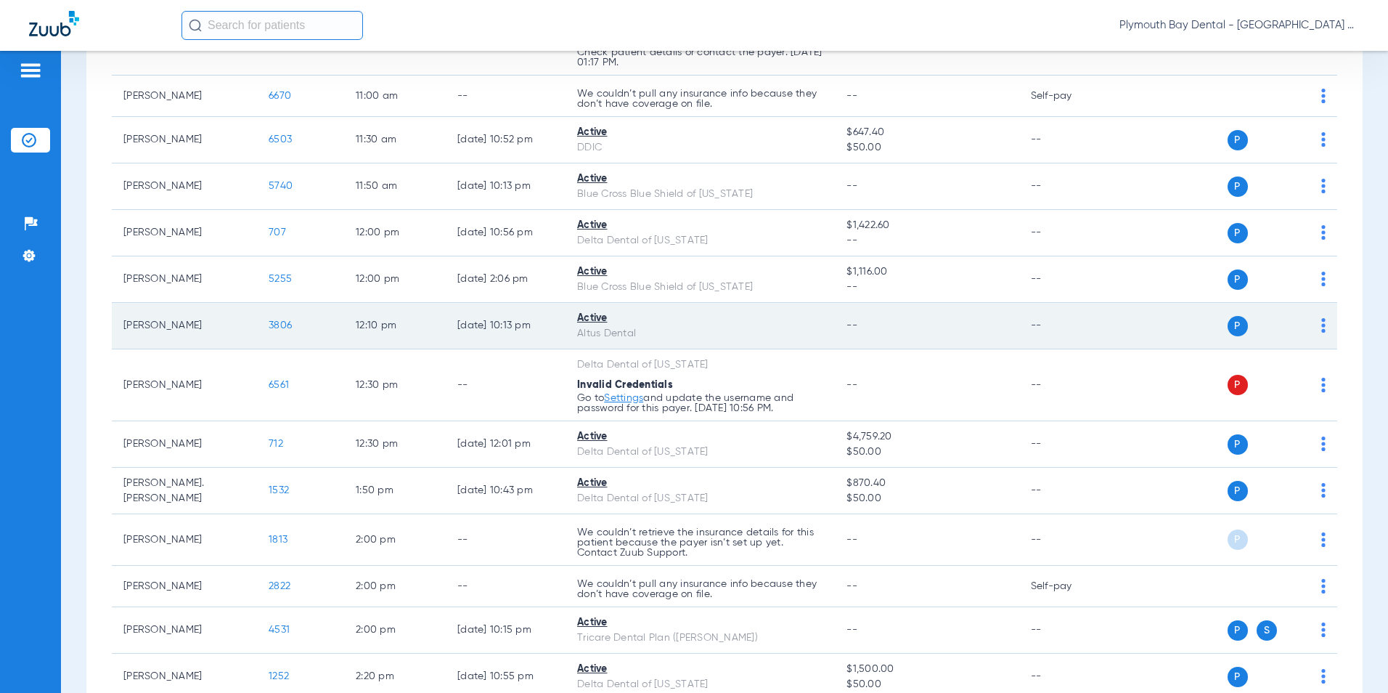
scroll to position [653, 0]
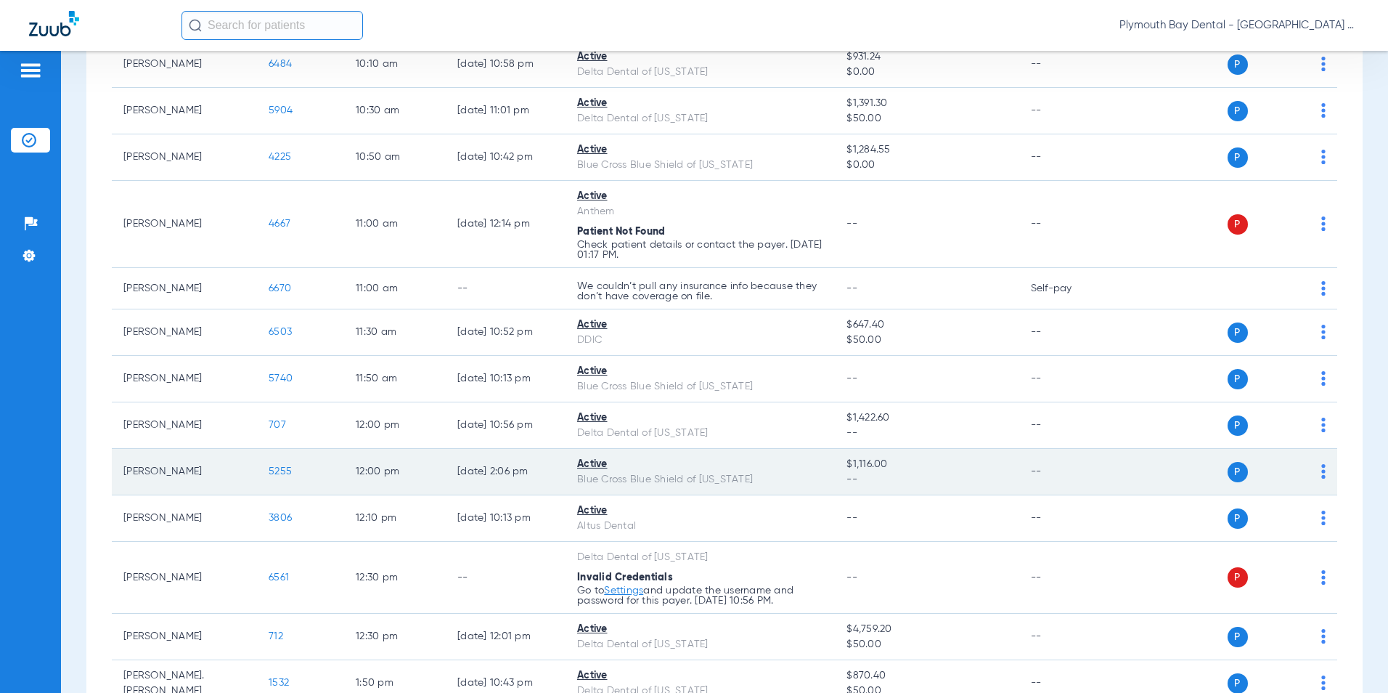
click at [289, 470] on span "5255" at bounding box center [280, 471] width 23 height 10
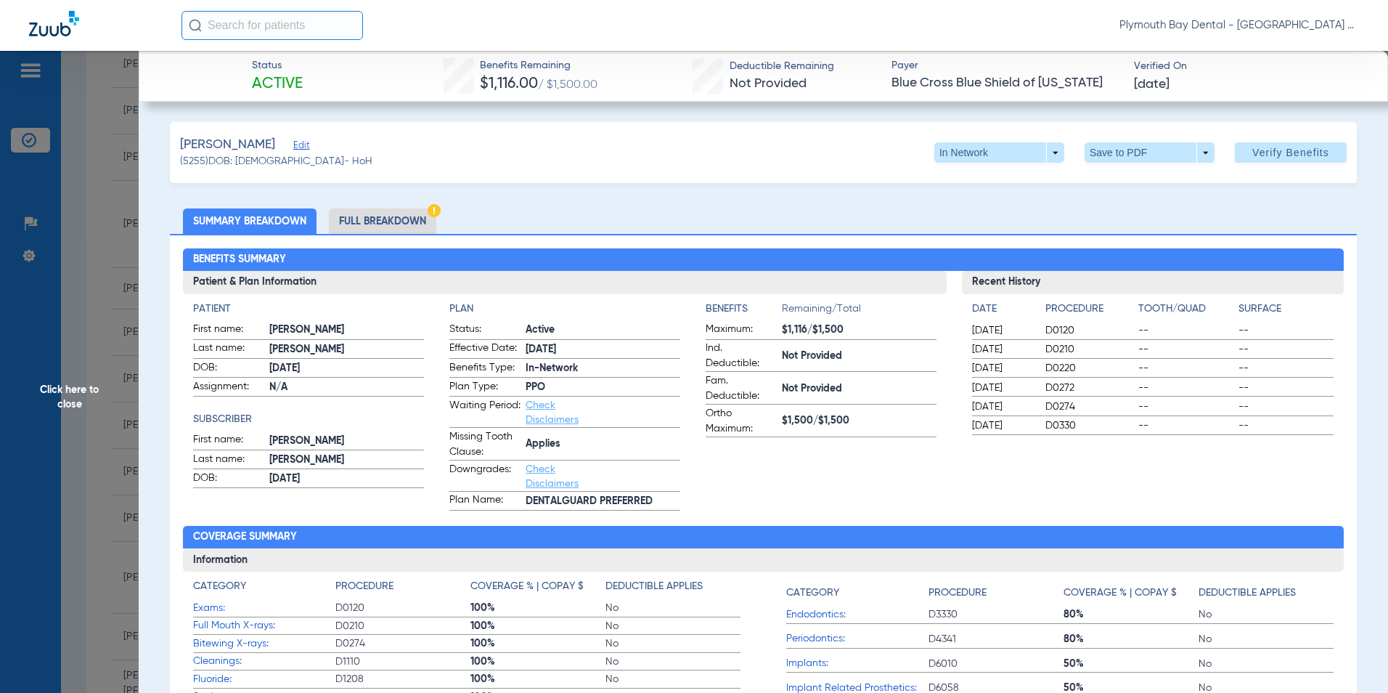
click at [302, 146] on span "Edit" at bounding box center [299, 147] width 13 height 14
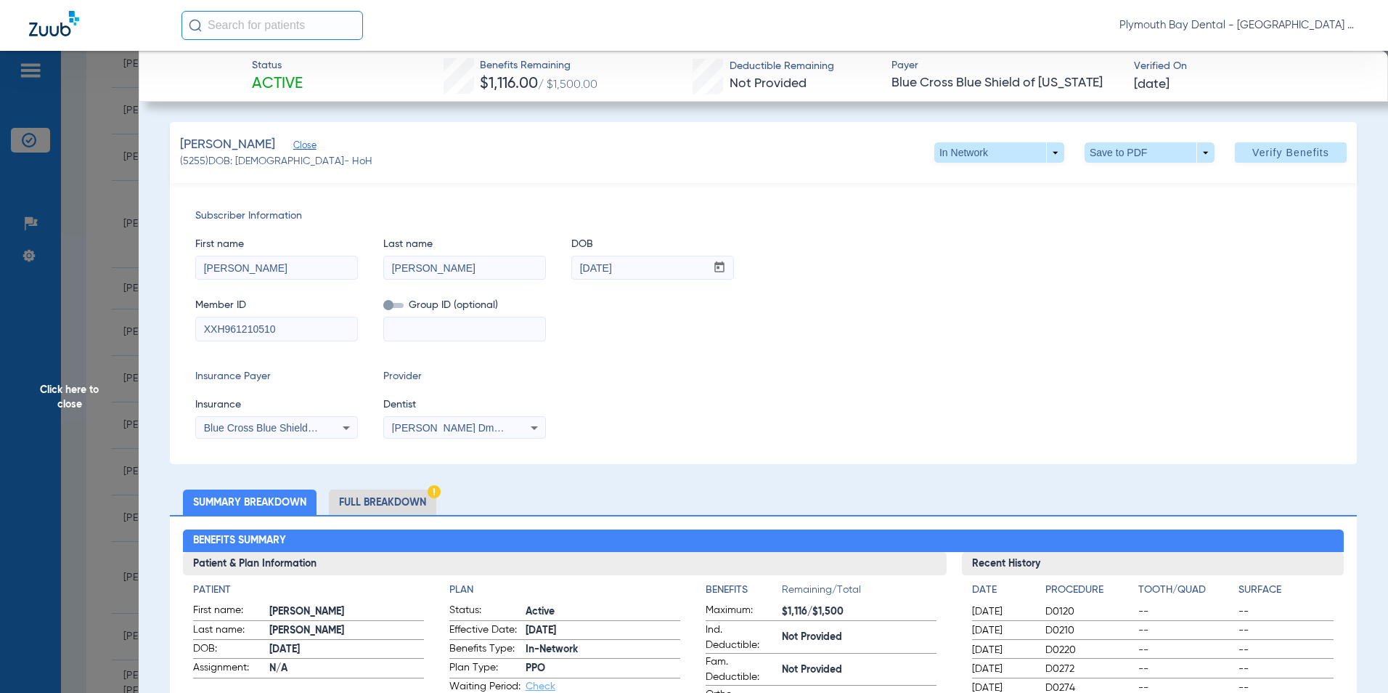
drag, startPoint x: 298, startPoint y: 325, endPoint x: -3, endPoint y: 335, distance: 301.4
click at [0, 335] on html "Plymouth Bay Dental - Plymouth Bay Dental Patients Insurance Verification Setup…" at bounding box center [694, 346] width 1388 height 693
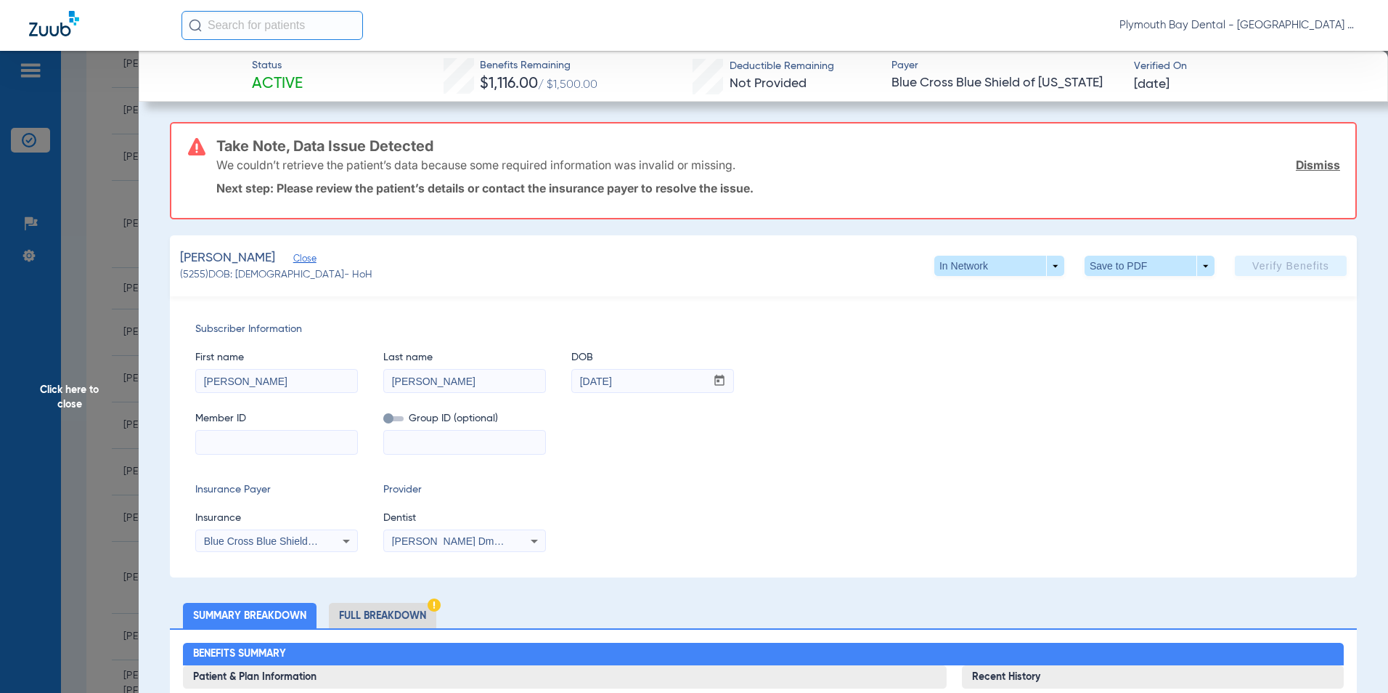
drag, startPoint x: 1303, startPoint y: 167, endPoint x: 1090, endPoint y: 126, distance: 217.3
click at [1303, 167] on link "Dismiss" at bounding box center [1318, 165] width 44 height 15
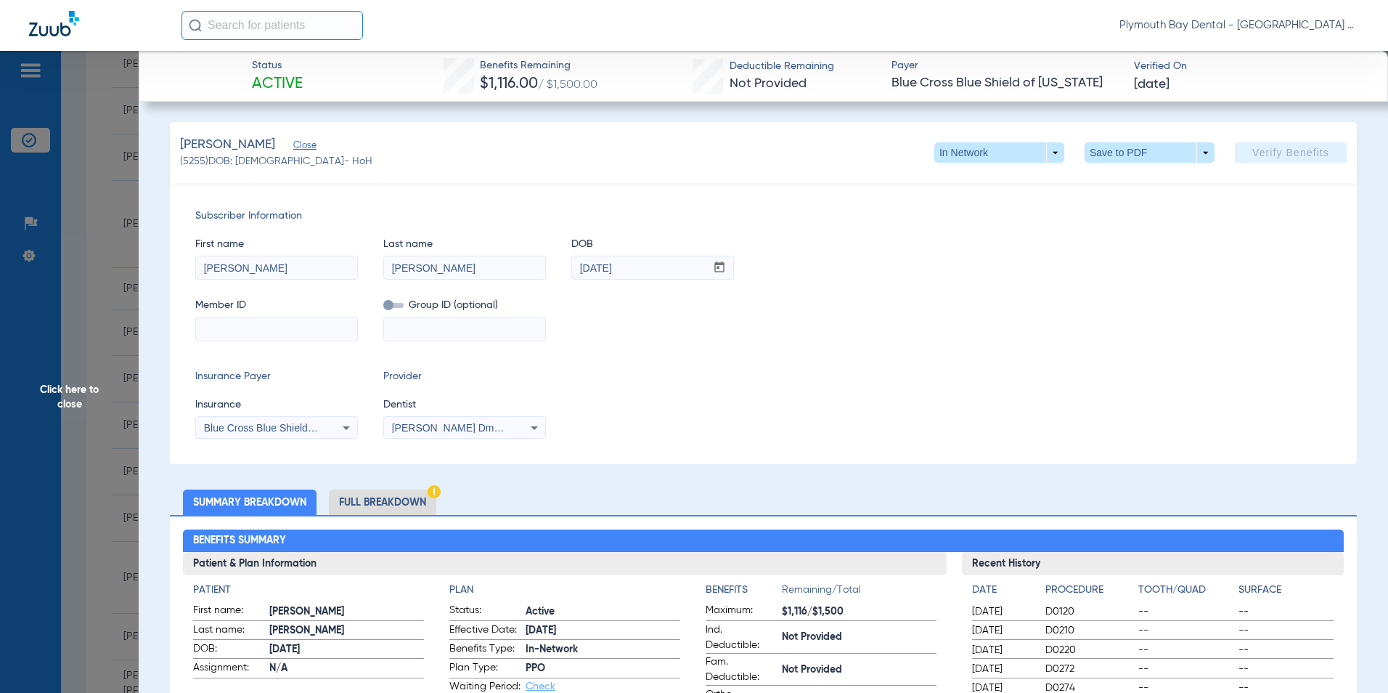
click at [114, 149] on span "Click here to close" at bounding box center [69, 397] width 139 height 693
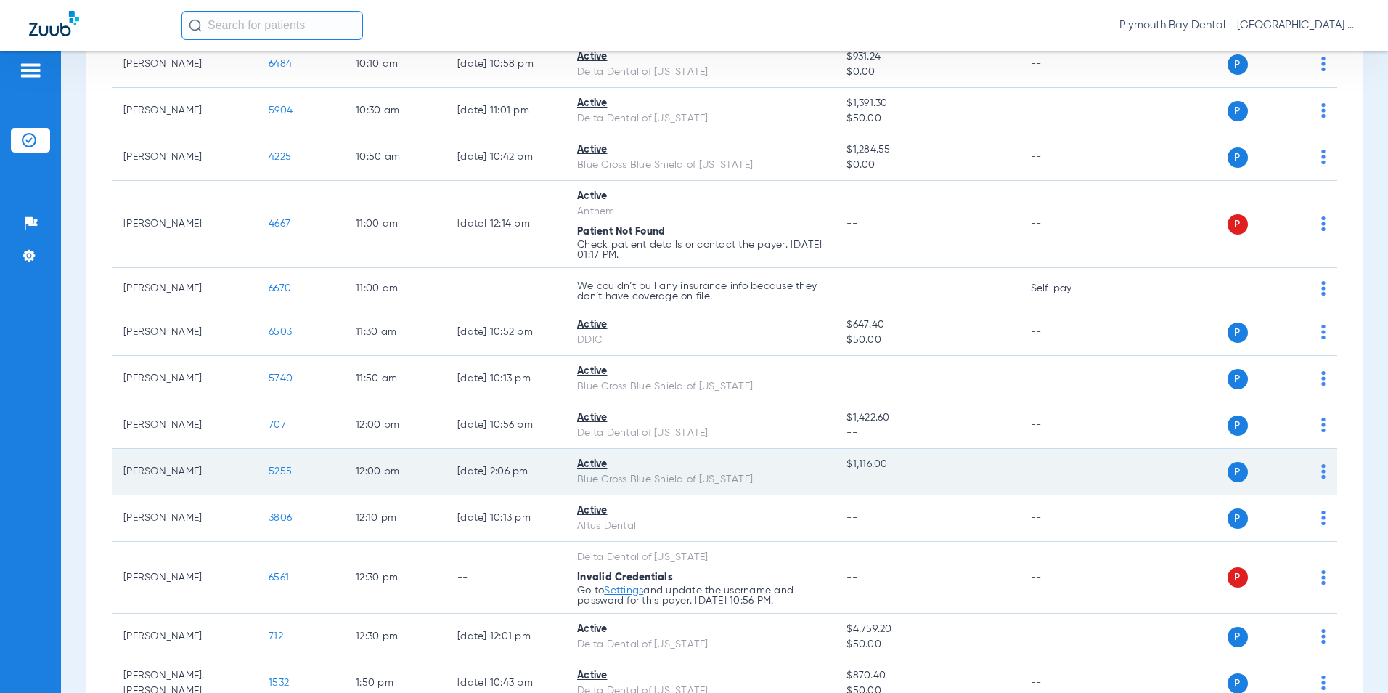
click at [276, 470] on span "5255" at bounding box center [280, 471] width 23 height 10
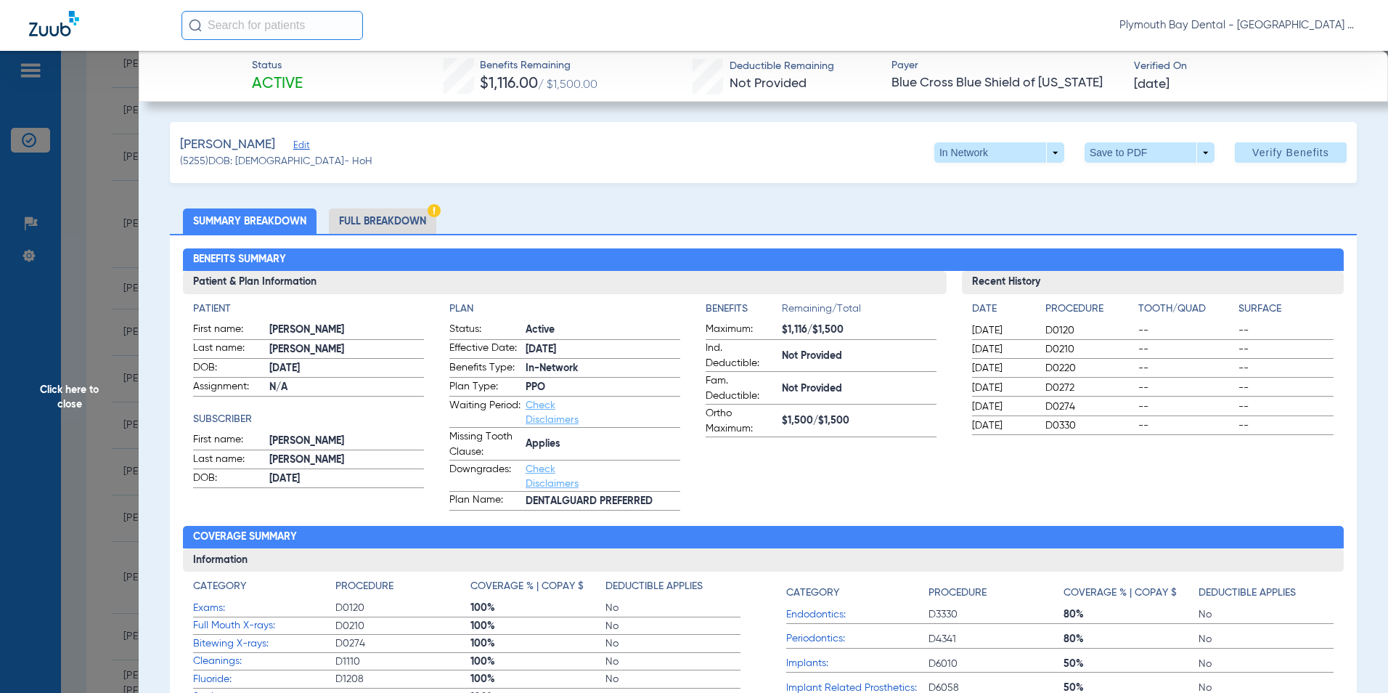
click at [415, 231] on li "Full Breakdown" at bounding box center [382, 220] width 107 height 25
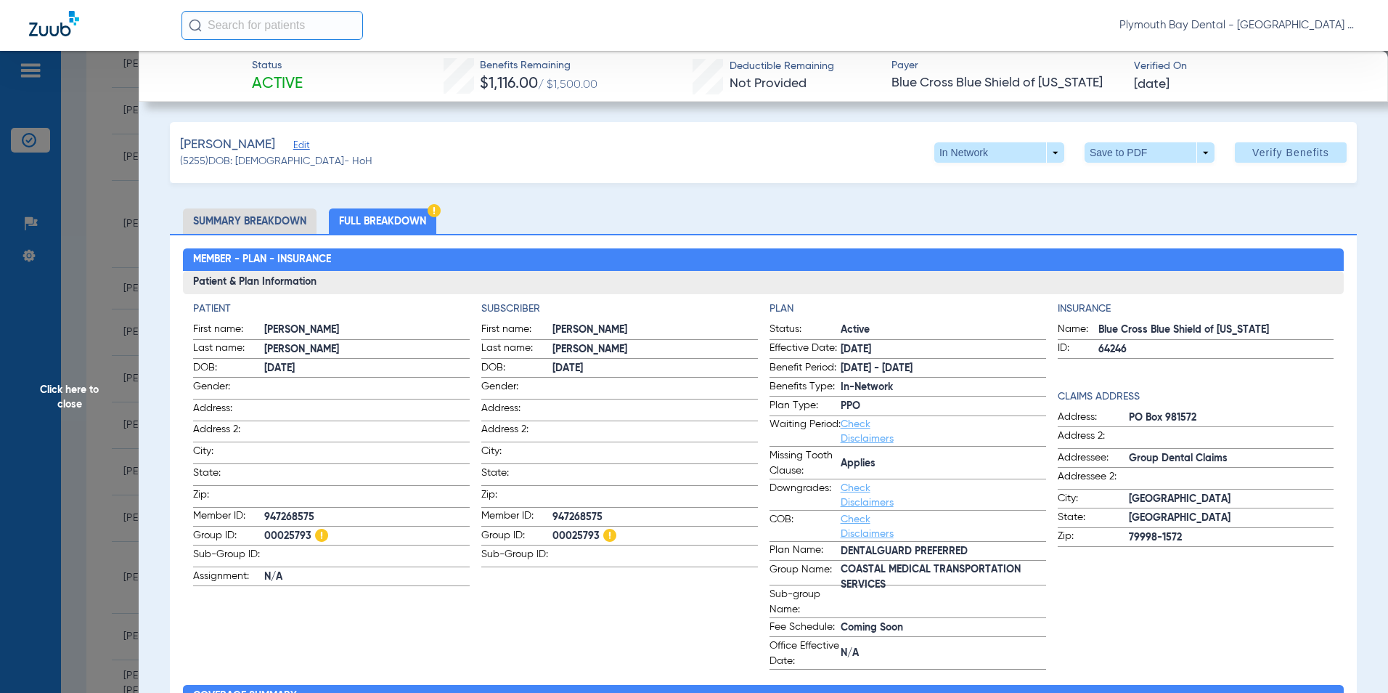
click at [101, 147] on span "Click here to close" at bounding box center [69, 397] width 139 height 693
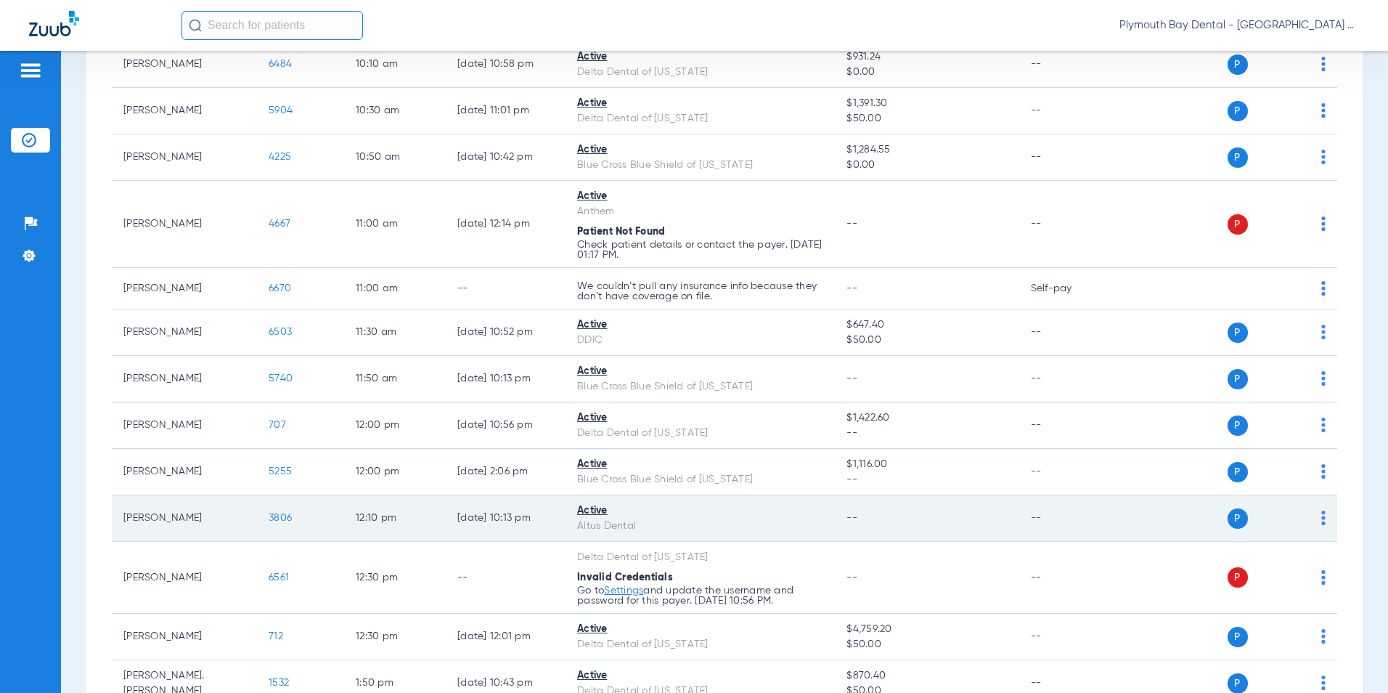
click at [282, 517] on span "3806" at bounding box center [280, 518] width 23 height 10
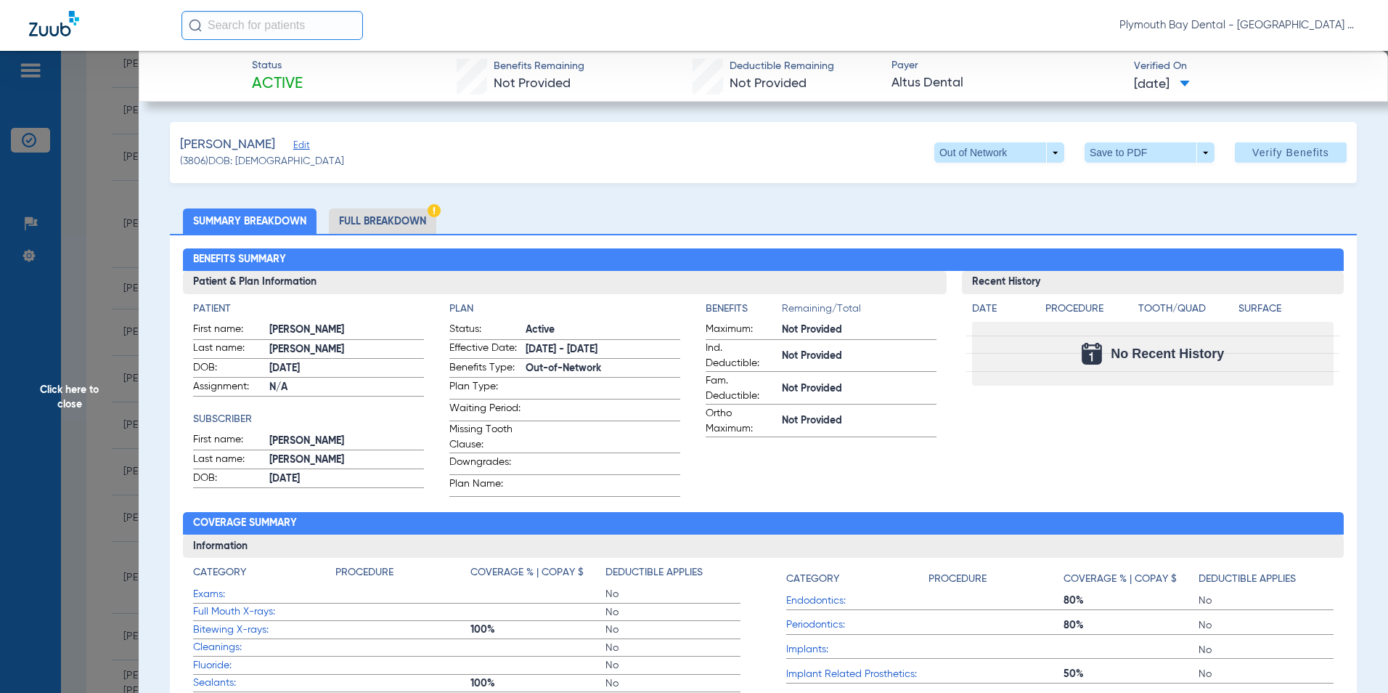
click at [417, 216] on li "Full Breakdown" at bounding box center [382, 220] width 107 height 25
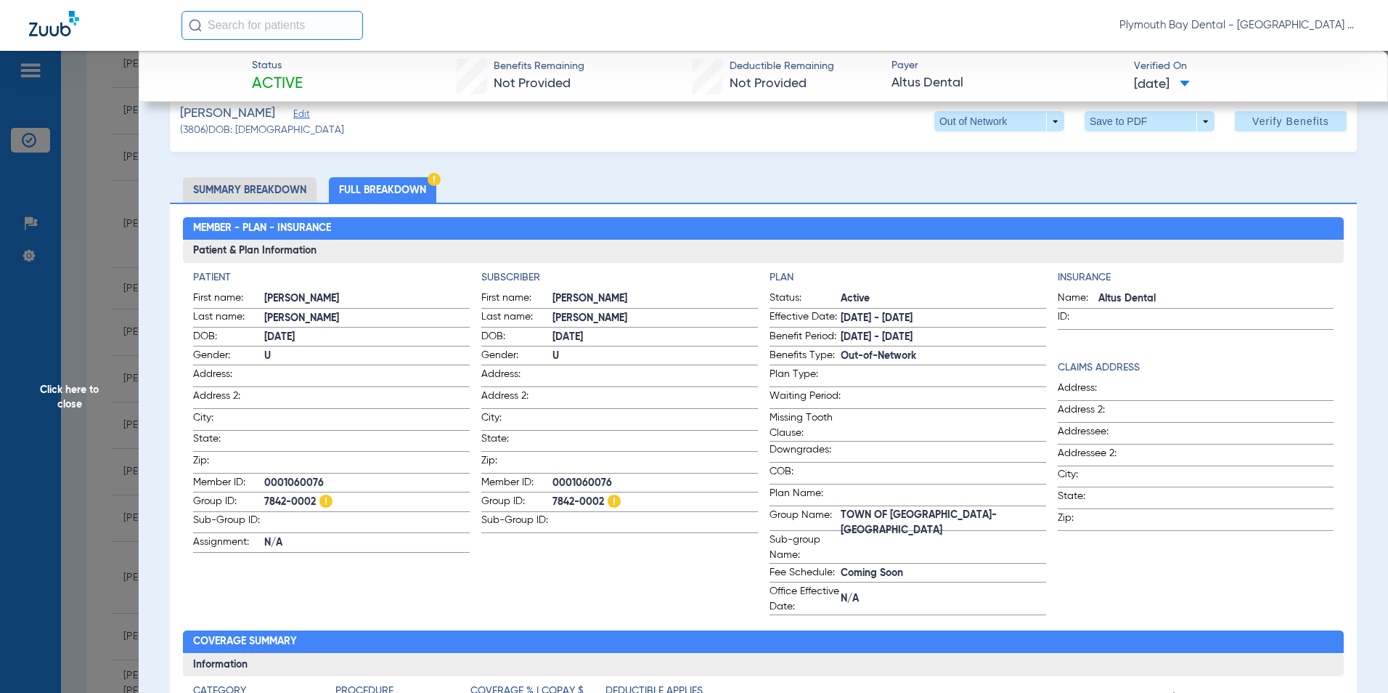
scroll to position [0, 0]
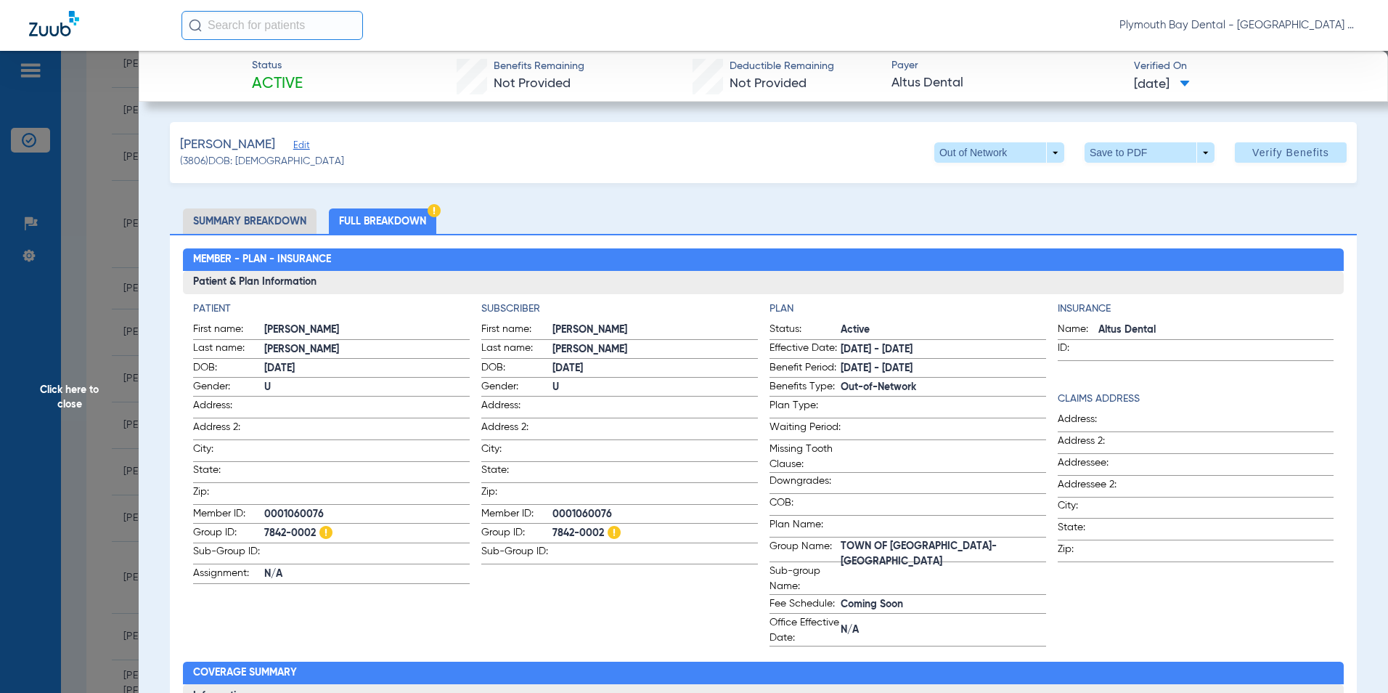
click at [261, 221] on li "Summary Breakdown" at bounding box center [250, 220] width 134 height 25
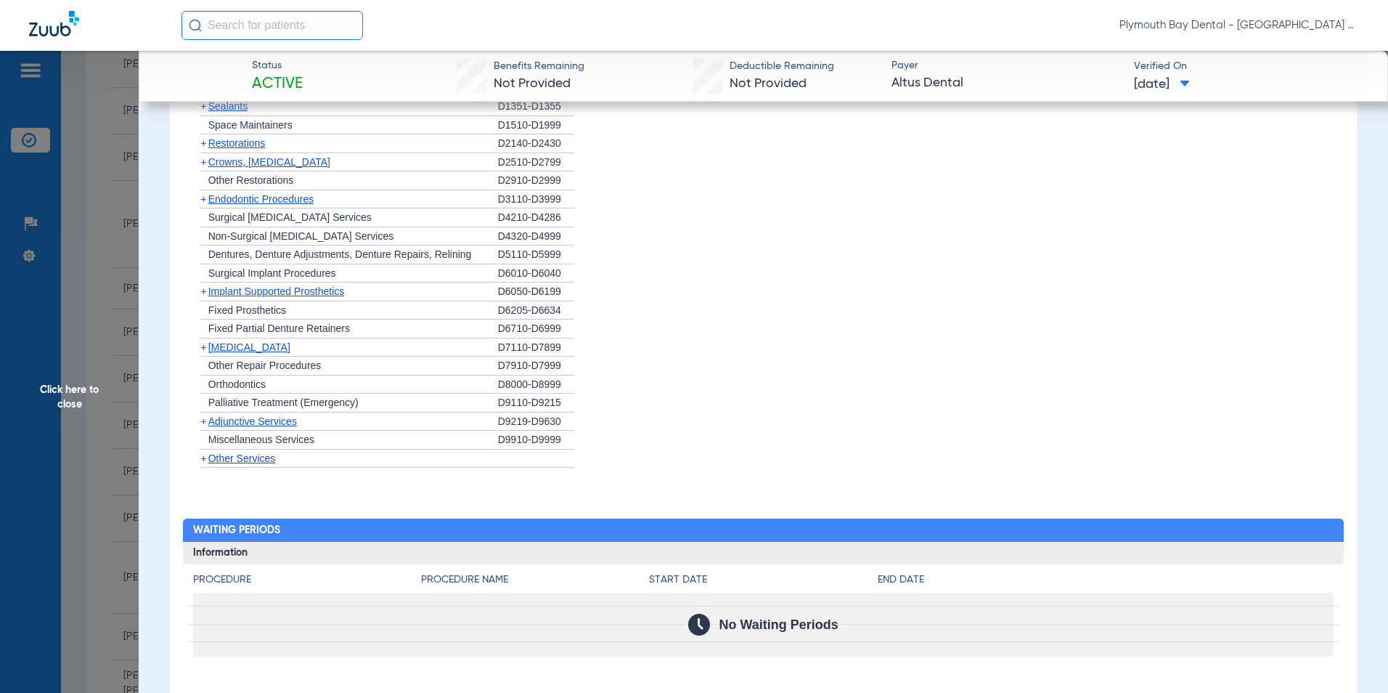
scroll to position [881, 0]
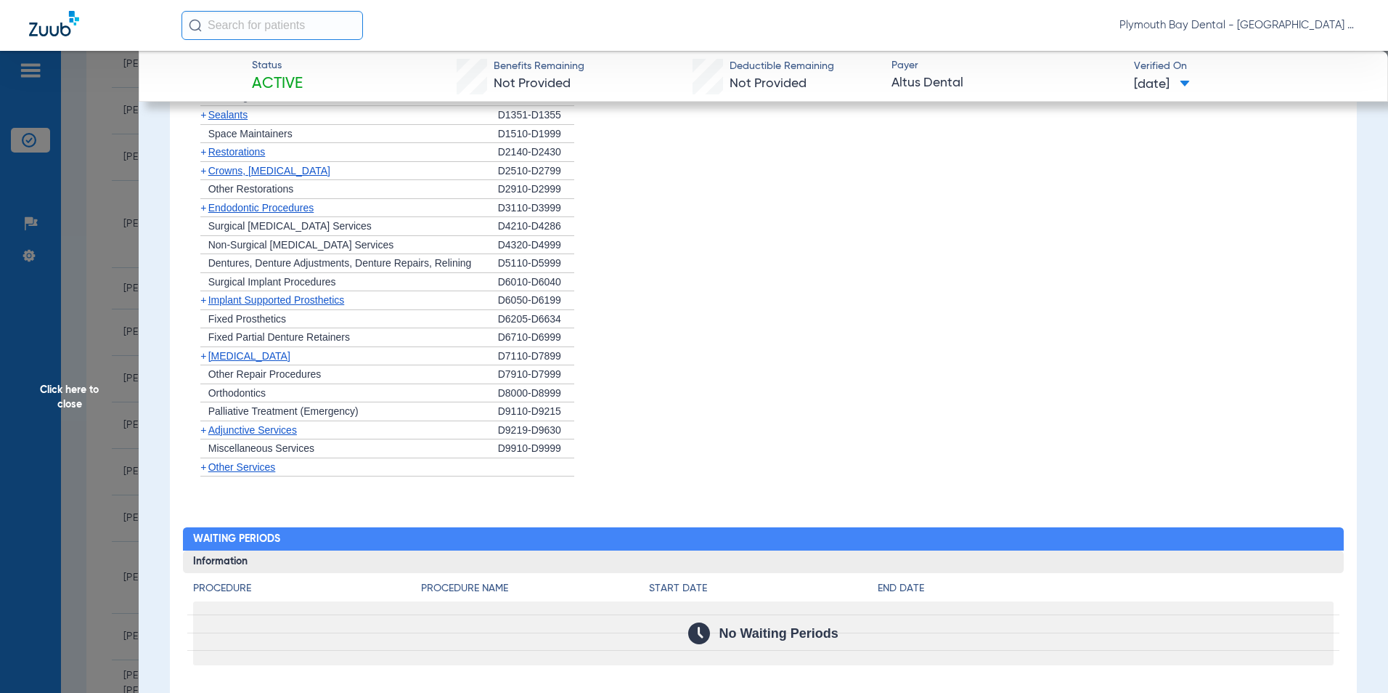
click at [83, 206] on span "Click here to close" at bounding box center [69, 397] width 139 height 693
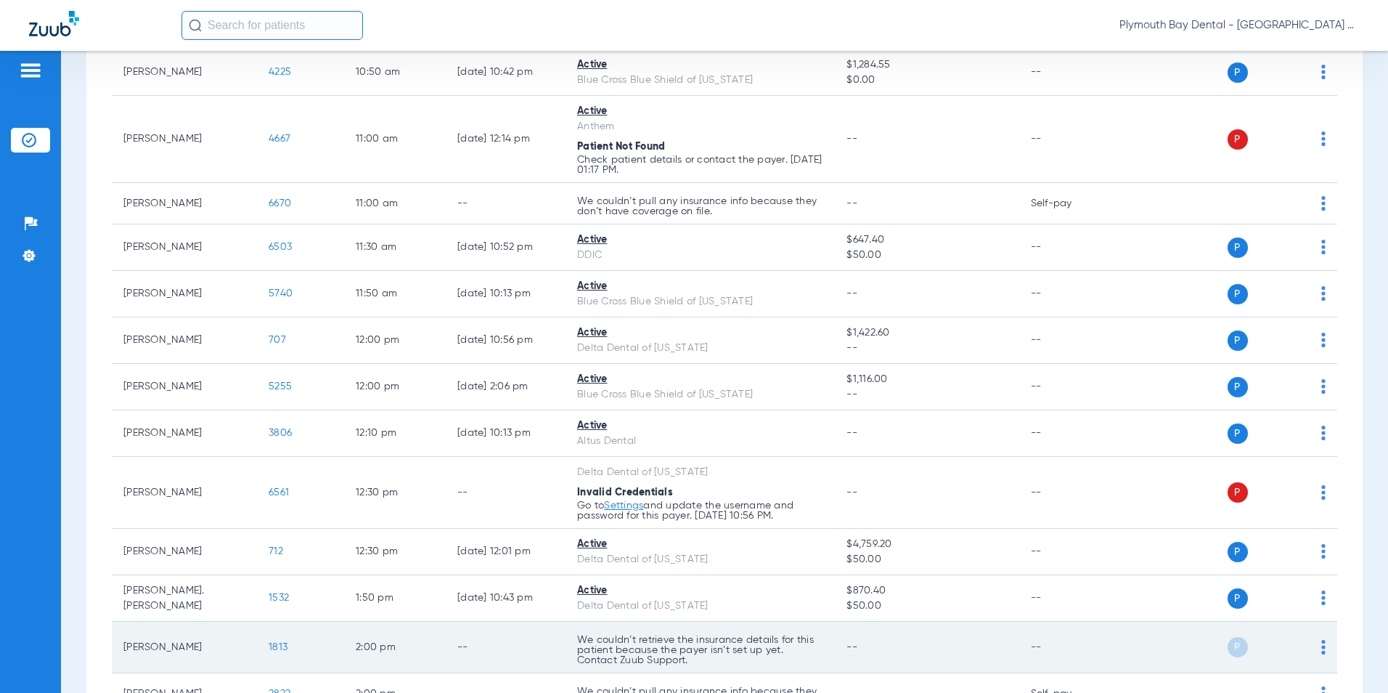
scroll to position [871, 0]
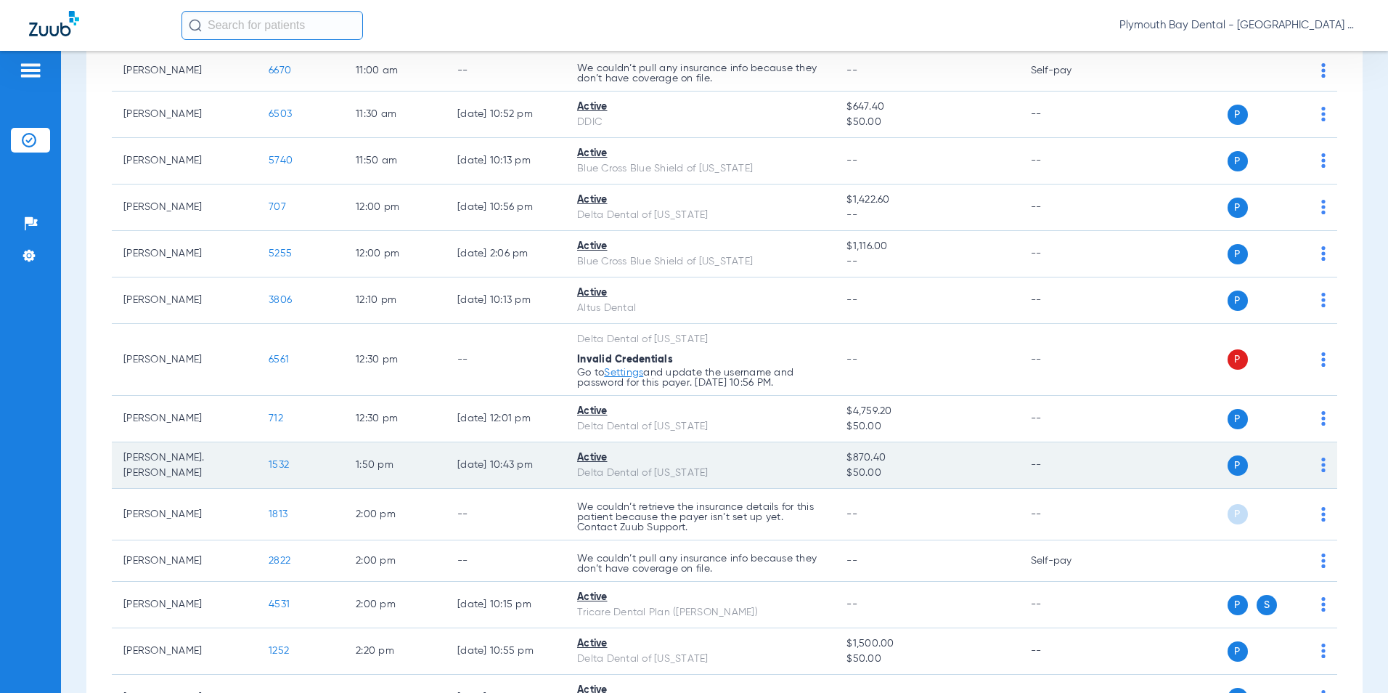
click at [281, 467] on span "1532" at bounding box center [279, 465] width 20 height 10
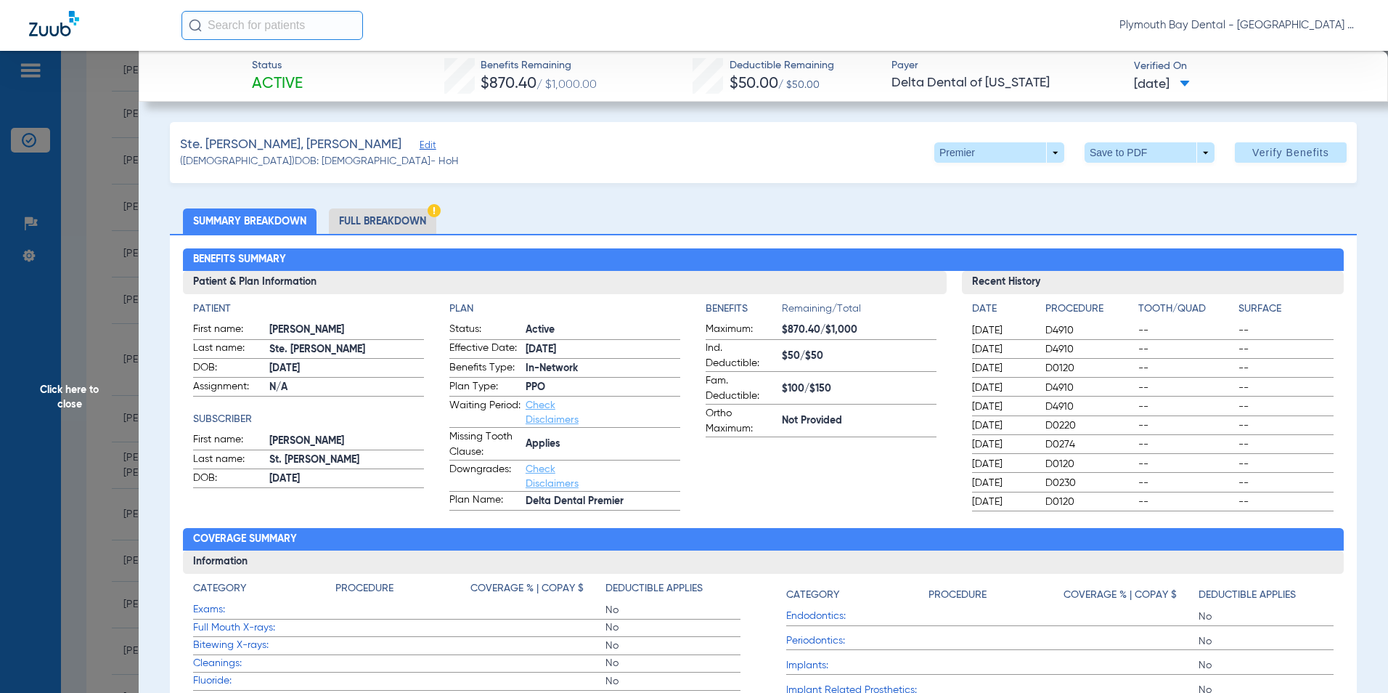
click at [105, 233] on span "Click here to close" at bounding box center [69, 397] width 139 height 693
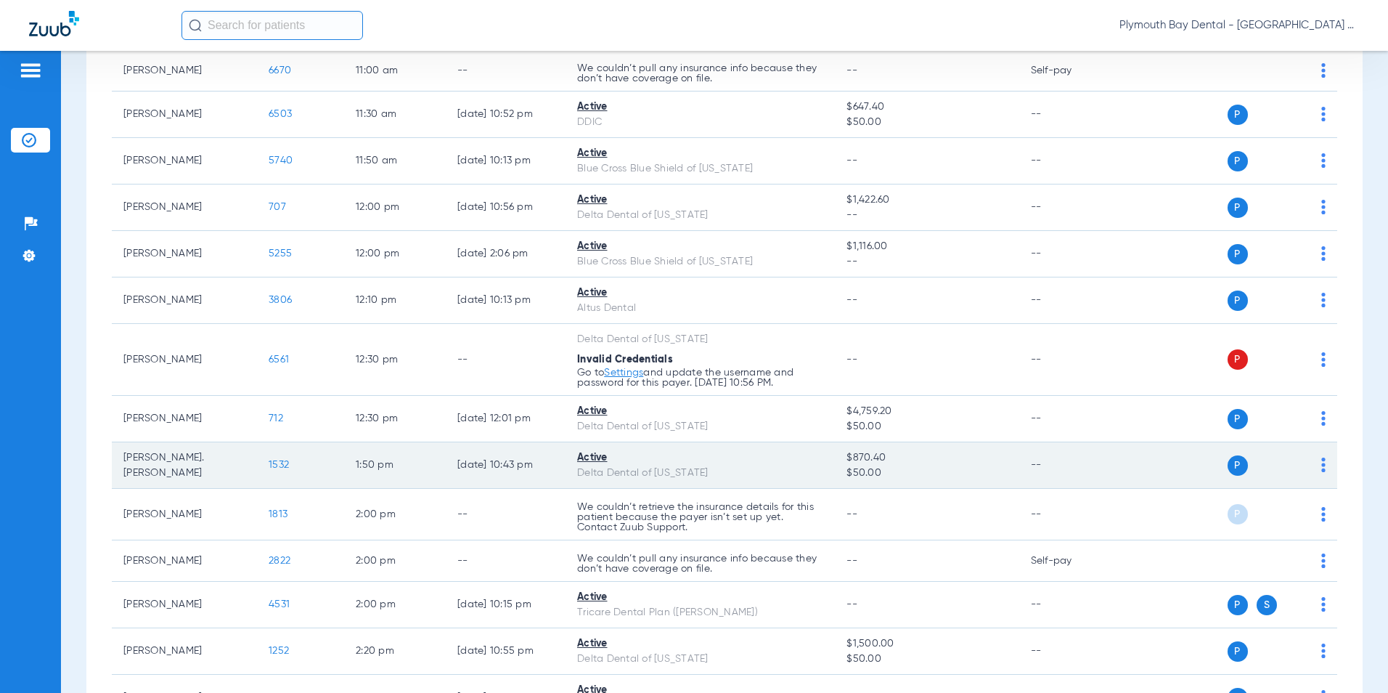
click at [279, 460] on span "1532" at bounding box center [279, 465] width 20 height 10
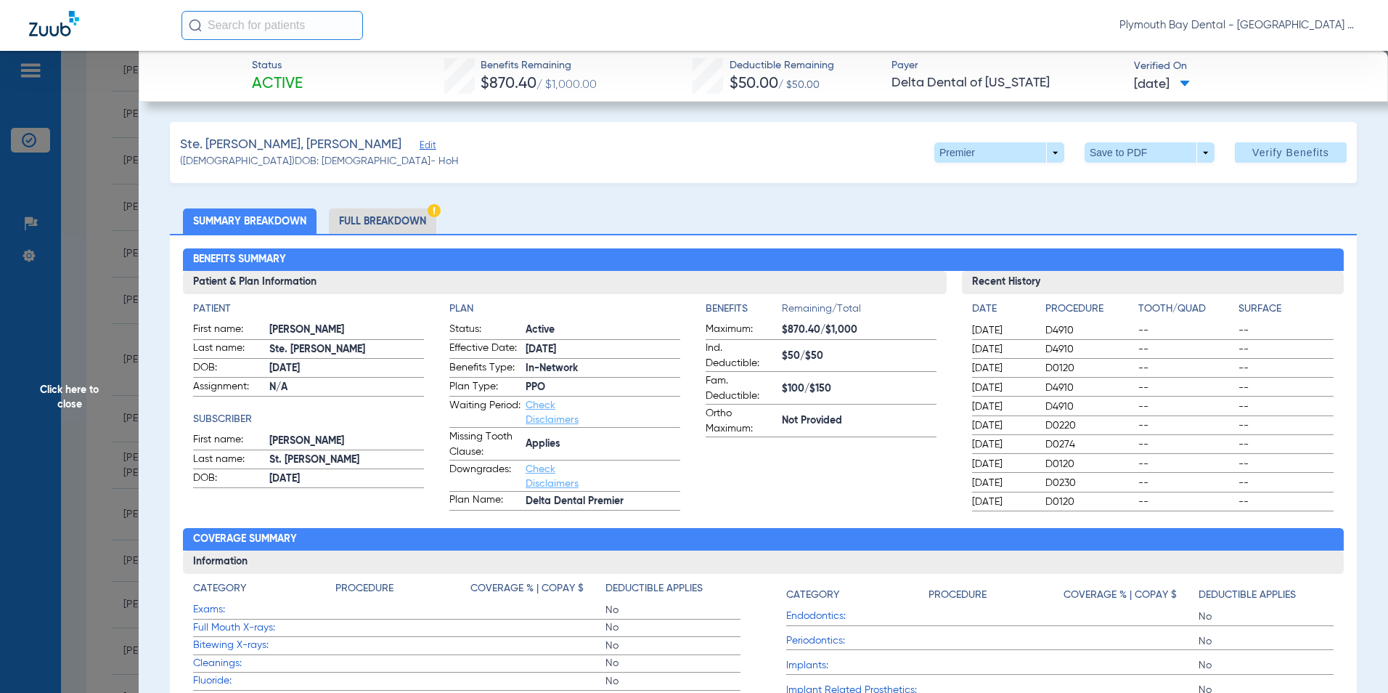
click at [63, 265] on span "Click here to close" at bounding box center [69, 397] width 139 height 693
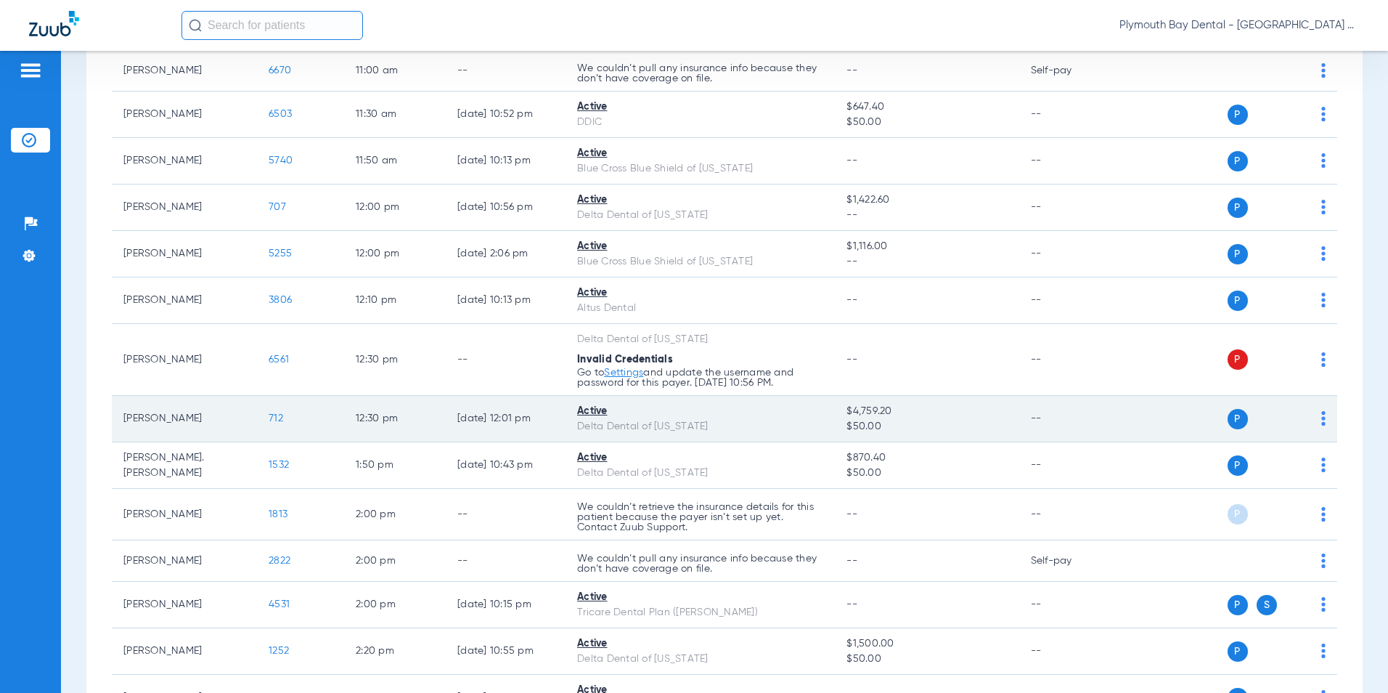
click at [281, 417] on span "712" at bounding box center [276, 418] width 15 height 10
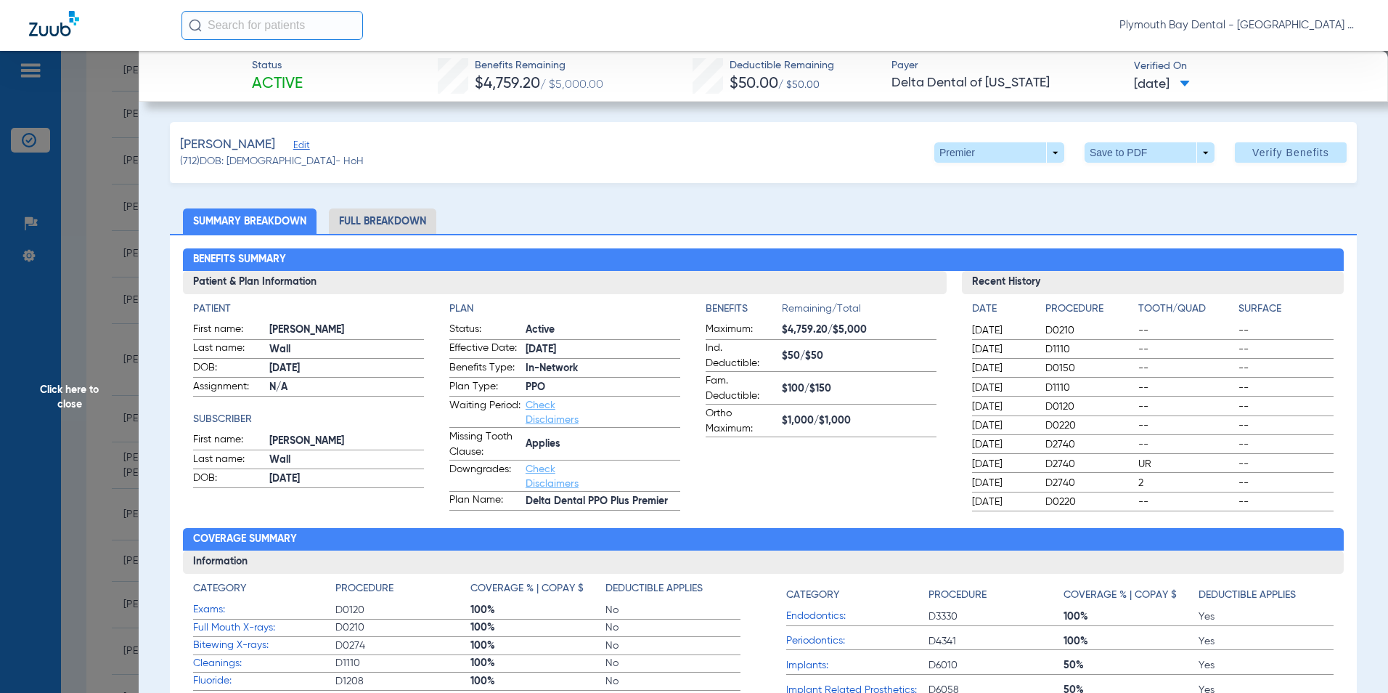
click at [100, 334] on span "Click here to close" at bounding box center [69, 397] width 139 height 693
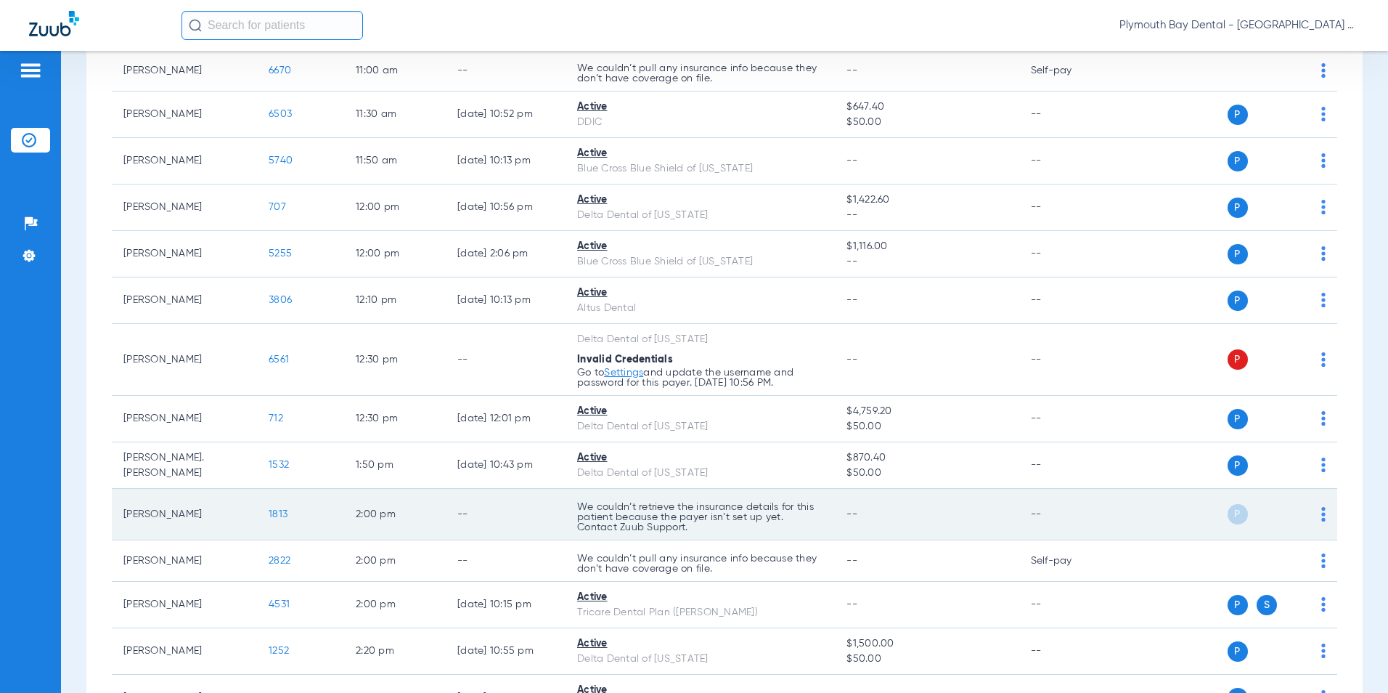
click at [269, 514] on span "1813" at bounding box center [278, 514] width 19 height 10
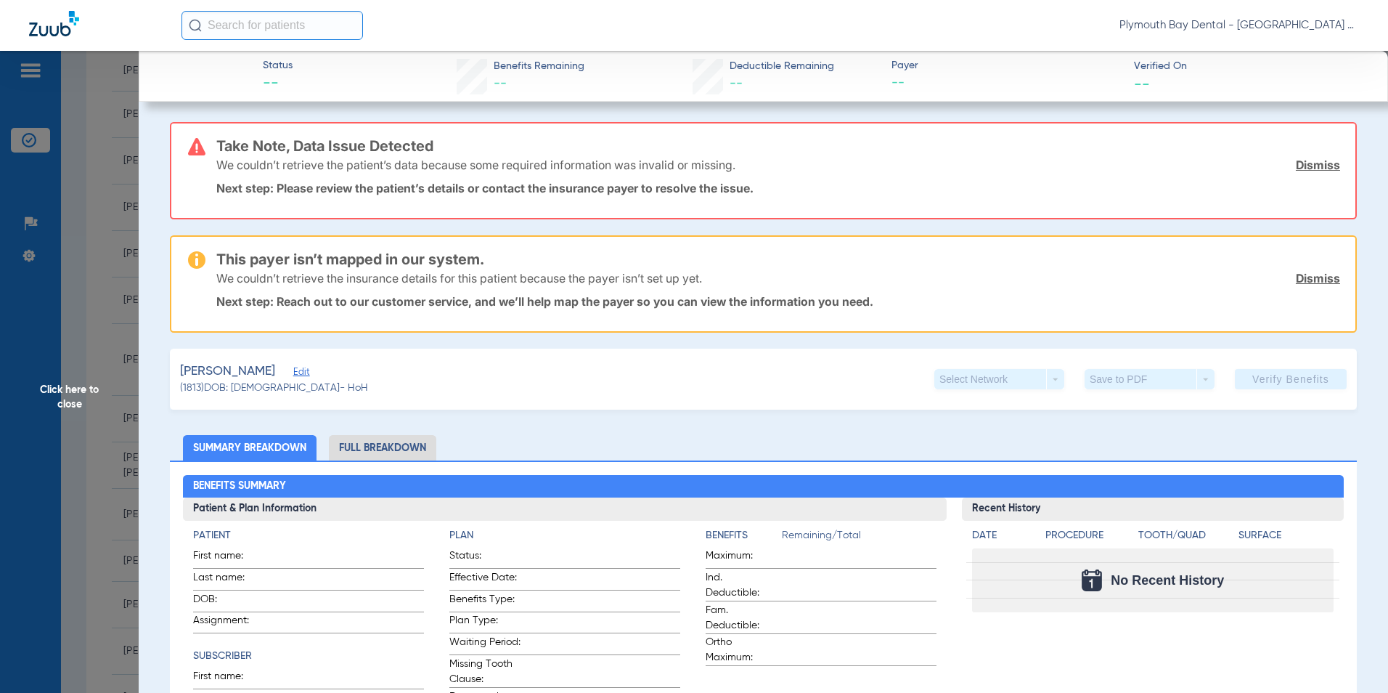
click at [1318, 166] on link "Dismiss" at bounding box center [1318, 165] width 44 height 15
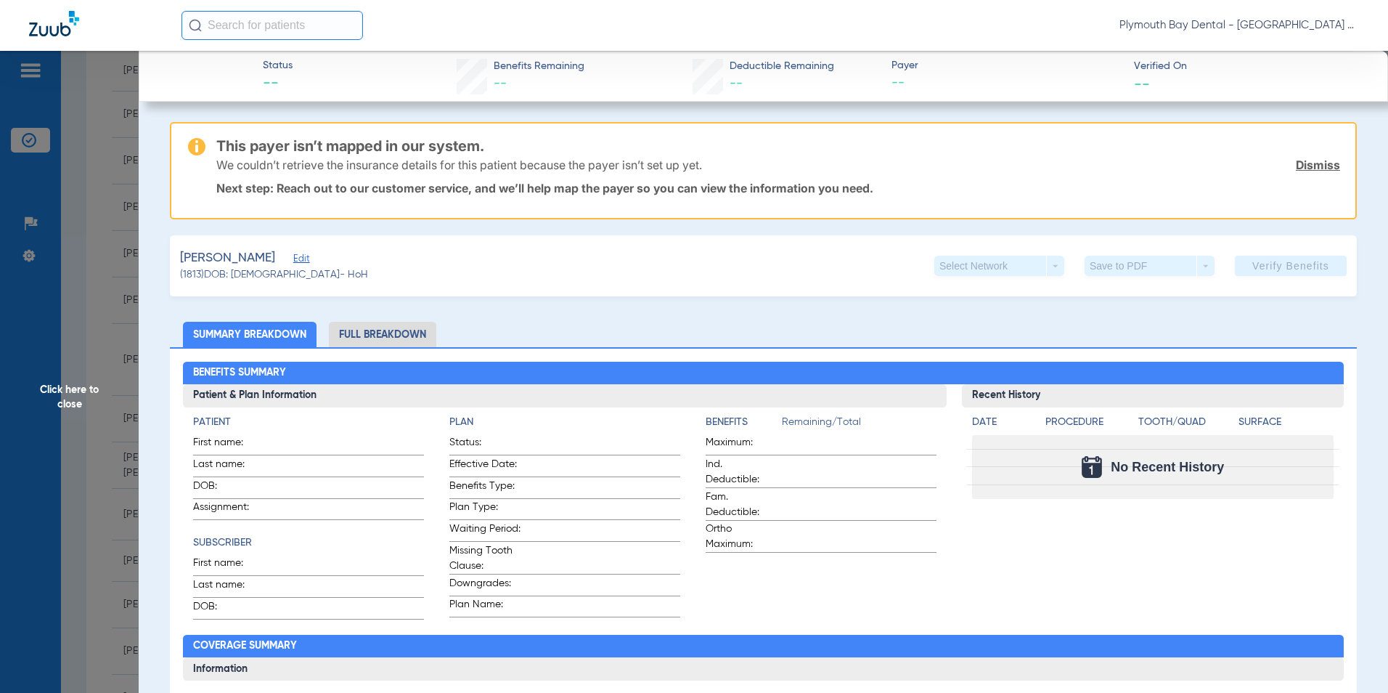
click at [1318, 166] on link "Dismiss" at bounding box center [1318, 165] width 44 height 15
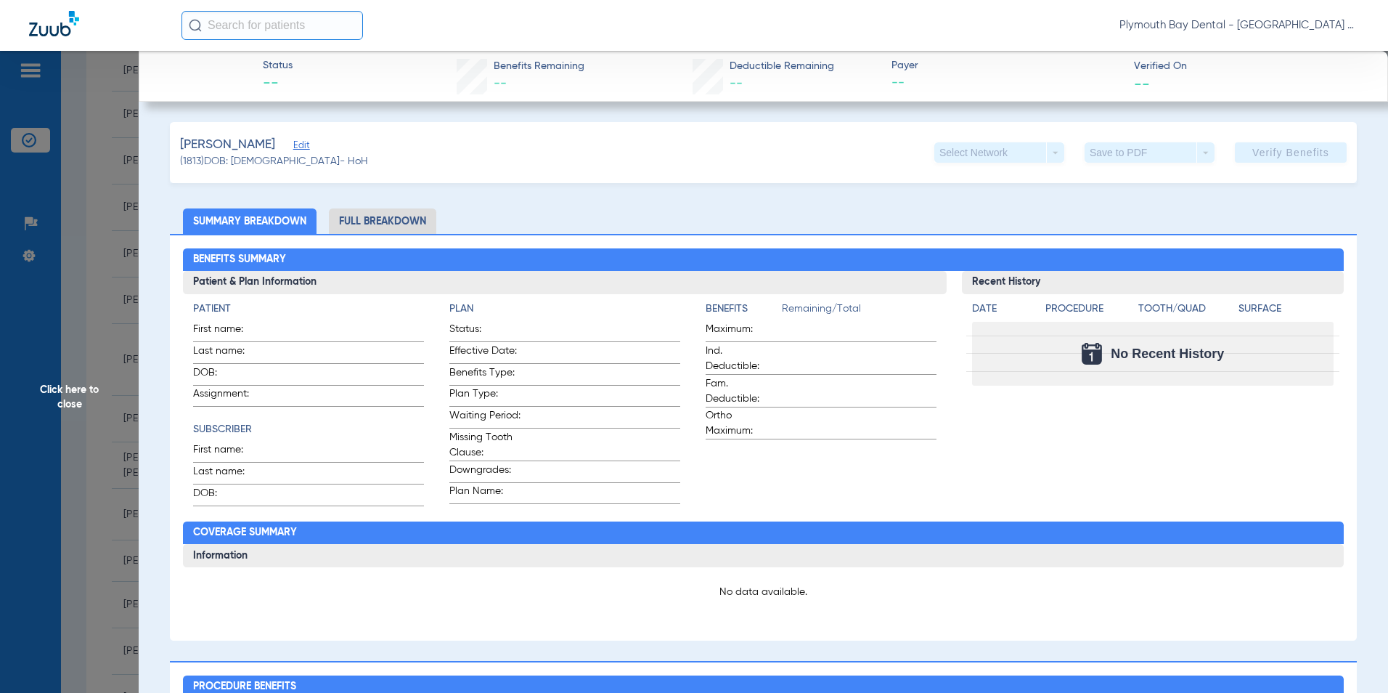
click at [82, 278] on span "Click here to close" at bounding box center [69, 397] width 139 height 693
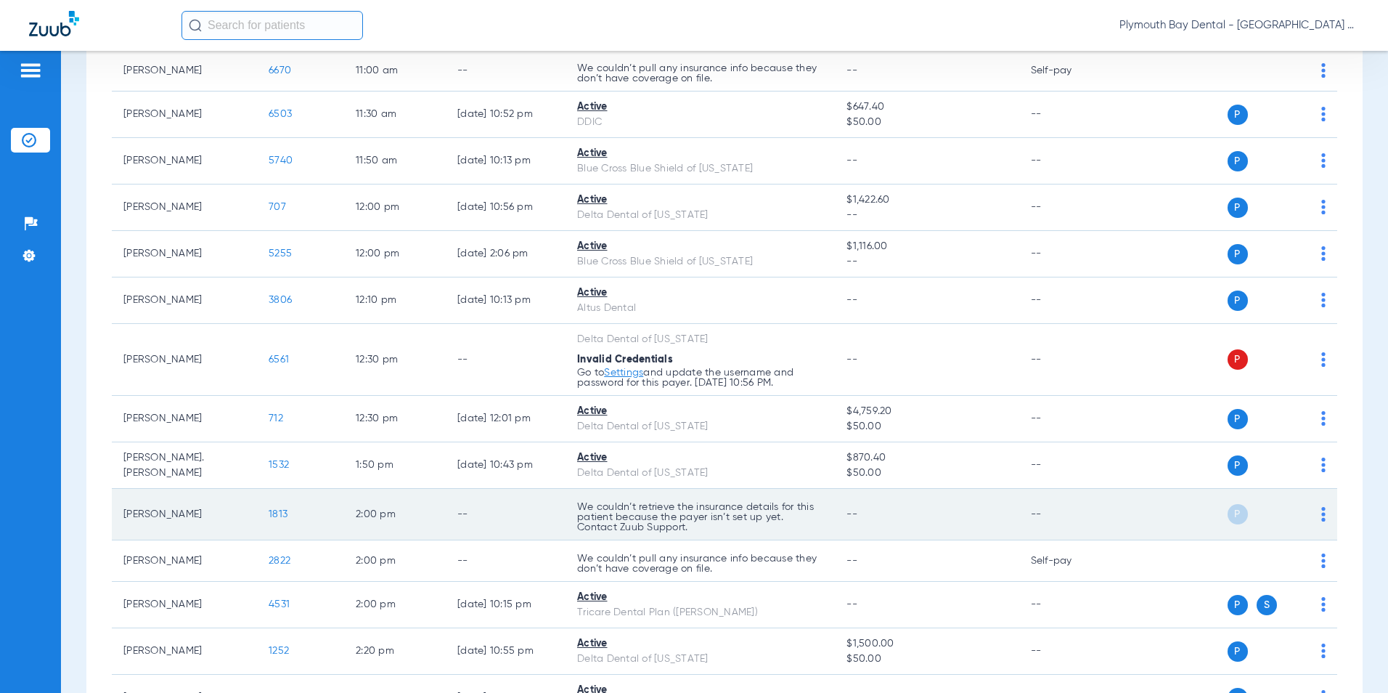
click at [283, 515] on span "1813" at bounding box center [278, 514] width 19 height 10
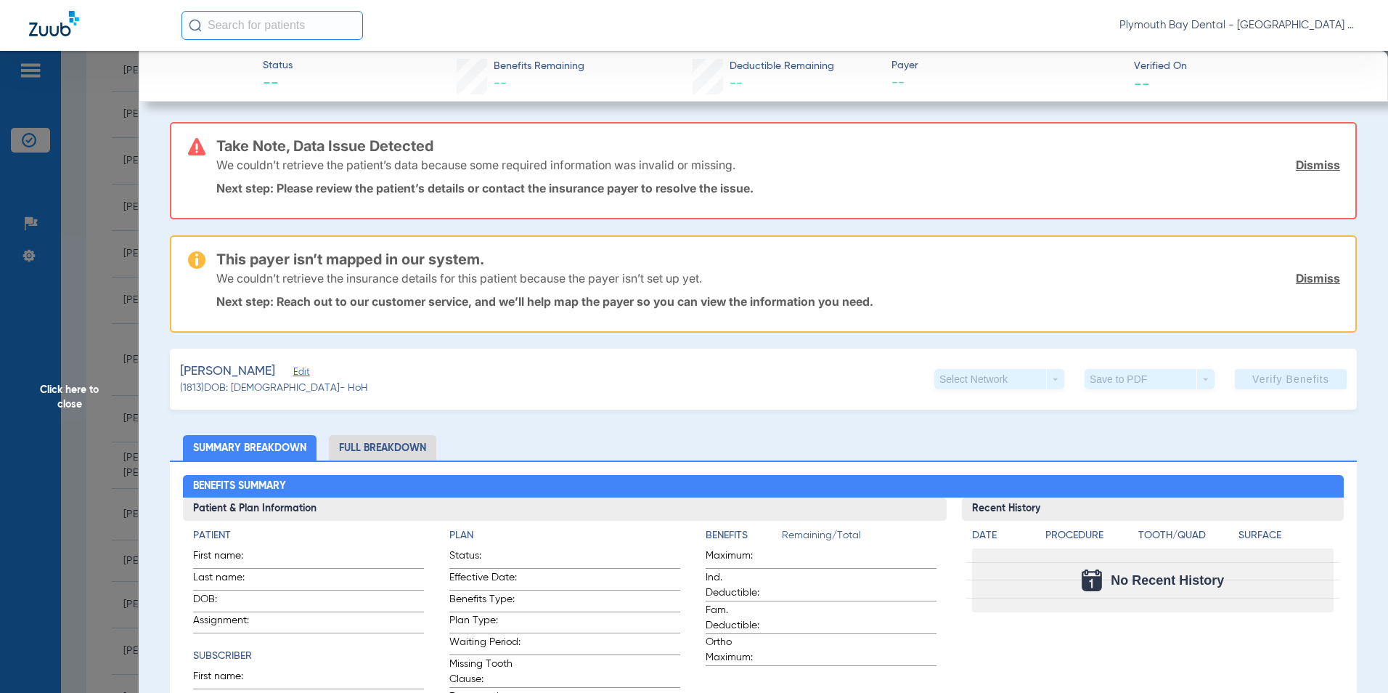
click at [1297, 167] on link "Dismiss" at bounding box center [1318, 165] width 44 height 15
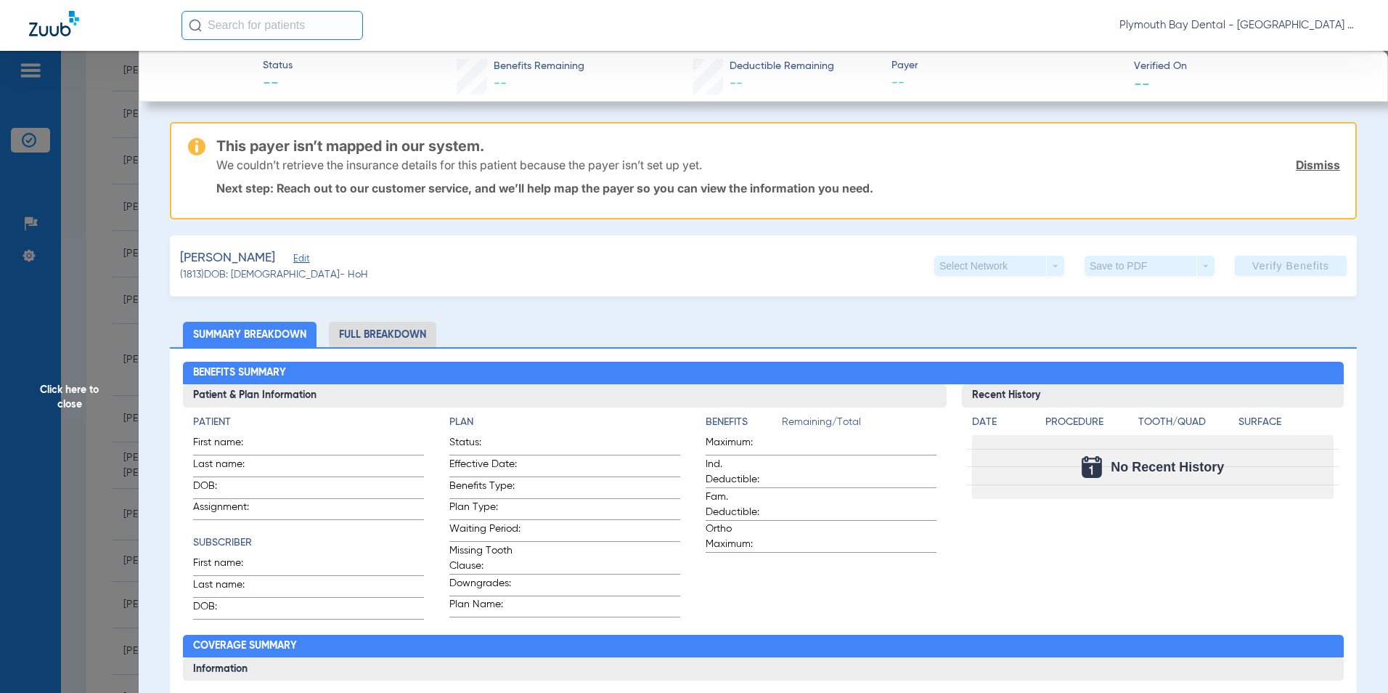
click at [1297, 167] on link "Dismiss" at bounding box center [1318, 165] width 44 height 15
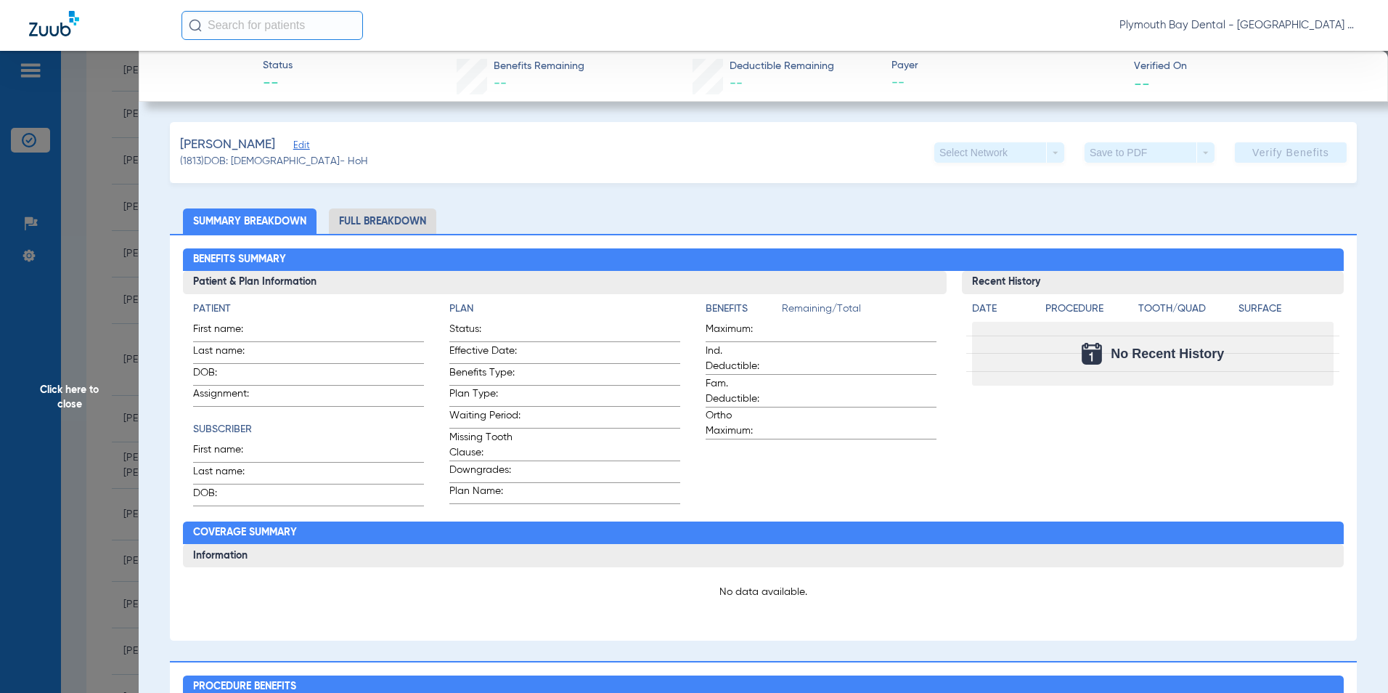
click at [301, 147] on span "Edit" at bounding box center [299, 147] width 13 height 14
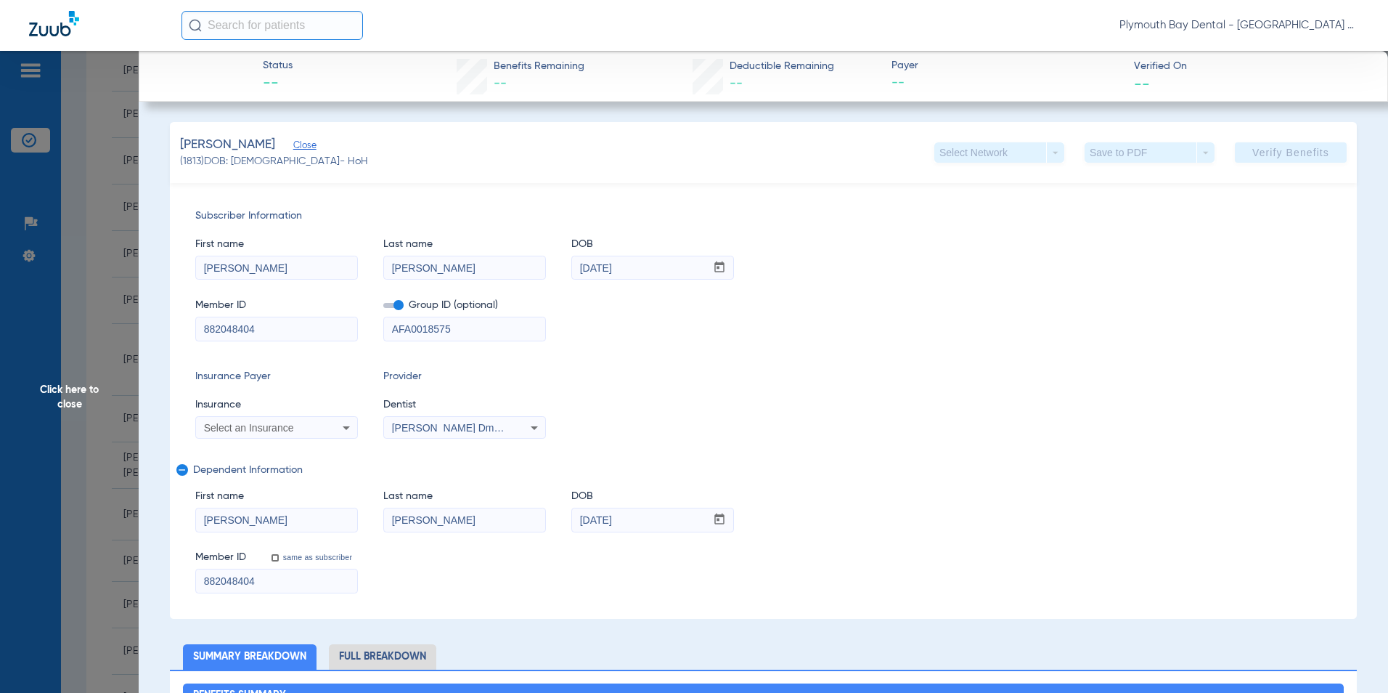
drag, startPoint x: 306, startPoint y: 330, endPoint x: 6, endPoint y: 327, distance: 299.8
type input "0001099883"
drag, startPoint x: 467, startPoint y: 327, endPoint x: 189, endPoint y: 334, distance: 278.1
click at [195, 333] on div "Member ID 0001099883 Group ID (optional) AFA0018575" at bounding box center [763, 313] width 1136 height 56
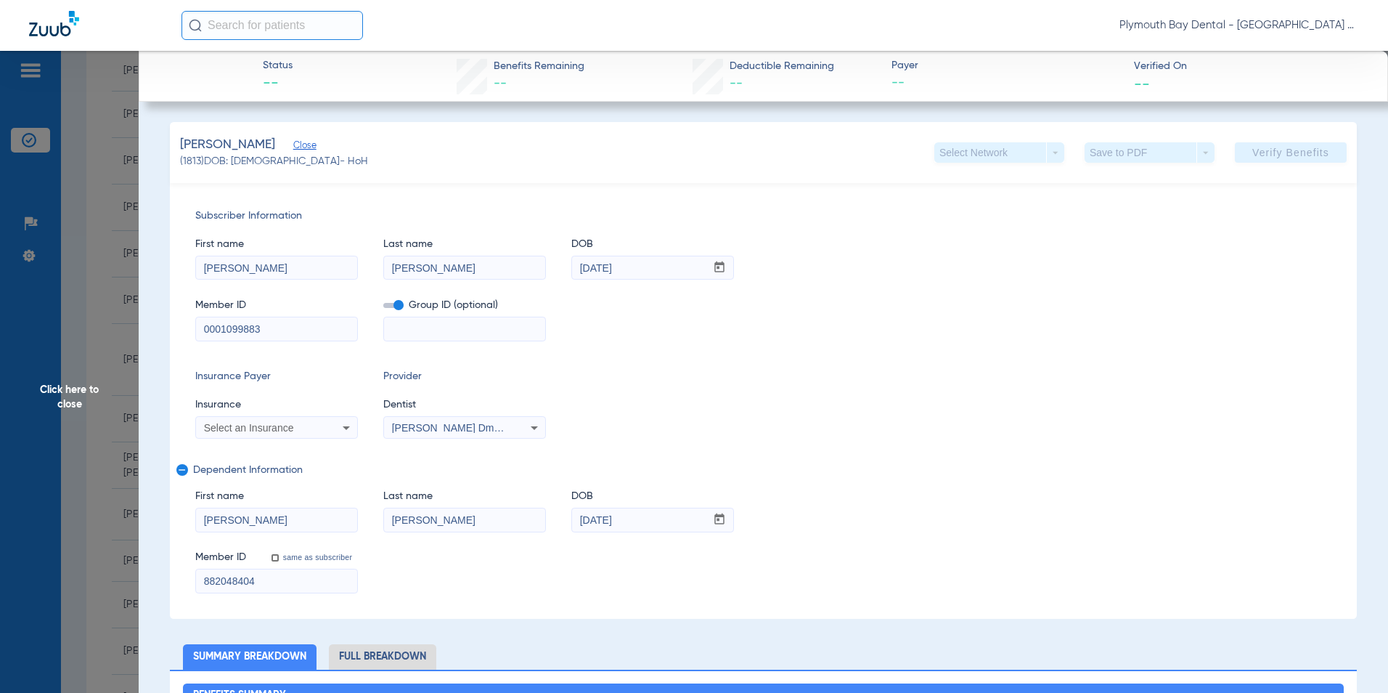
click at [352, 434] on icon at bounding box center [346, 427] width 17 height 17
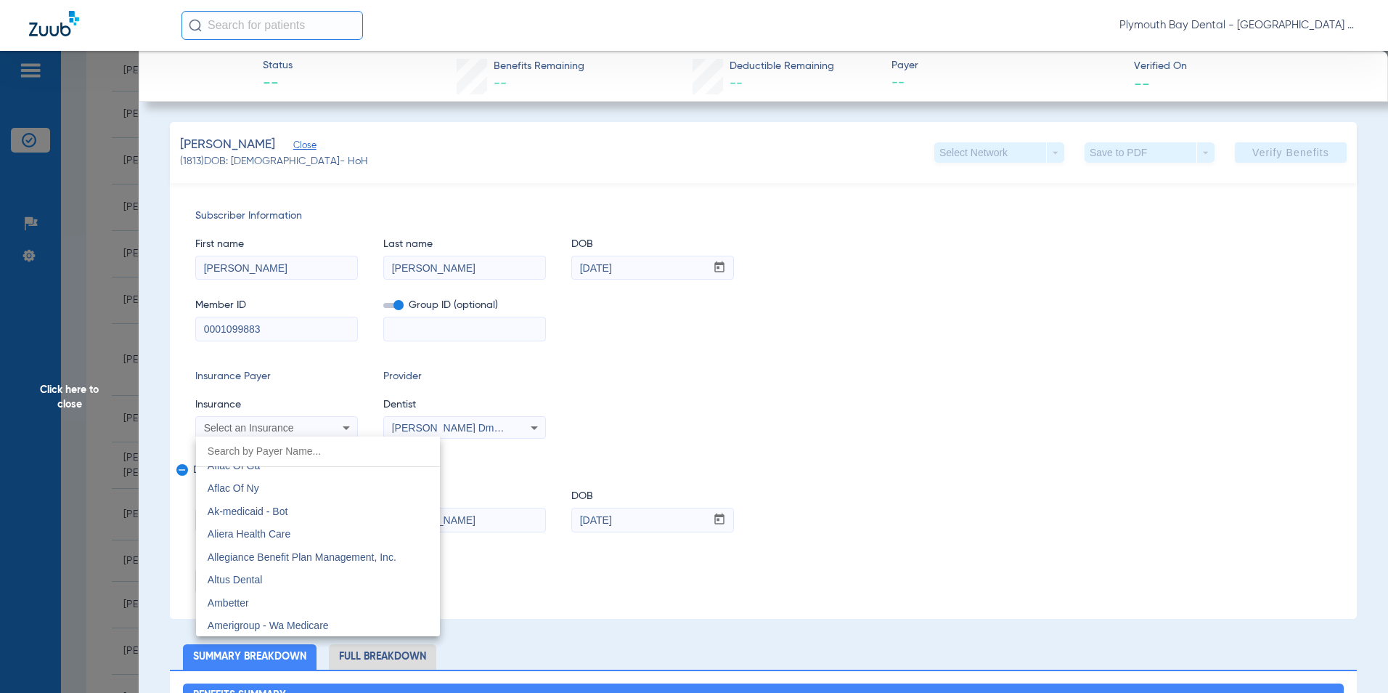
scroll to position [290, 0]
click at [324, 558] on mat-option "Altus Dental" at bounding box center [318, 553] width 244 height 23
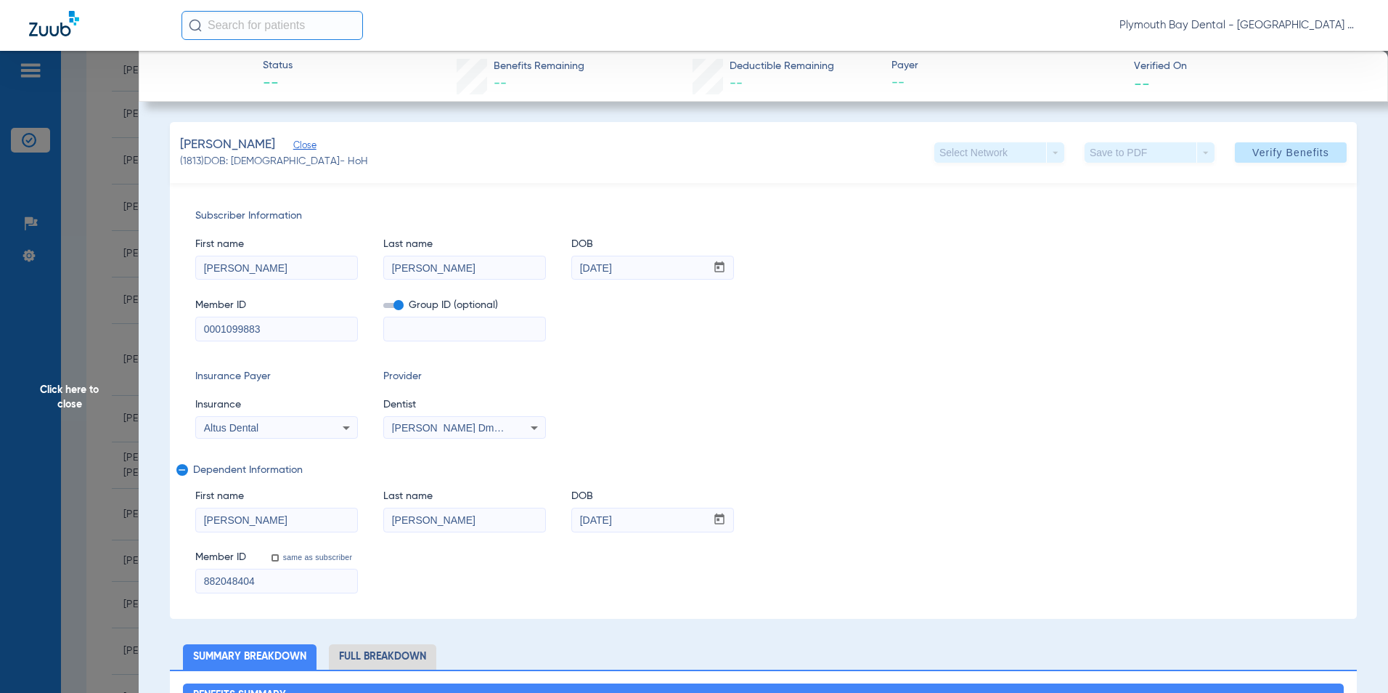
drag, startPoint x: 287, startPoint y: 574, endPoint x: 68, endPoint y: 564, distance: 220.2
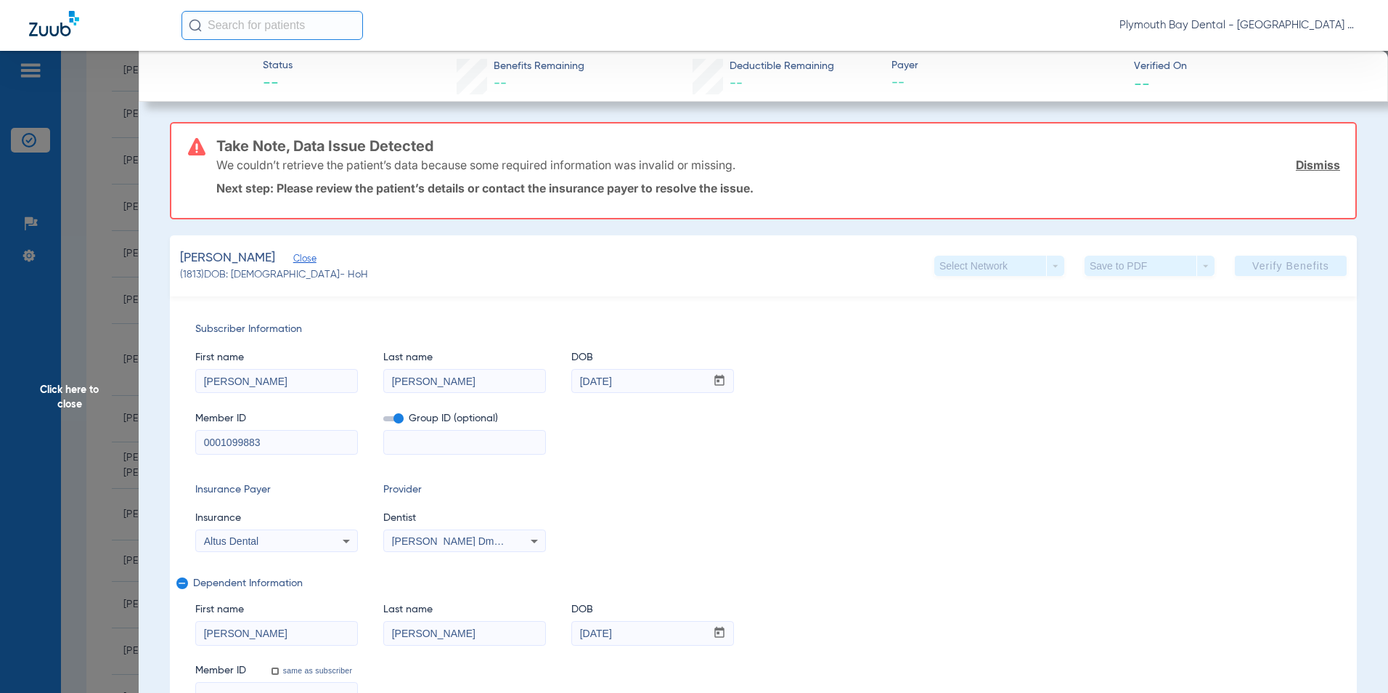
scroll to position [8, 0]
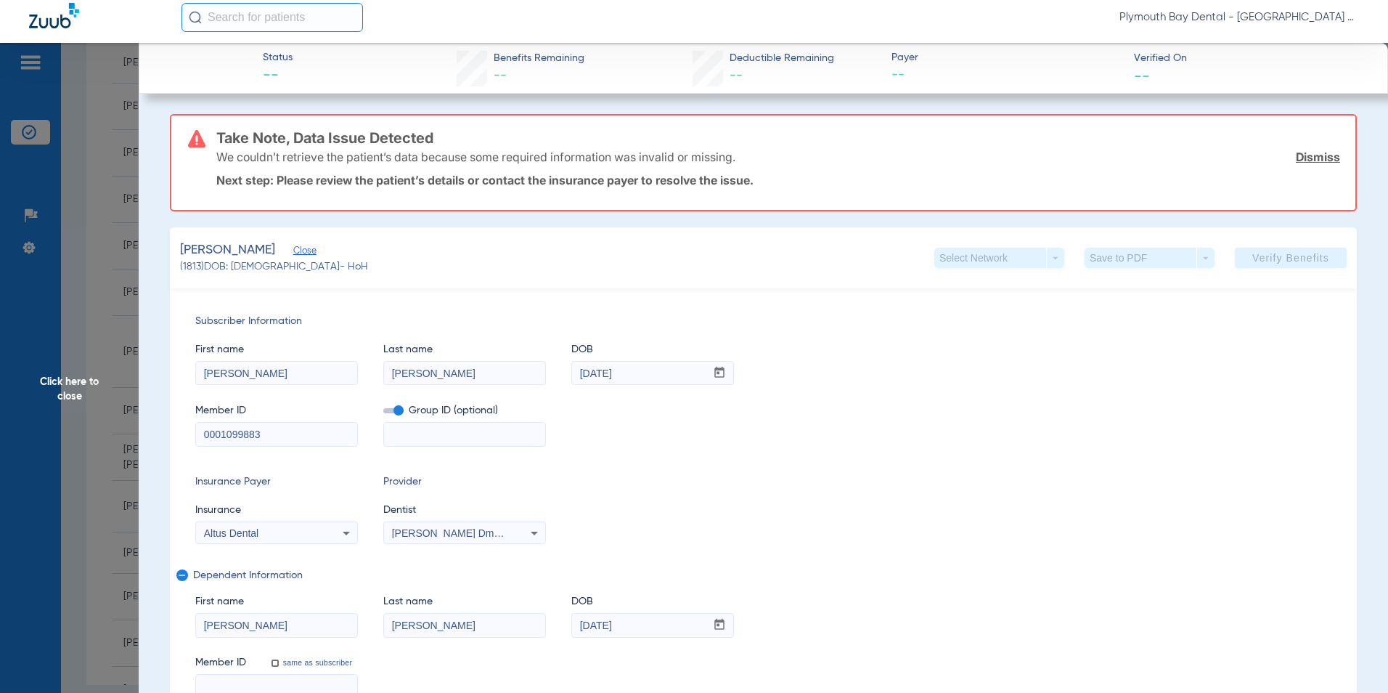
drag, startPoint x: 262, startPoint y: 437, endPoint x: 143, endPoint y: 437, distance: 119.1
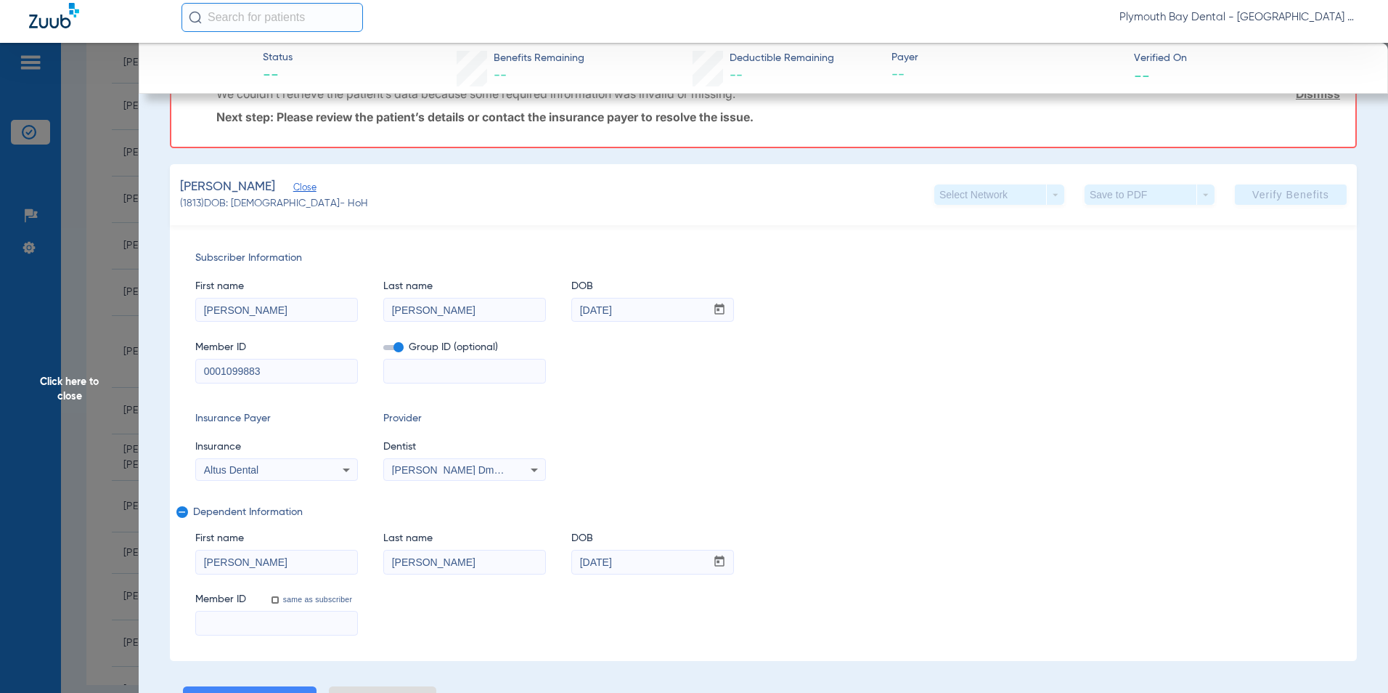
scroll to position [145, 0]
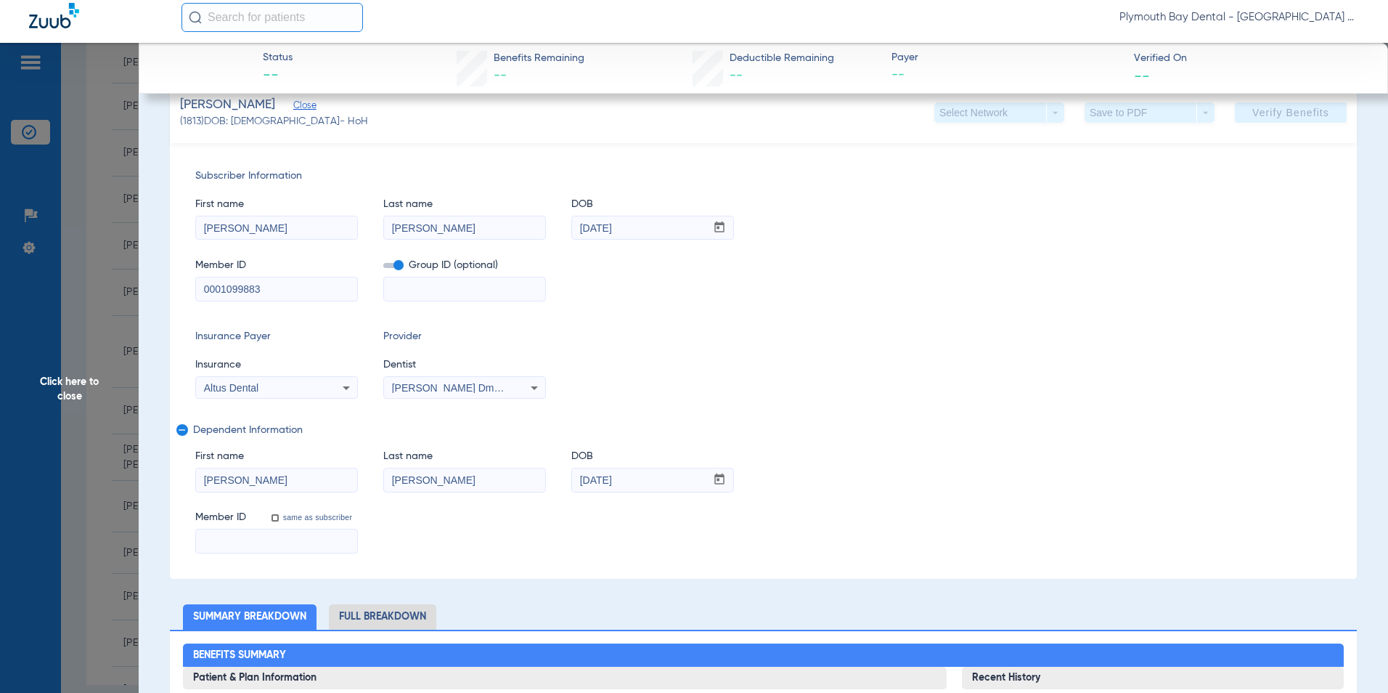
click at [295, 541] on input at bounding box center [276, 540] width 161 height 23
paste input "0001099883"
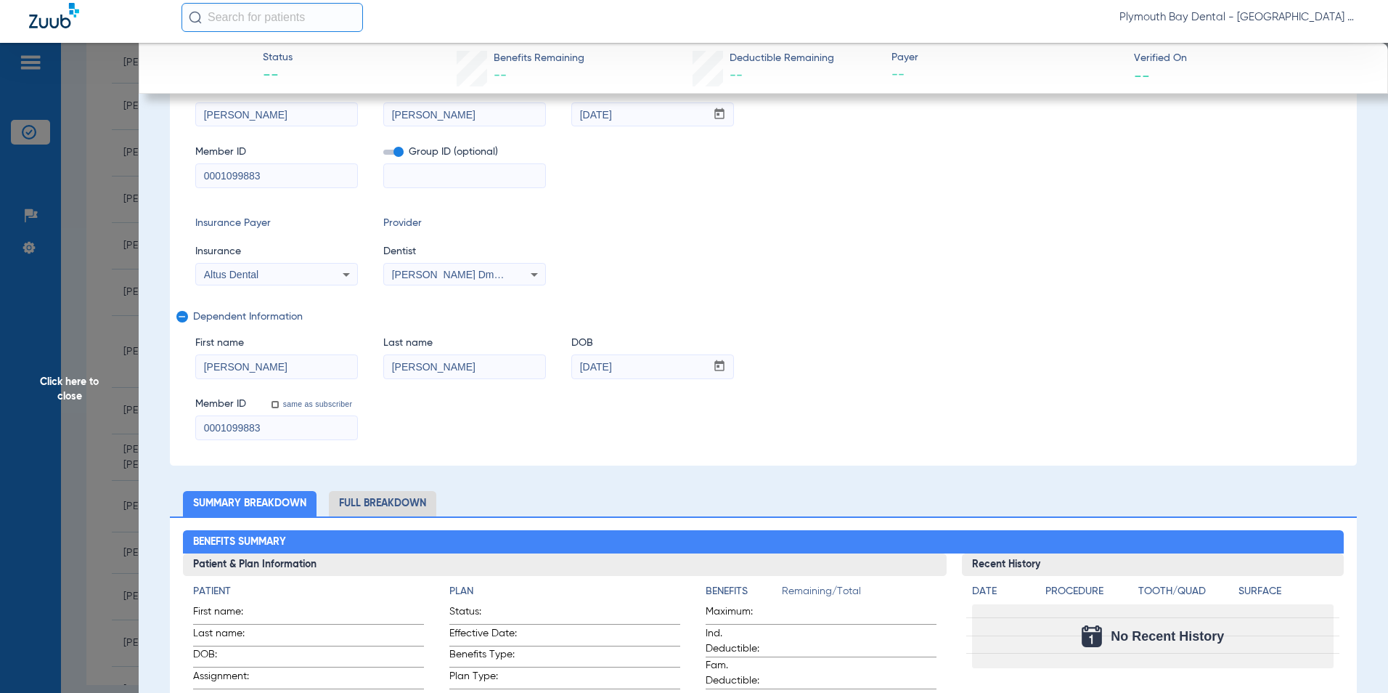
scroll to position [32, 0]
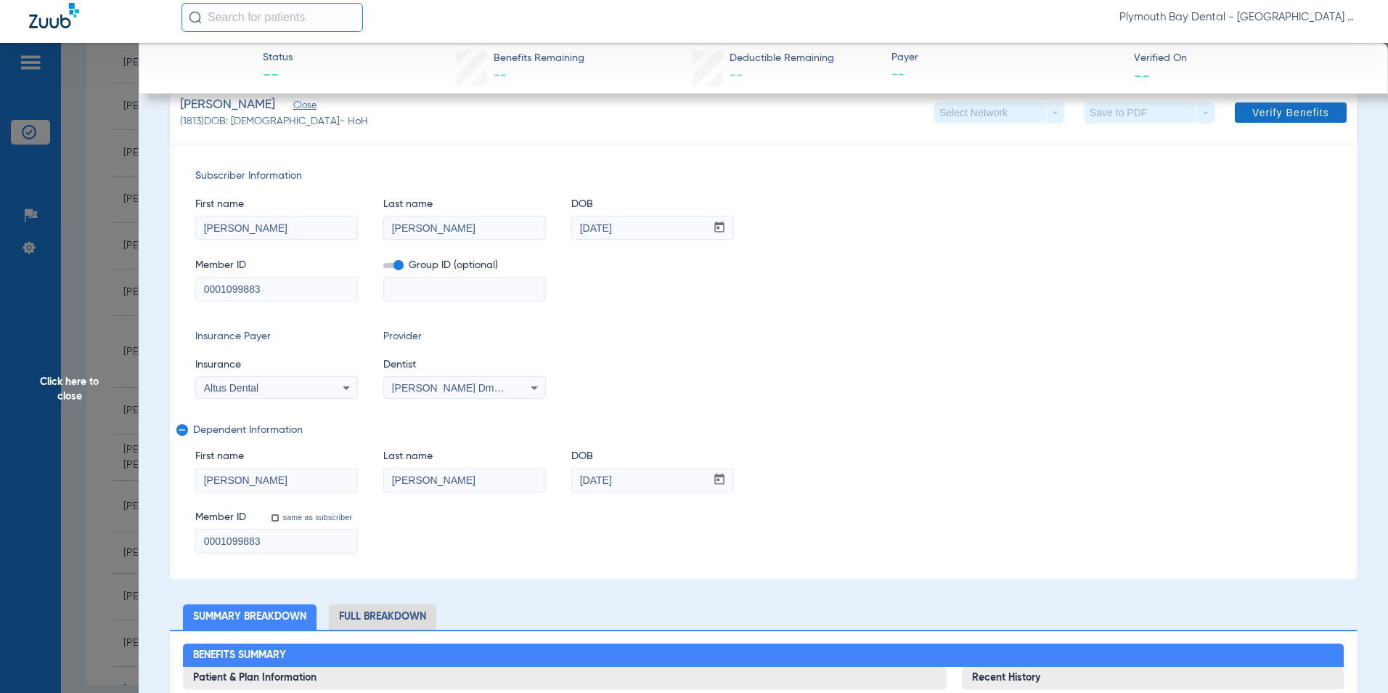
type input "0001099883"
click at [1254, 115] on span "Verify Benefits" at bounding box center [1290, 113] width 77 height 12
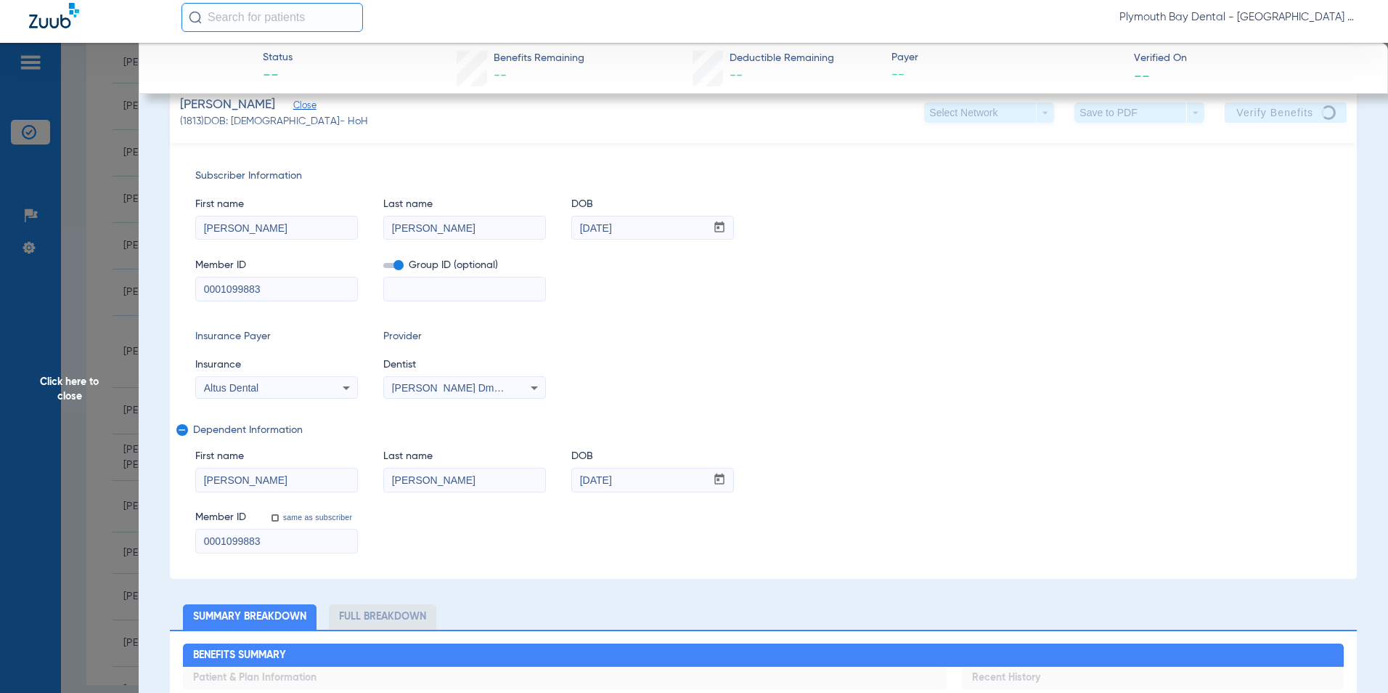
click at [62, 226] on span "Click here to close" at bounding box center [69, 389] width 139 height 693
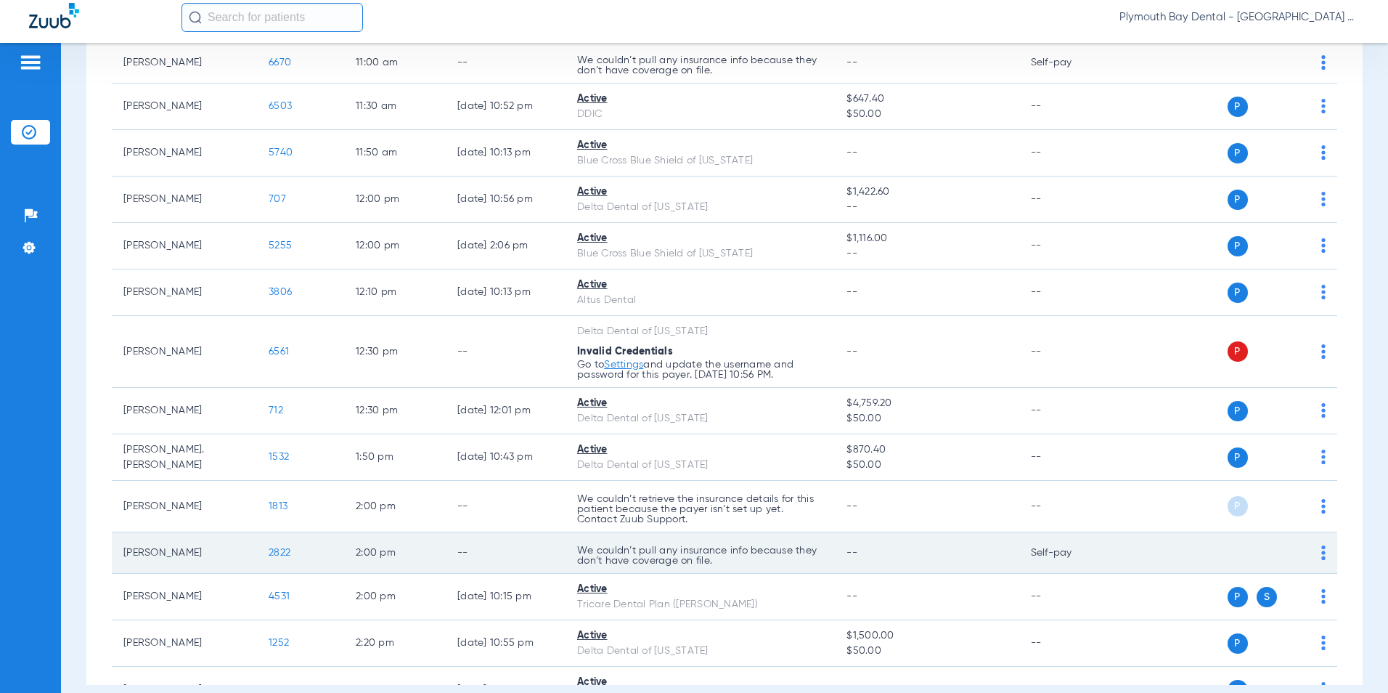
scroll to position [944, 0]
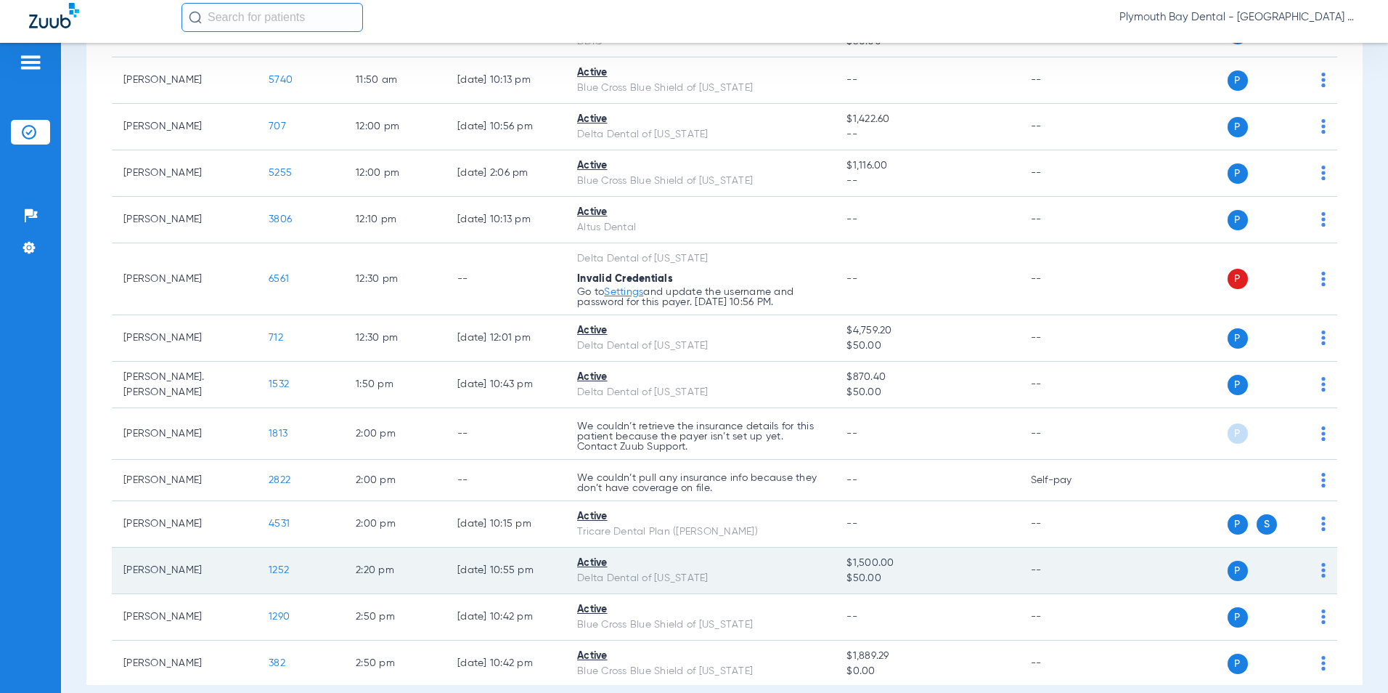
click at [287, 571] on span "1252" at bounding box center [279, 570] width 20 height 10
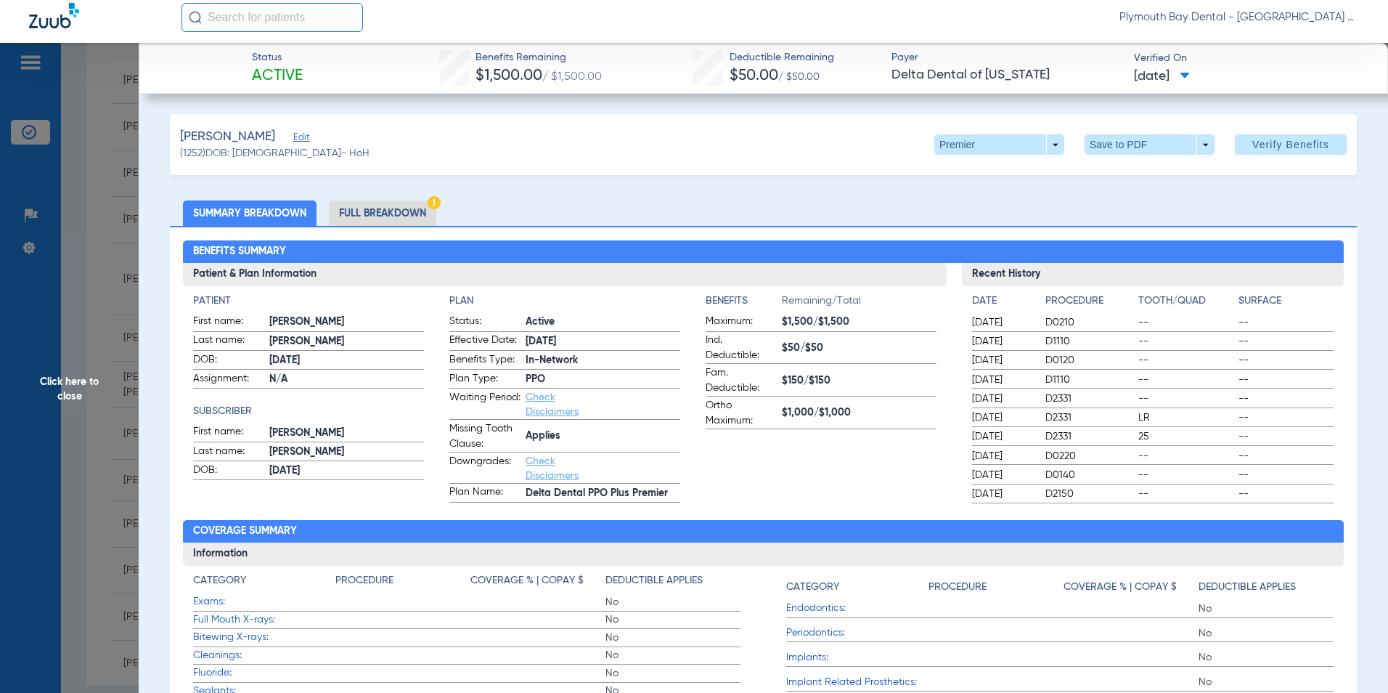
click at [106, 265] on span "Click here to close" at bounding box center [69, 389] width 139 height 693
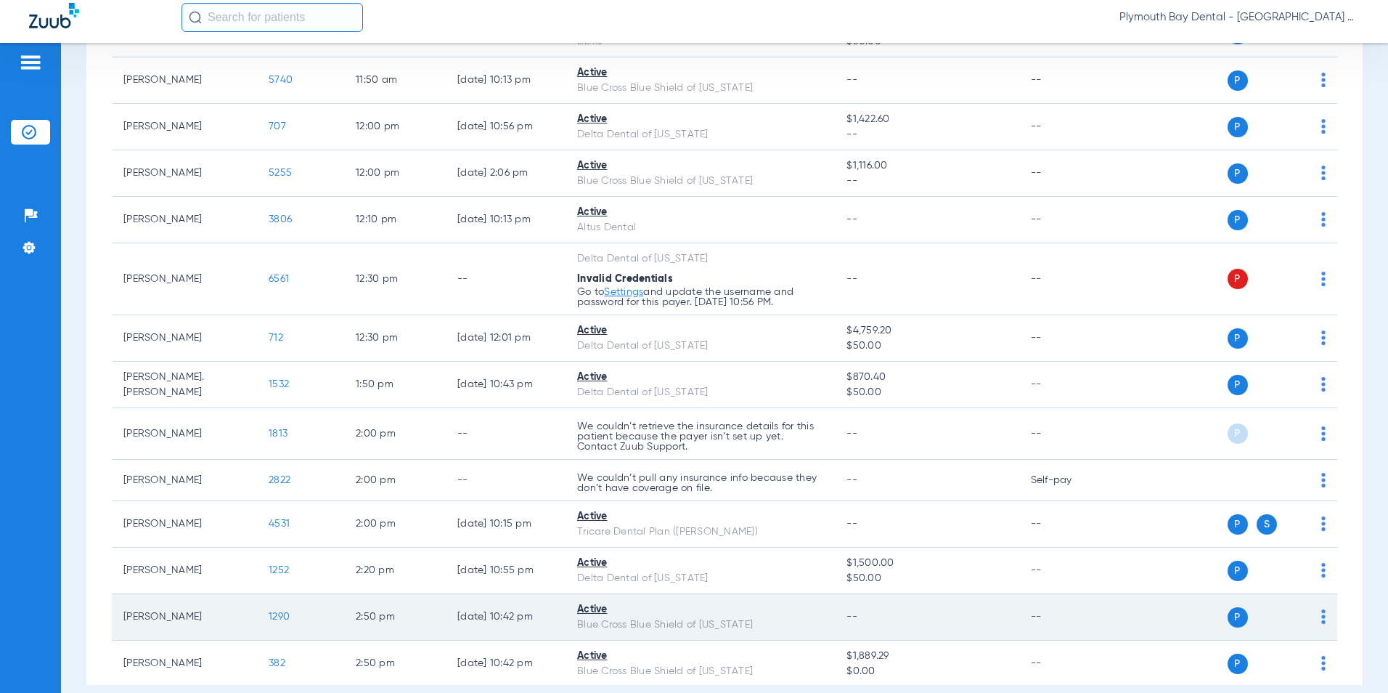
click at [282, 615] on span "1290" at bounding box center [279, 616] width 21 height 10
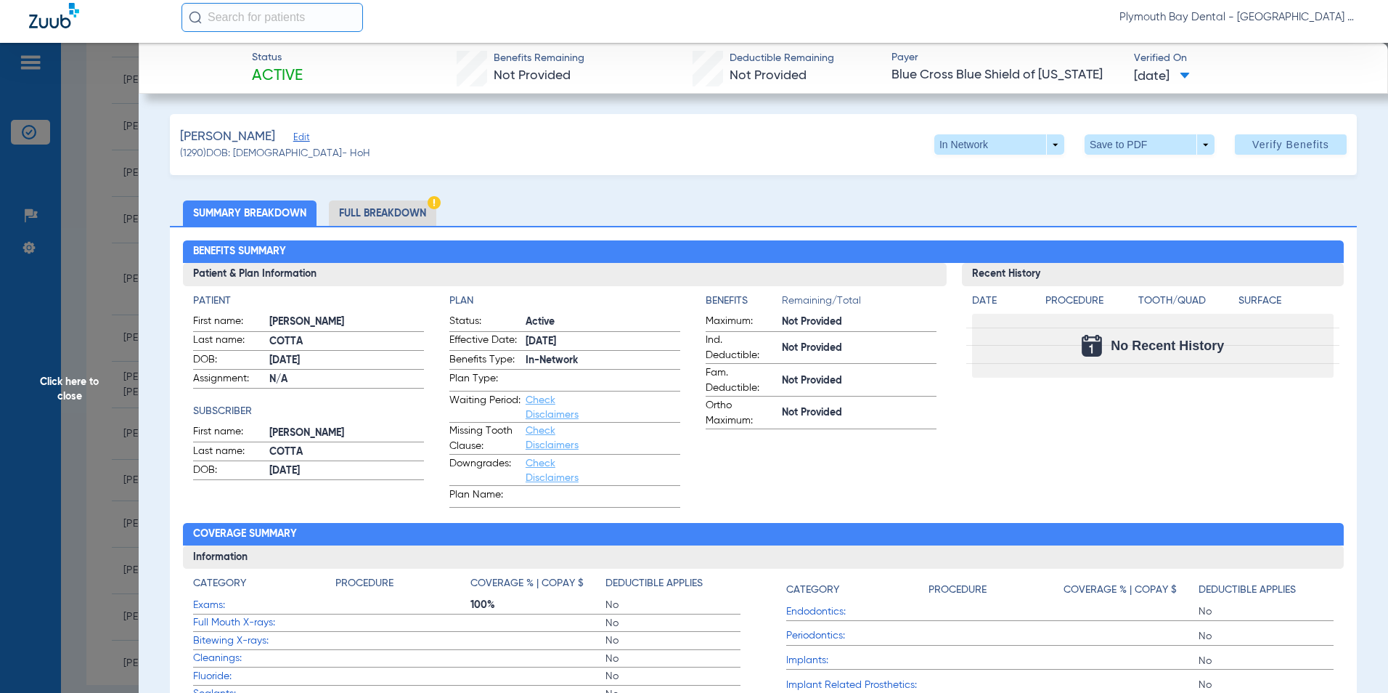
click at [111, 235] on span "Click here to close" at bounding box center [69, 389] width 139 height 693
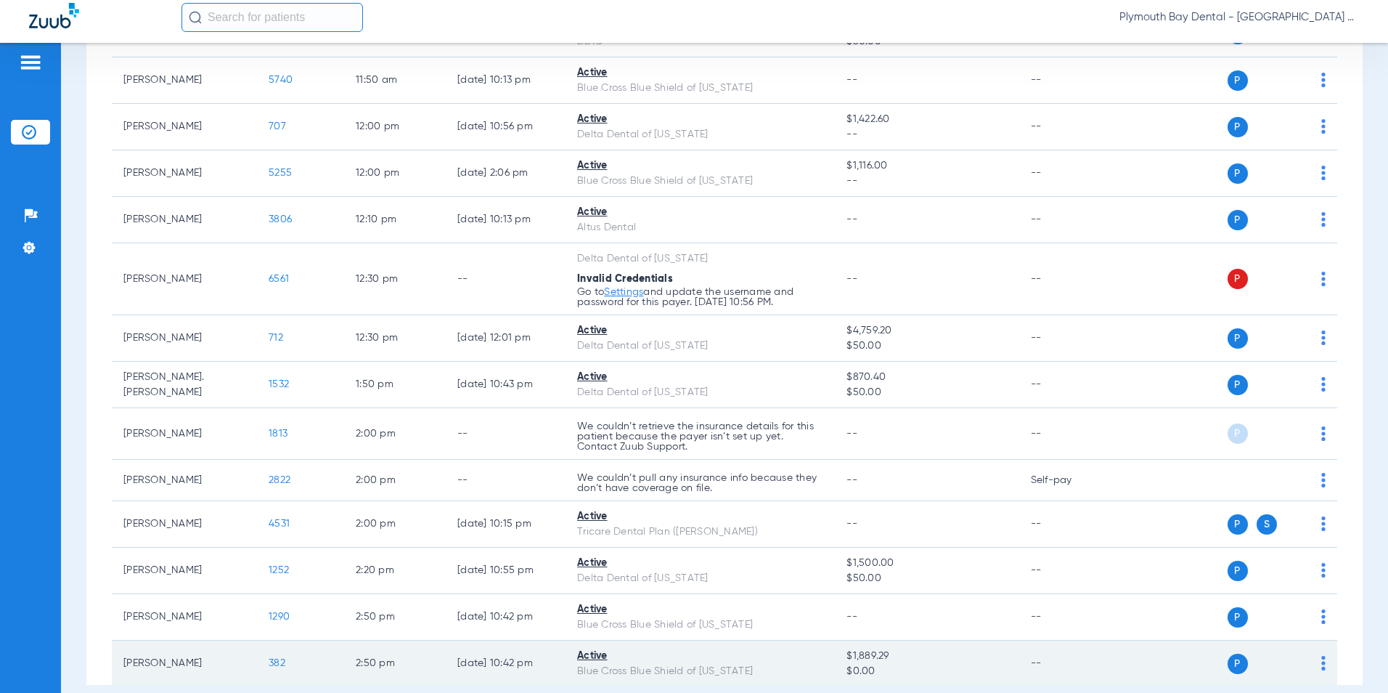
click at [276, 659] on span "382" at bounding box center [277, 663] width 17 height 10
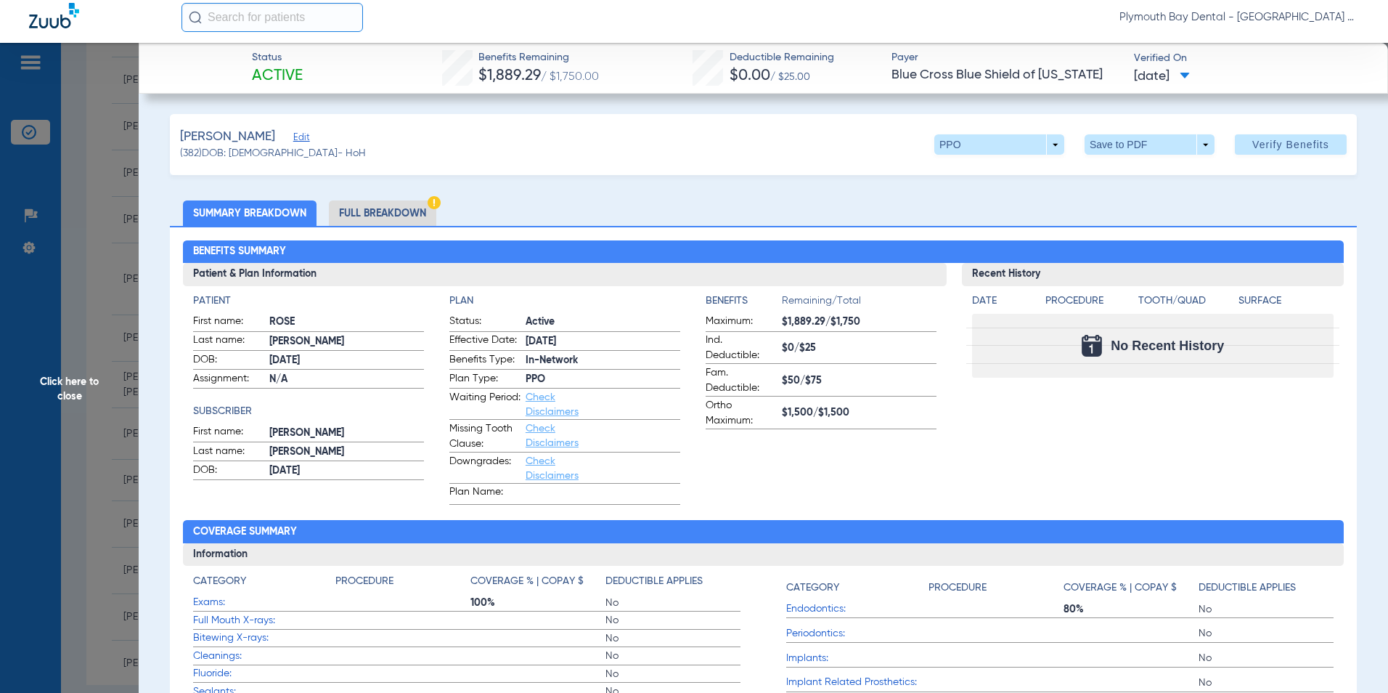
click at [111, 209] on span "Click here to close" at bounding box center [69, 389] width 139 height 693
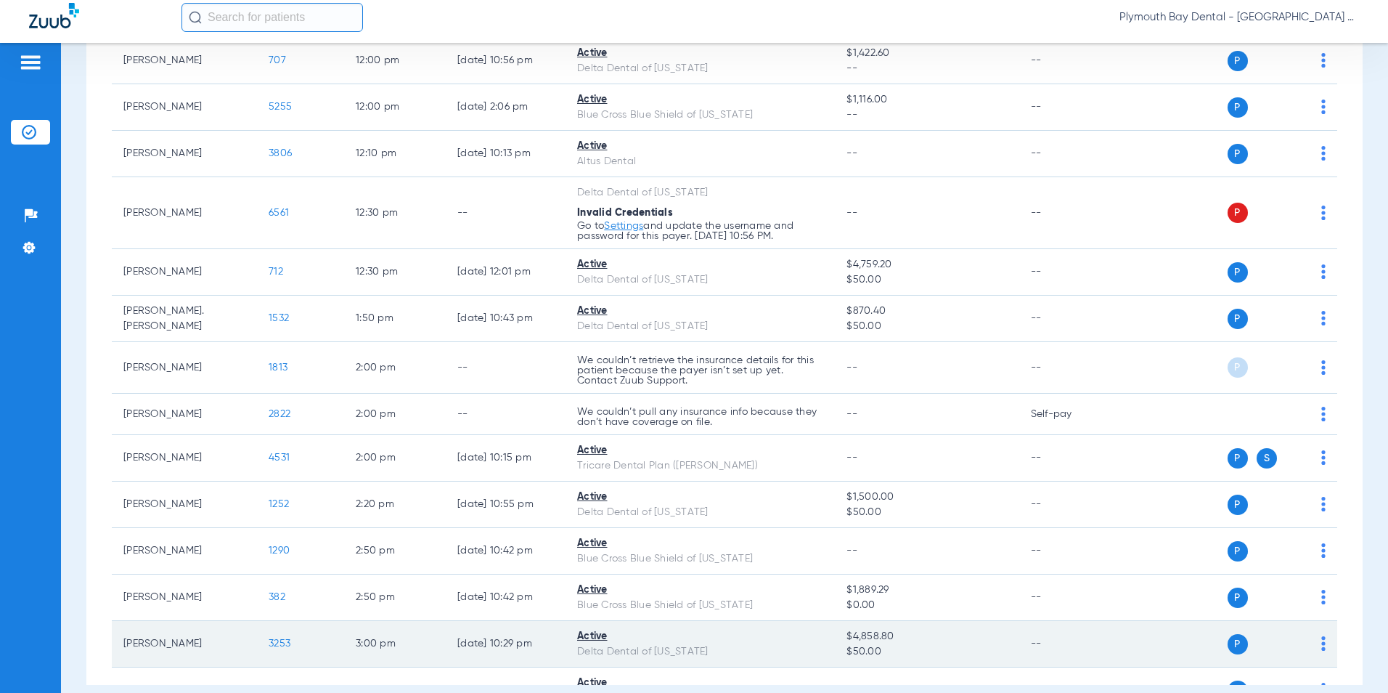
scroll to position [1089, 0]
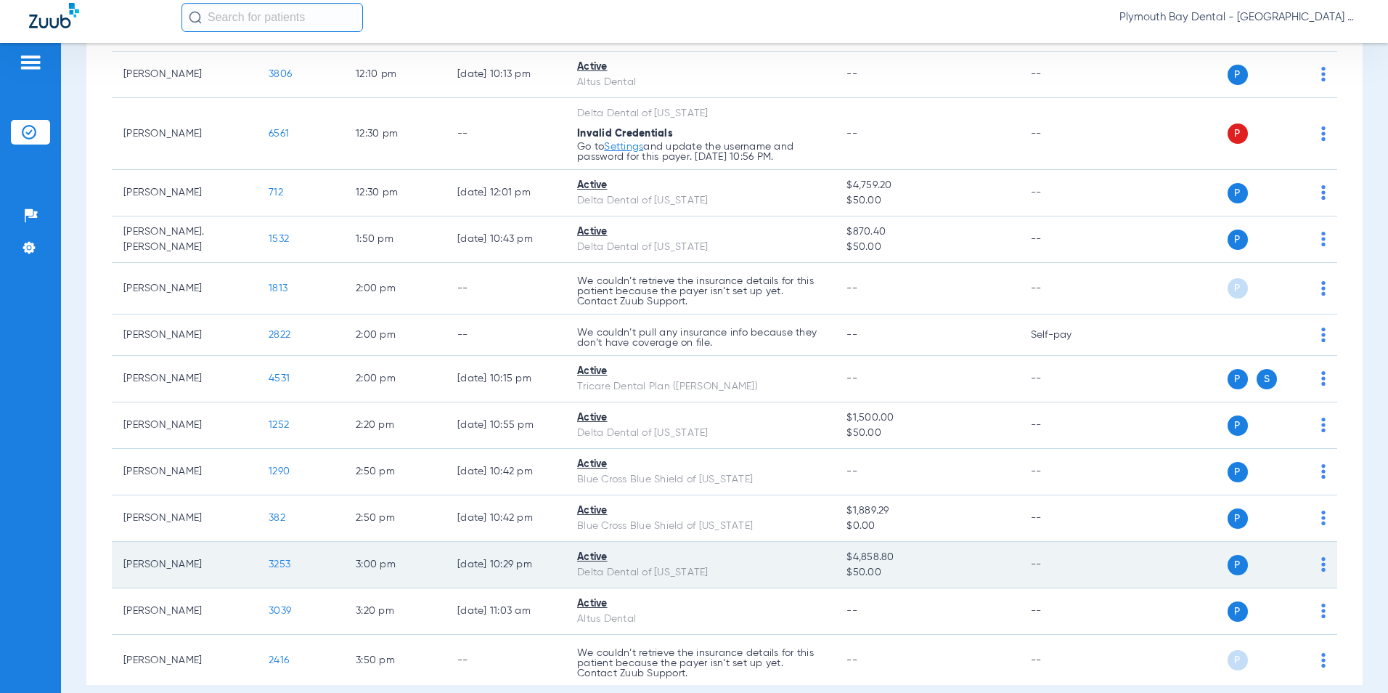
click at [289, 568] on span "3253" at bounding box center [280, 564] width 22 height 10
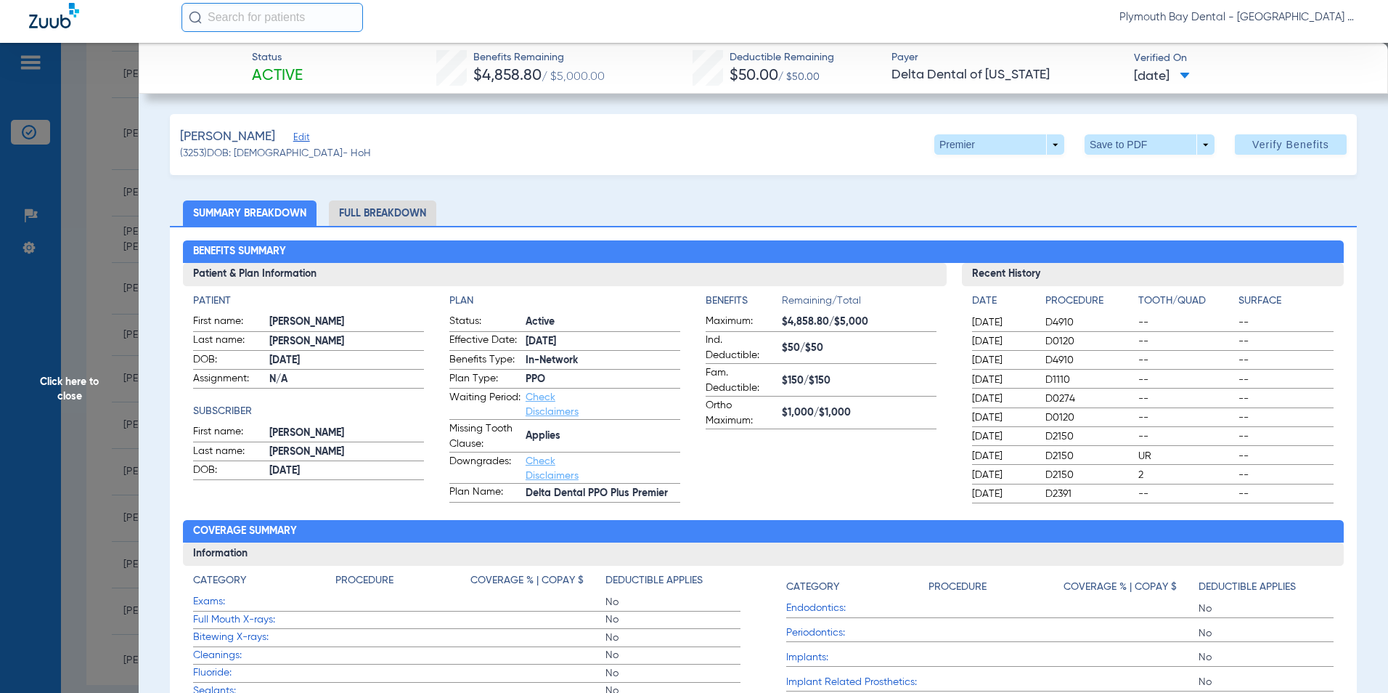
drag, startPoint x: 94, startPoint y: 160, endPoint x: 113, endPoint y: 161, distance: 18.9
click at [95, 160] on span "Click here to close" at bounding box center [69, 389] width 139 height 693
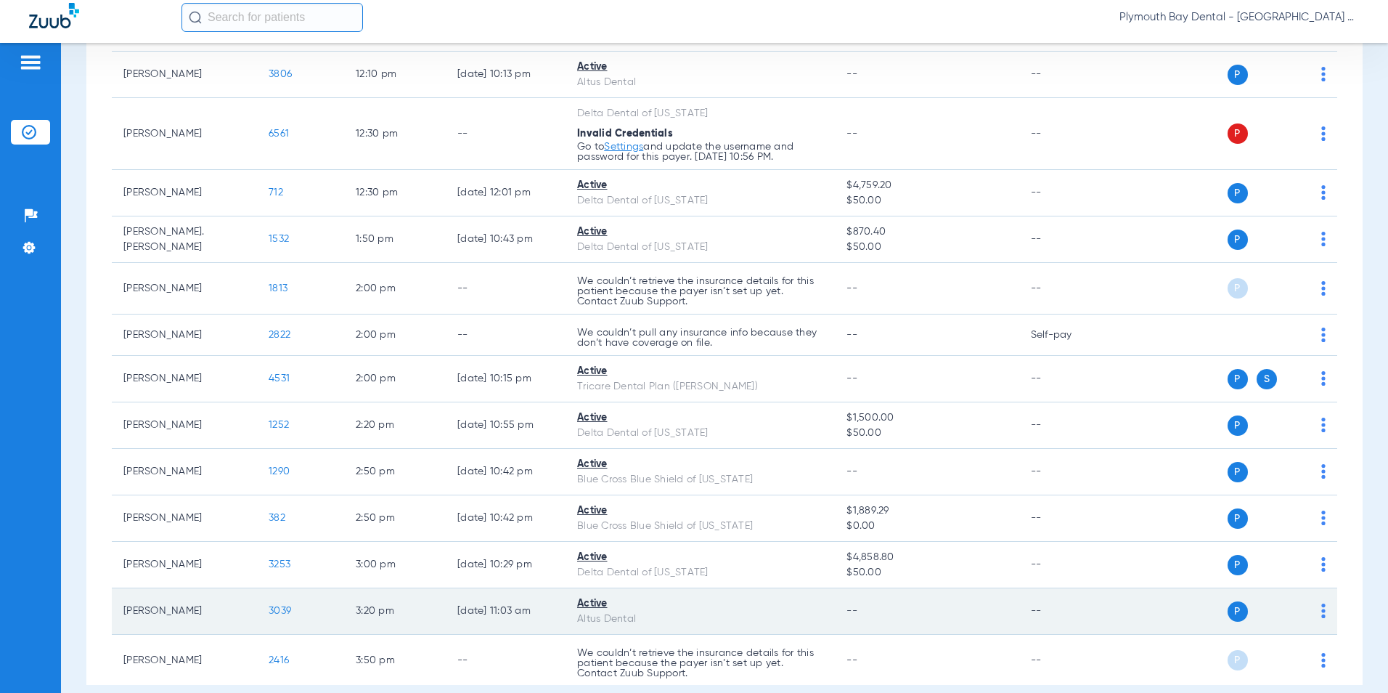
click at [285, 609] on span "3039" at bounding box center [280, 610] width 23 height 10
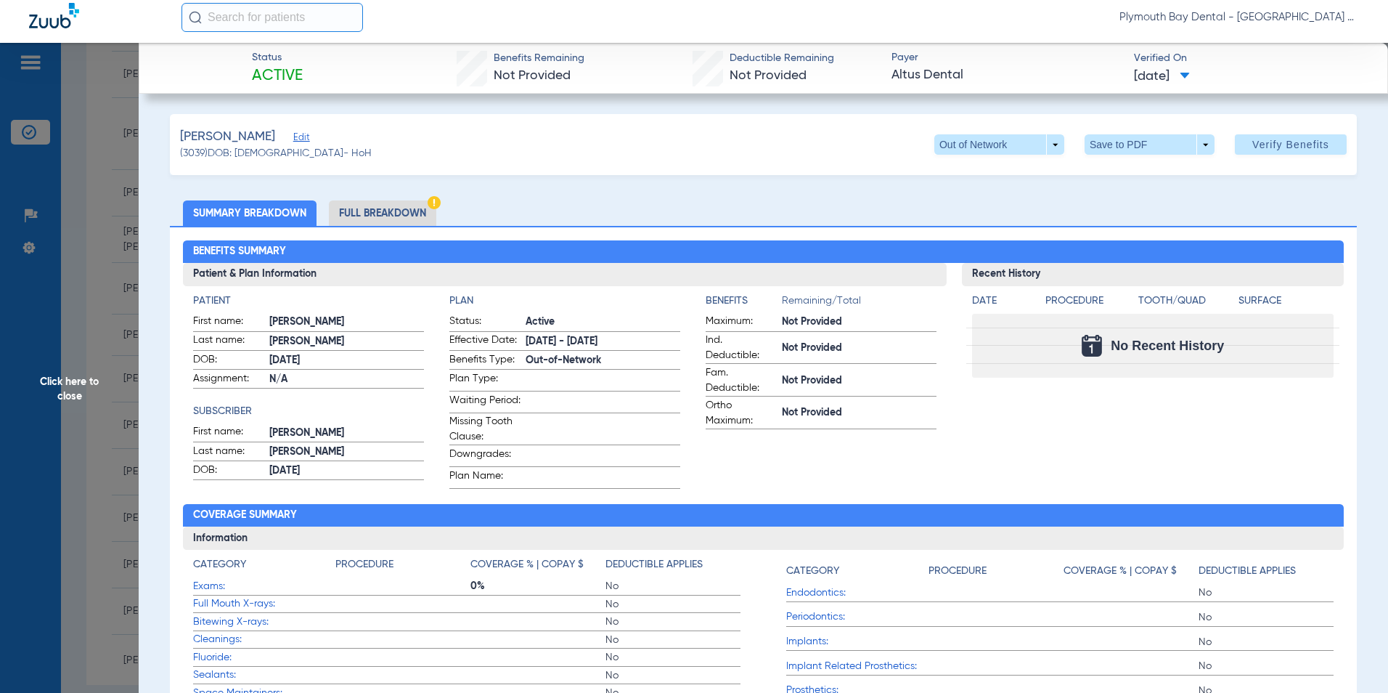
click at [419, 212] on li "Full Breakdown" at bounding box center [382, 212] width 107 height 25
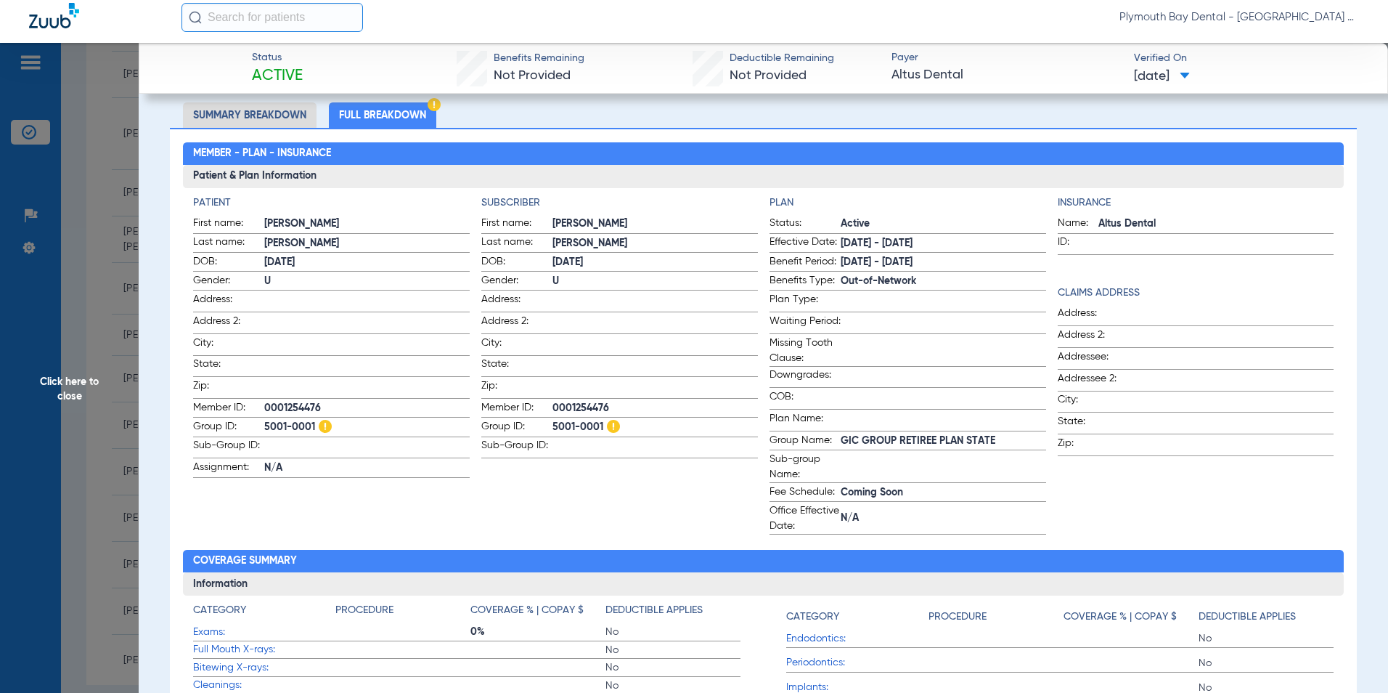
scroll to position [0, 0]
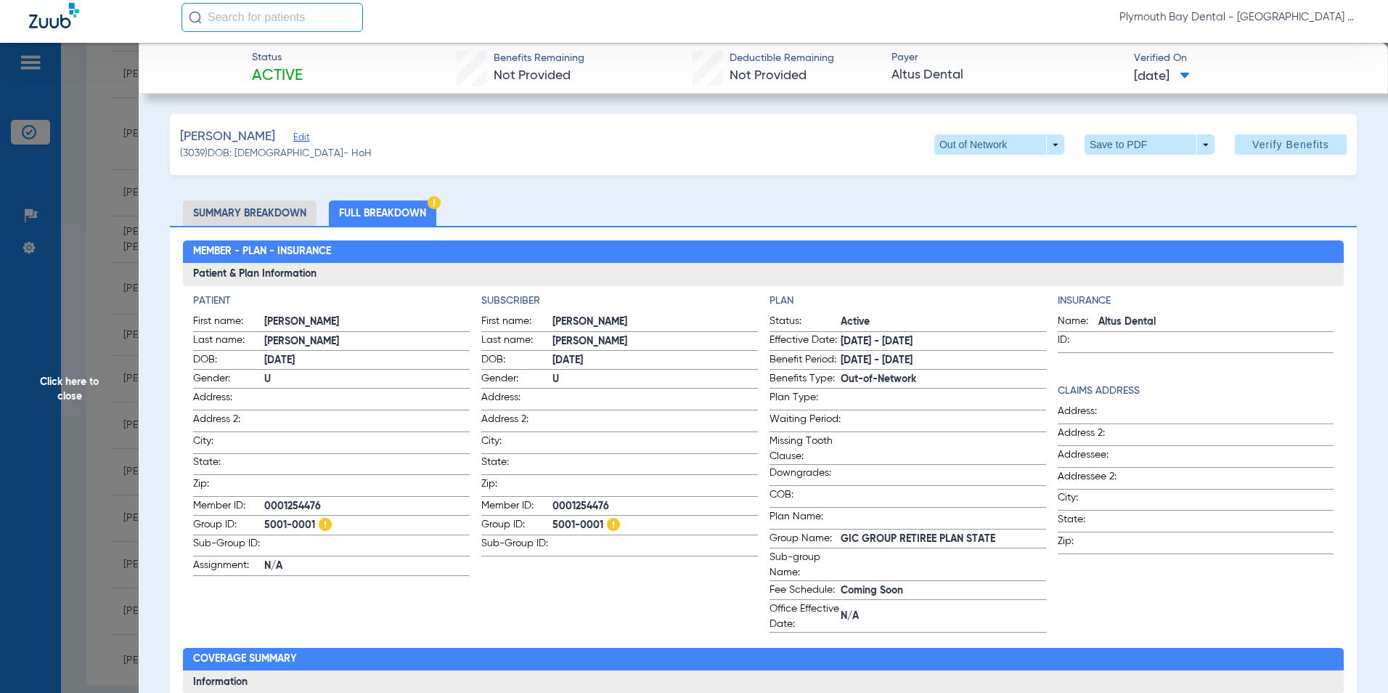
click at [96, 198] on span "Click here to close" at bounding box center [69, 389] width 139 height 693
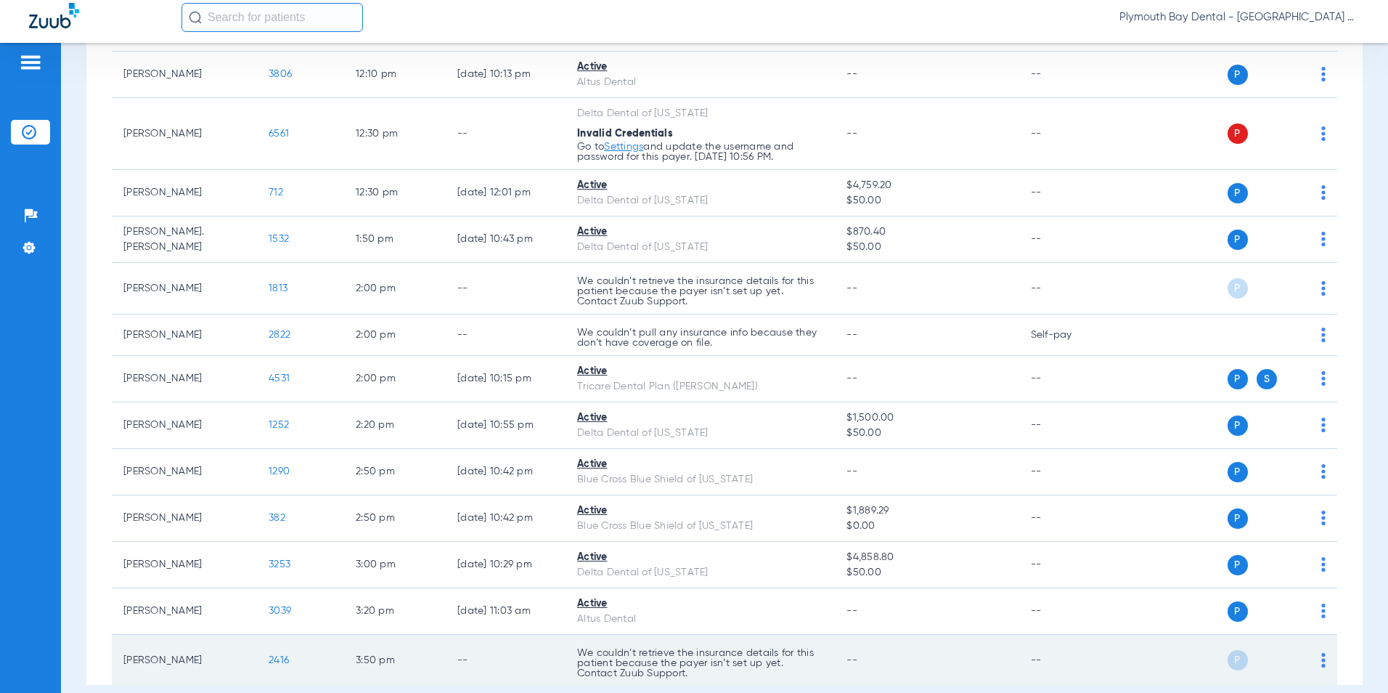
click at [276, 658] on span "2416" at bounding box center [279, 660] width 20 height 10
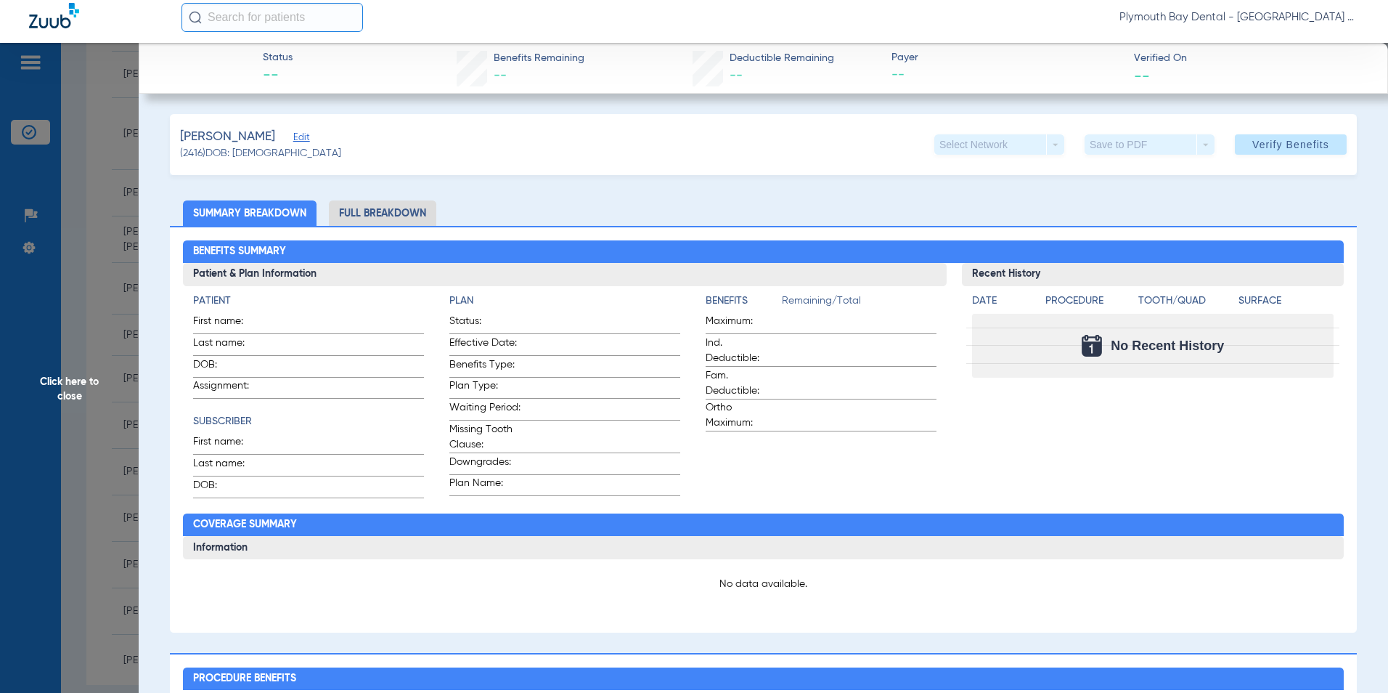
click at [105, 262] on span "Click here to close" at bounding box center [69, 389] width 139 height 693
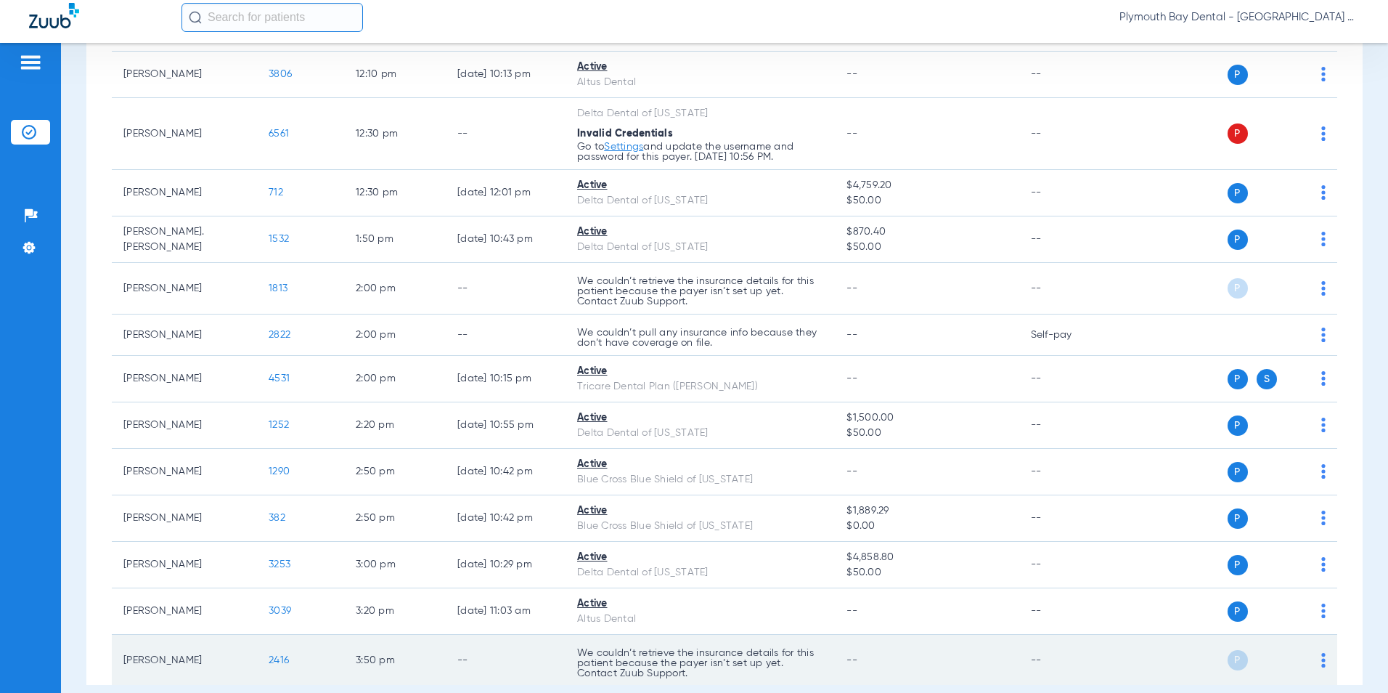
click at [280, 657] on span "2416" at bounding box center [279, 660] width 20 height 10
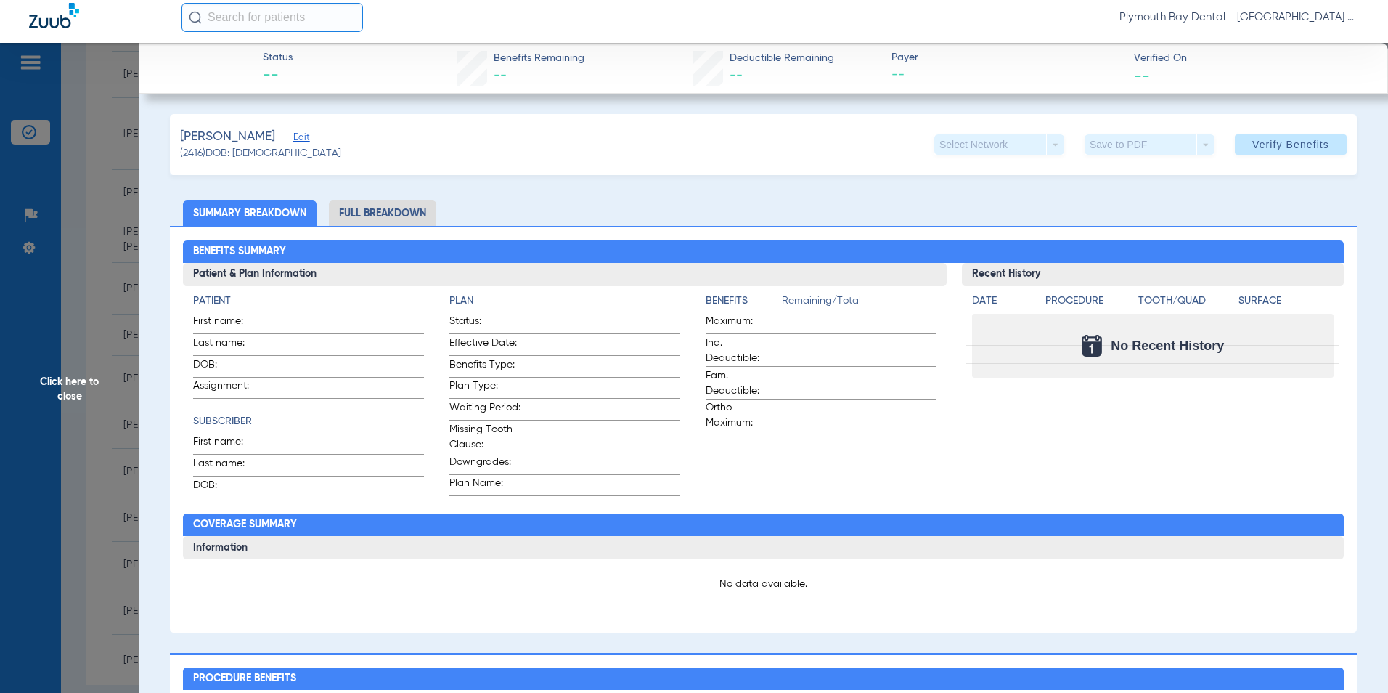
click at [86, 157] on span "Click here to close" at bounding box center [69, 389] width 139 height 693
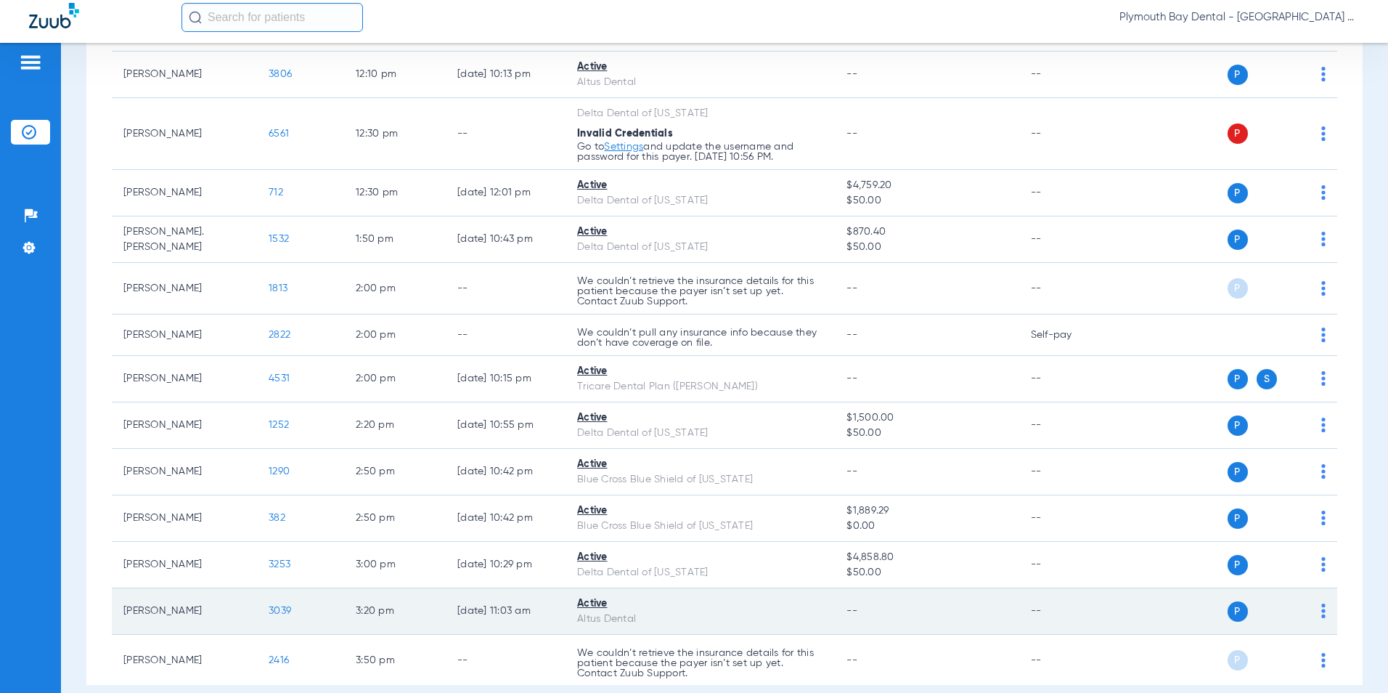
scroll to position [1307, 0]
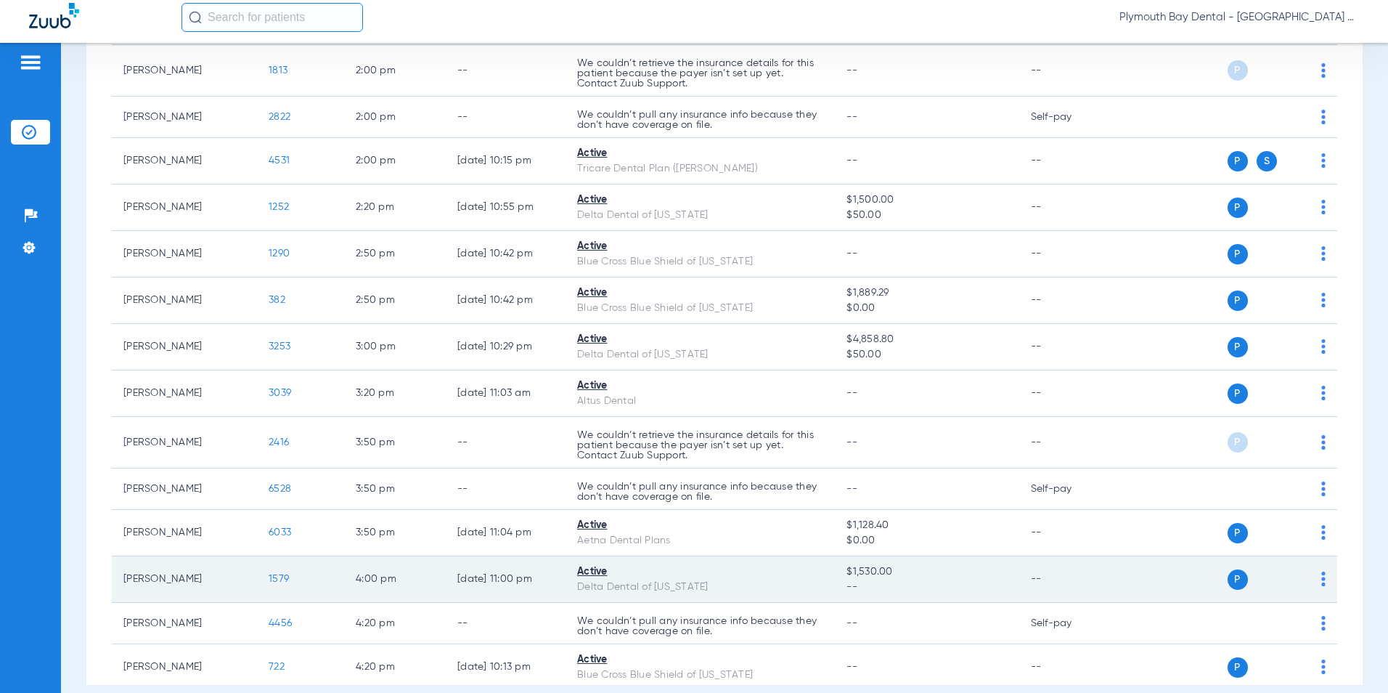
click at [277, 575] on span "1579" at bounding box center [279, 578] width 20 height 10
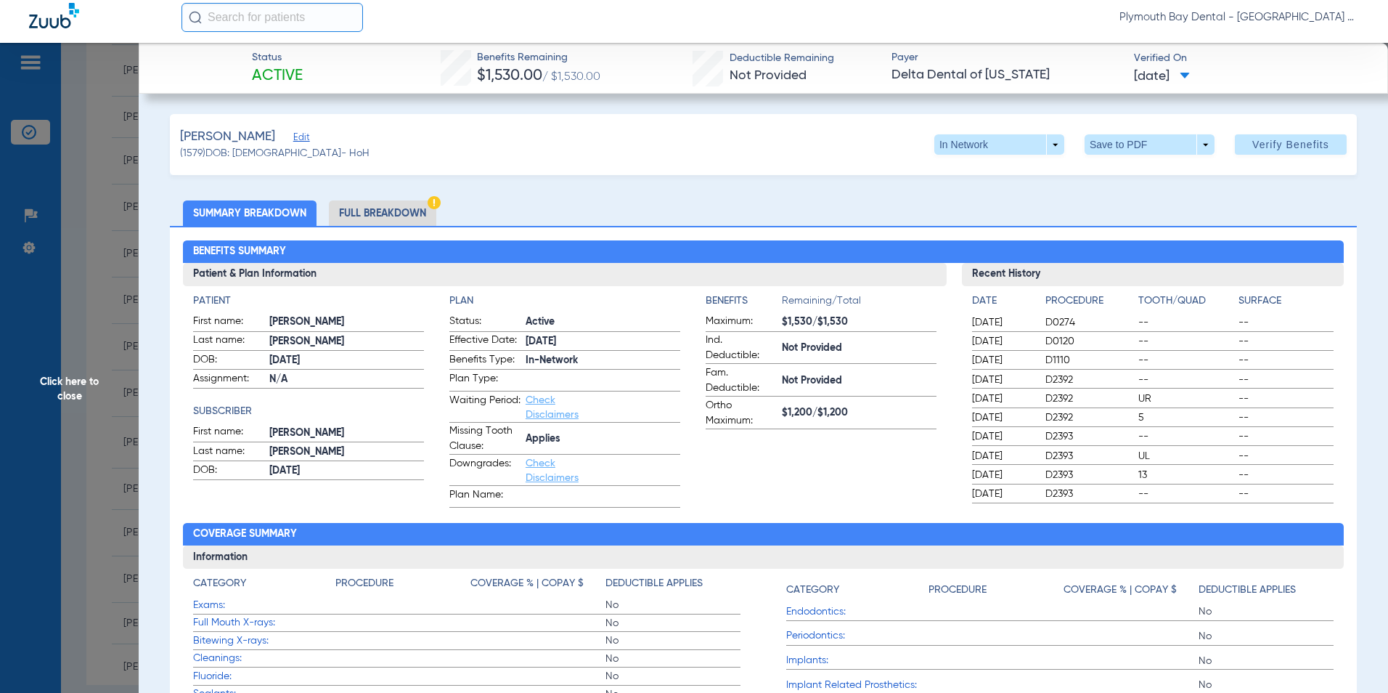
click at [99, 318] on span "Click here to close" at bounding box center [69, 389] width 139 height 693
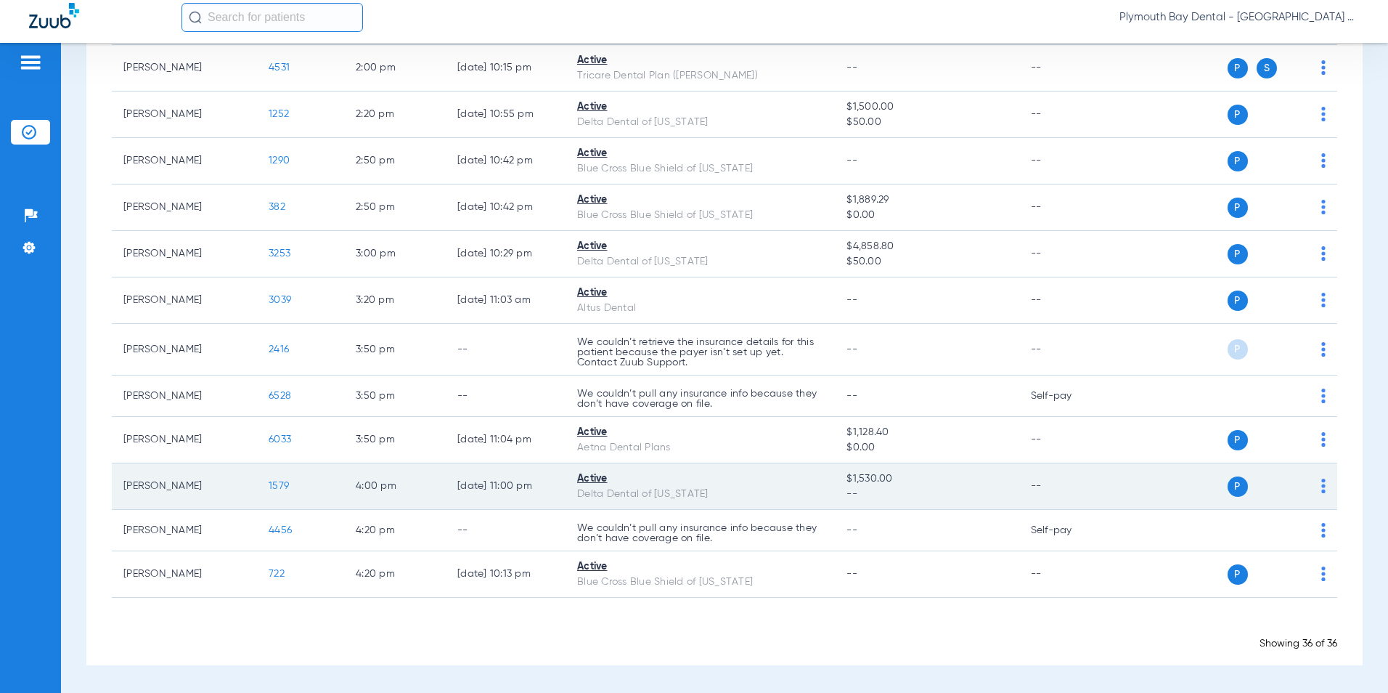
scroll to position [1405, 0]
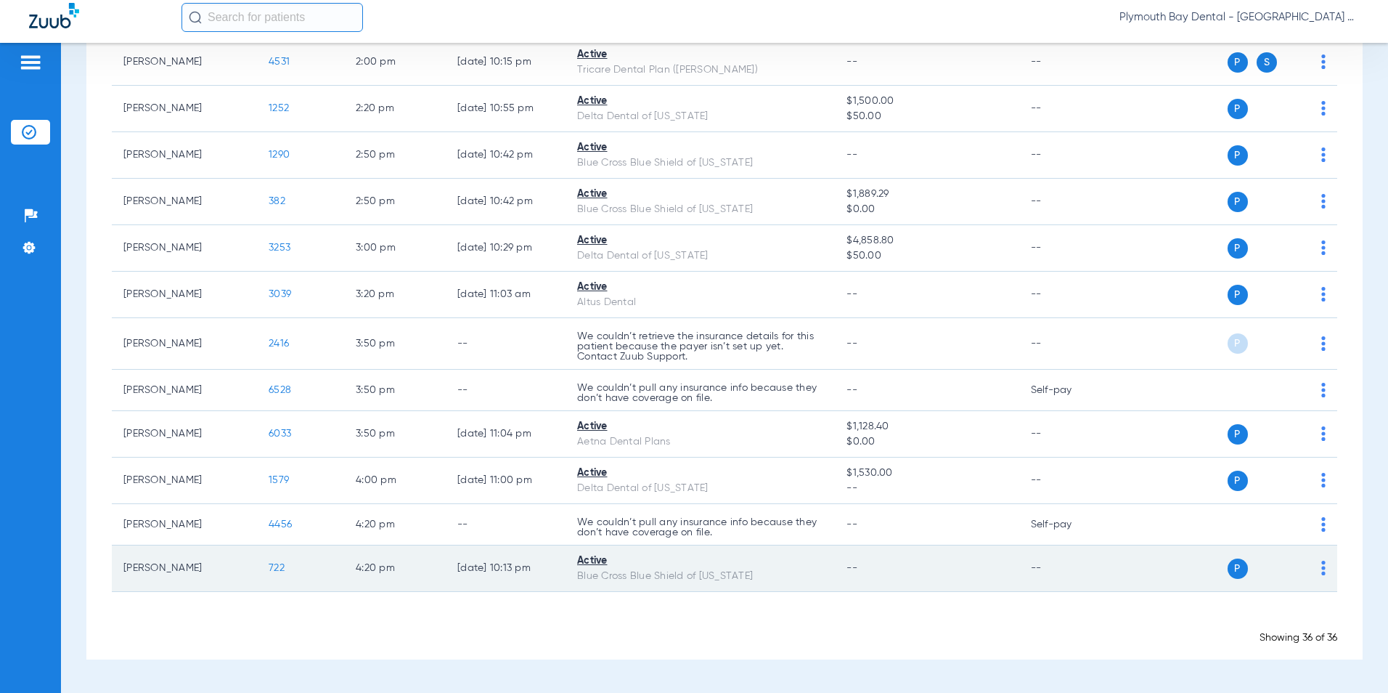
click at [282, 566] on span "722" at bounding box center [277, 568] width 16 height 10
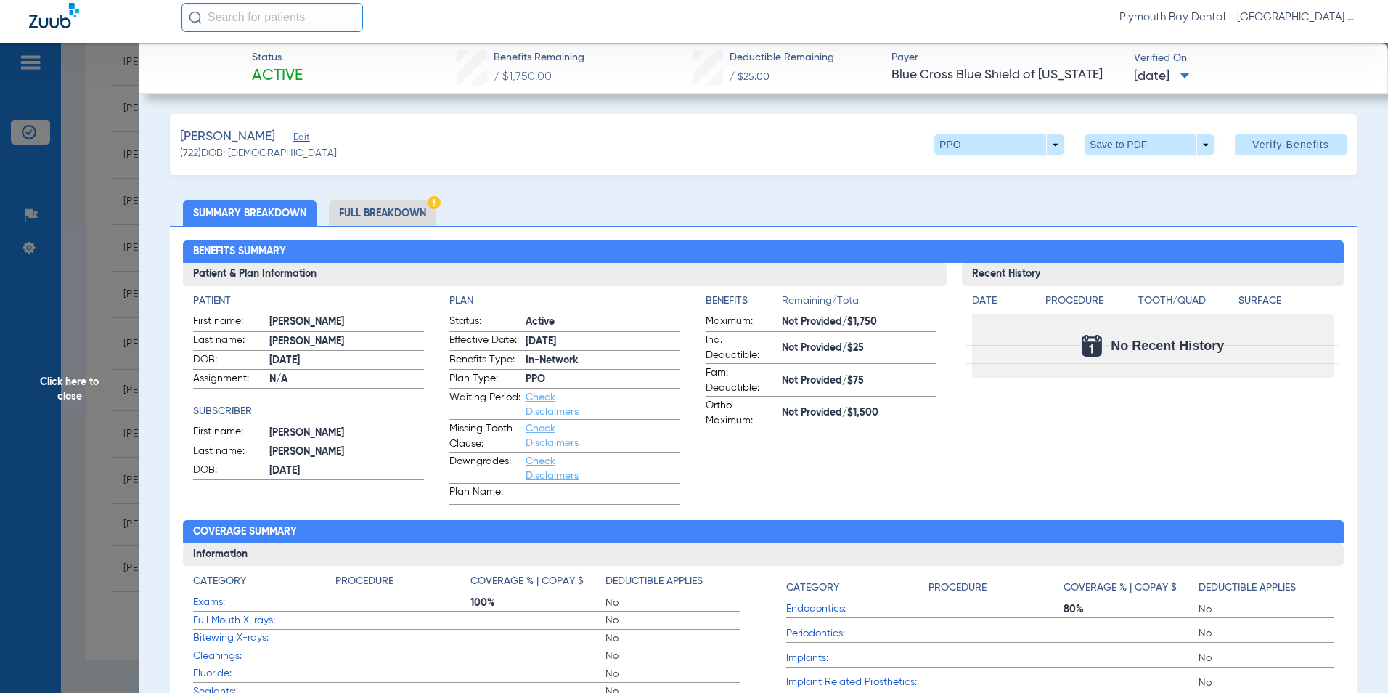
click at [88, 269] on span "Click here to close" at bounding box center [69, 389] width 139 height 693
